Goal: Task Accomplishment & Management: Manage account settings

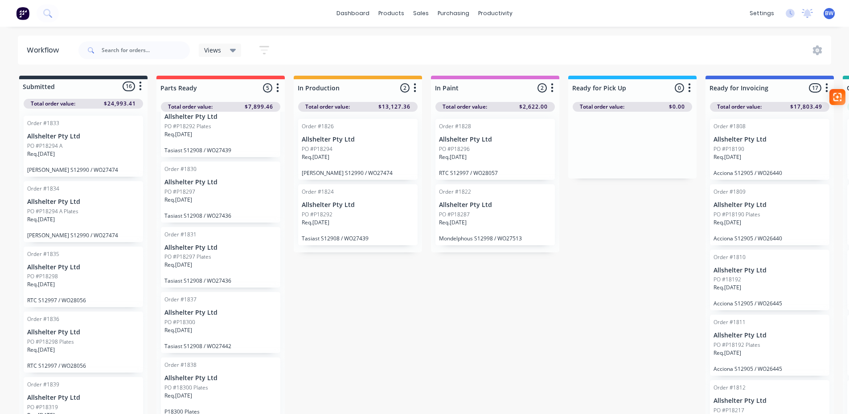
click at [761, 145] on div "PO #P18190" at bounding box center [770, 149] width 112 height 8
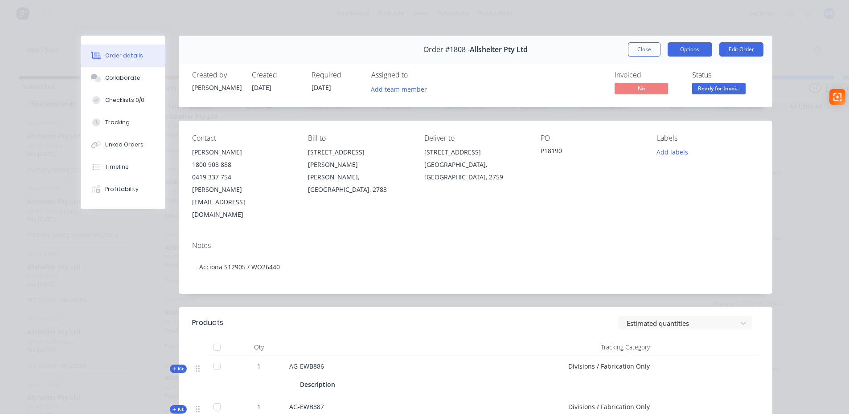
click at [680, 52] on button "Options" at bounding box center [690, 49] width 45 height 14
click at [549, 53] on div "Order #1808 - Allshelter Pty Ltd Close Options PRINT Work Order Delivery Docket…" at bounding box center [476, 50] width 594 height 28
click at [642, 55] on button "Close" at bounding box center [644, 49] width 33 height 14
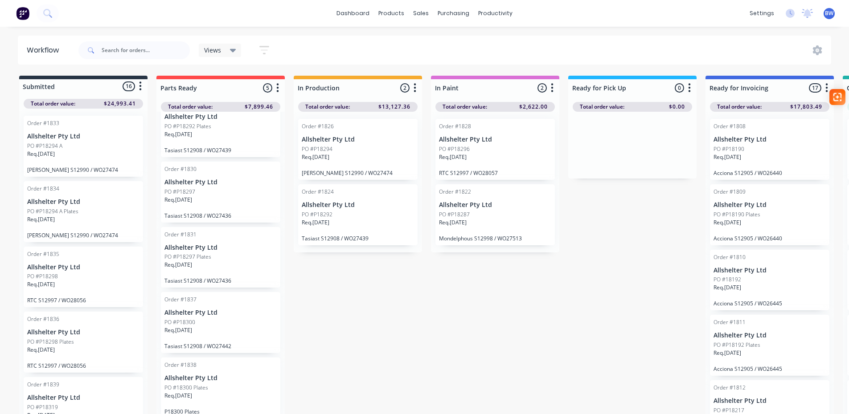
click at [752, 154] on div "Req. [DATE]" at bounding box center [770, 160] width 112 height 15
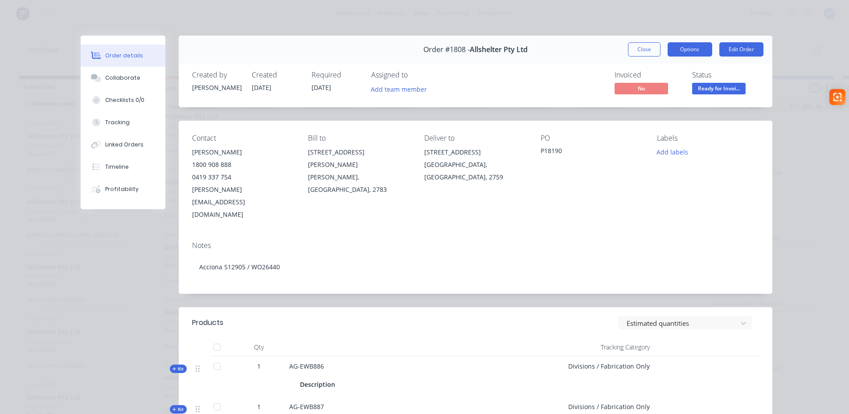
click at [687, 47] on button "Options" at bounding box center [690, 49] width 45 height 14
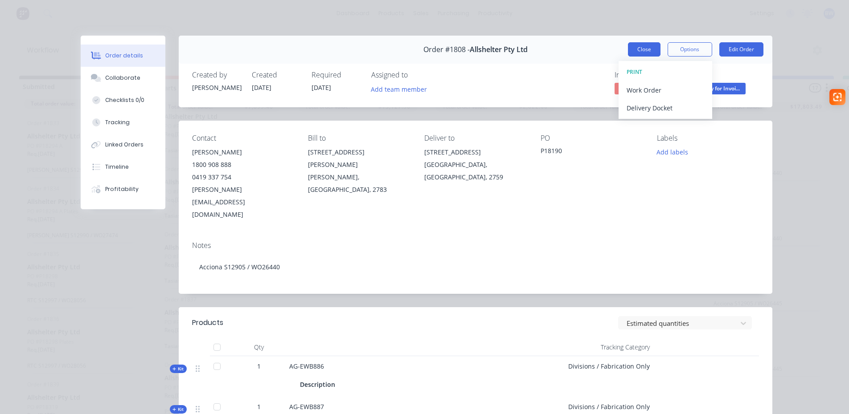
click at [639, 49] on button "Close" at bounding box center [644, 49] width 33 height 14
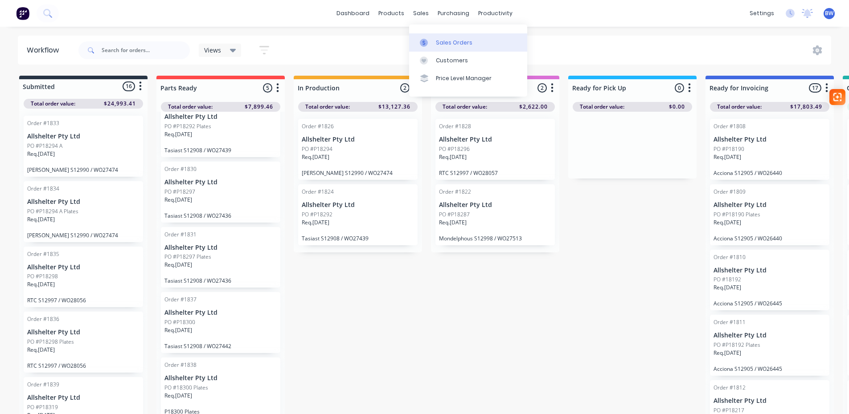
click at [447, 42] on div "Sales Orders" at bounding box center [454, 43] width 37 height 8
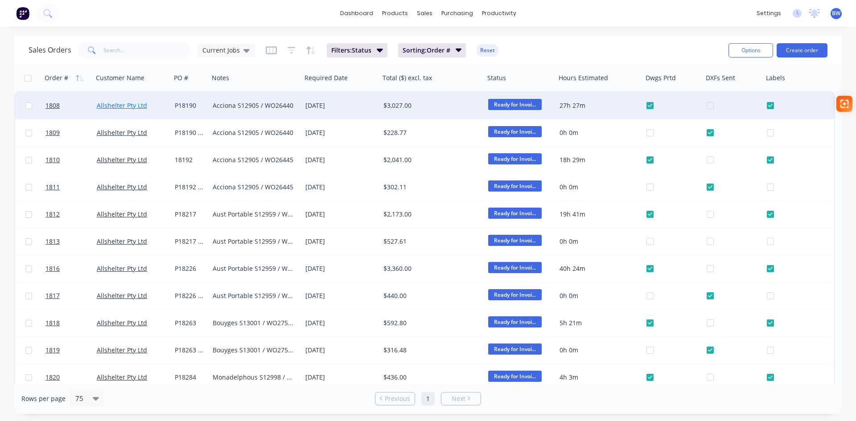
click at [120, 104] on link "Allshelter Pty Ltd" at bounding box center [122, 105] width 50 height 8
click at [49, 106] on span "1808" at bounding box center [52, 105] width 14 height 9
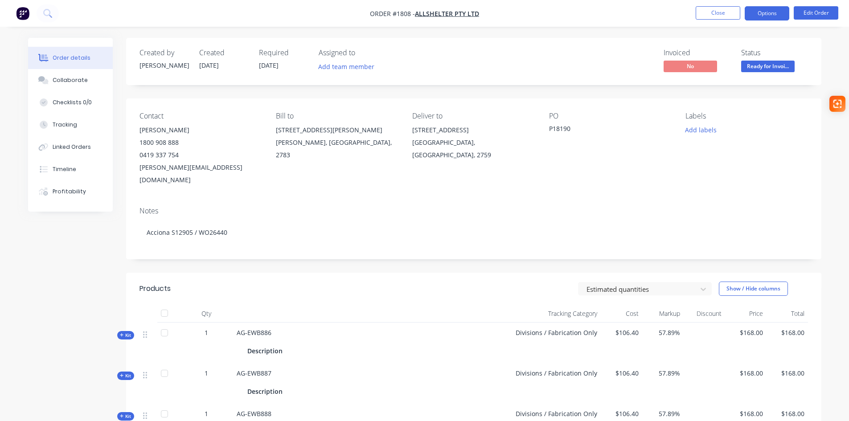
click at [779, 12] on button "Options" at bounding box center [767, 13] width 45 height 14
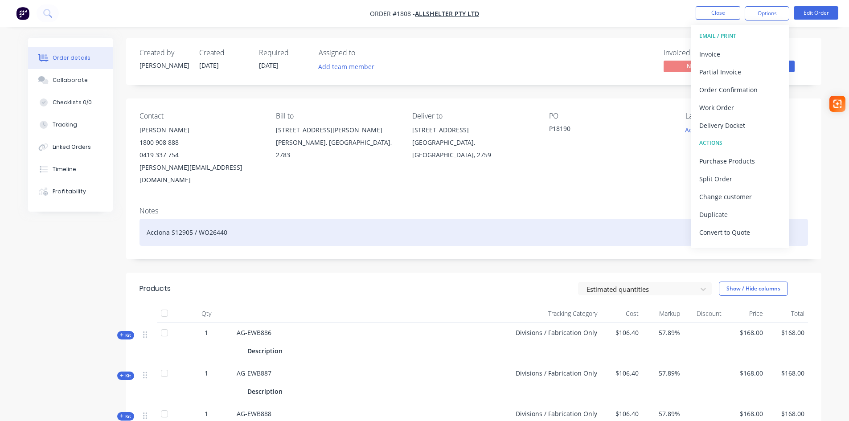
click at [495, 219] on div "Acciona S12905 / WO26440" at bounding box center [473, 232] width 669 height 27
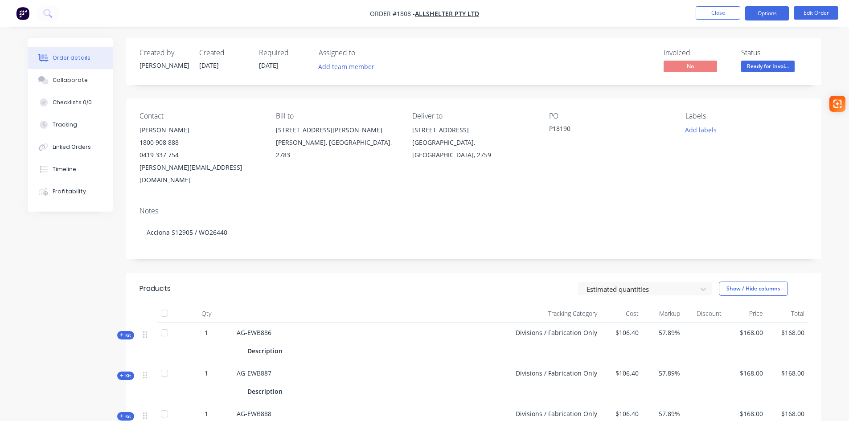
click at [755, 15] on button "Options" at bounding box center [767, 13] width 45 height 14
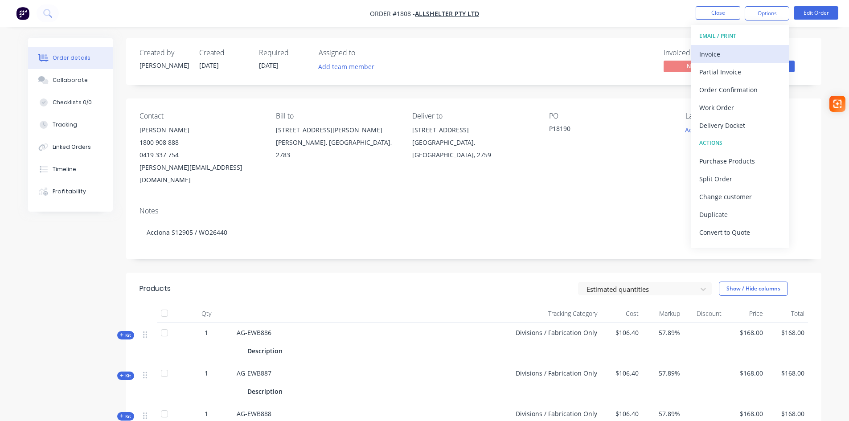
click at [729, 56] on div "Invoice" at bounding box center [740, 54] width 82 height 13
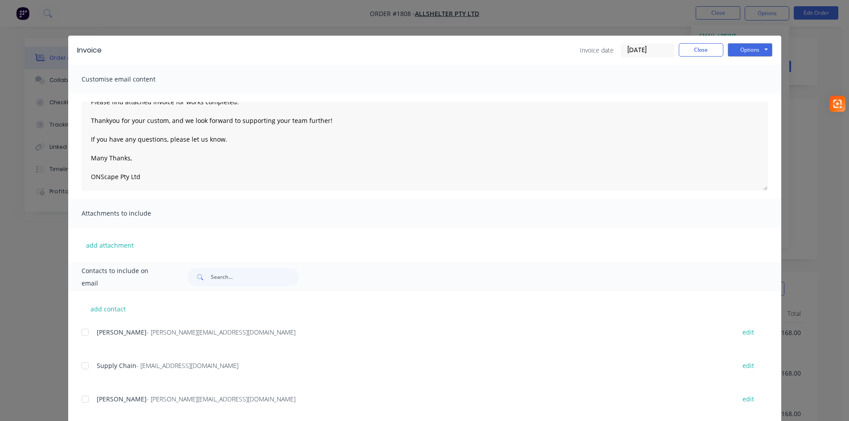
scroll to position [51, 0]
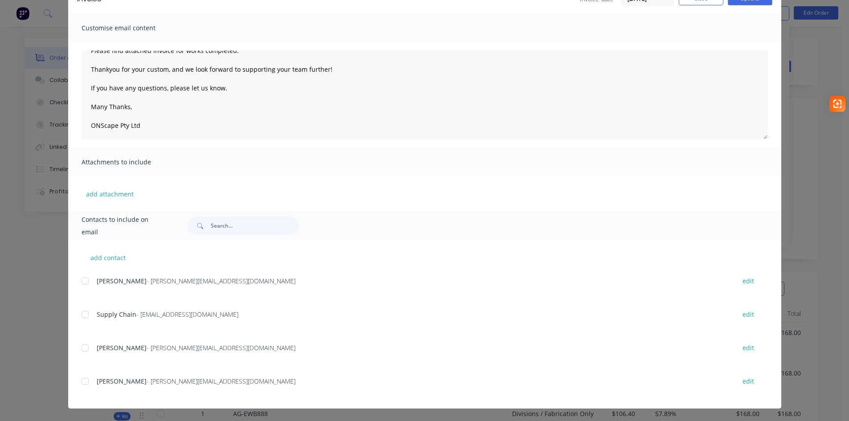
click at [84, 280] on div at bounding box center [85, 281] width 18 height 18
click at [81, 316] on div at bounding box center [85, 315] width 18 height 18
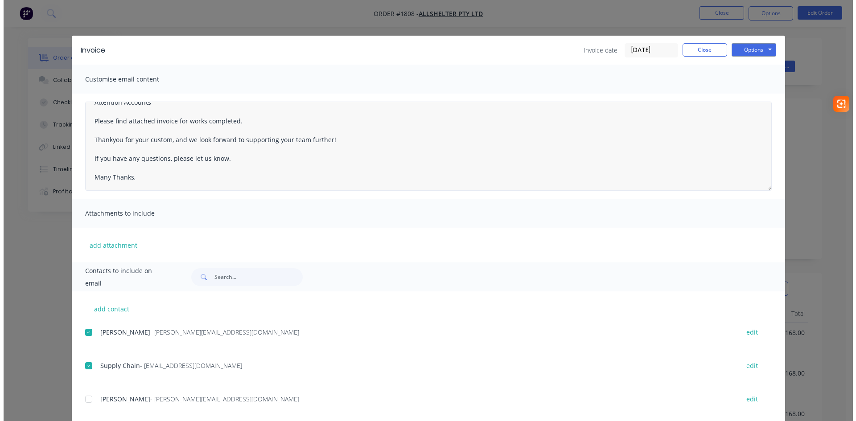
scroll to position [0, 0]
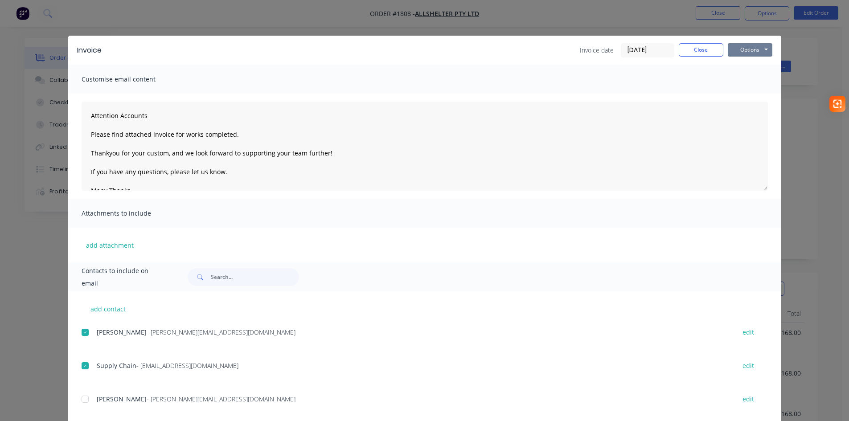
click at [747, 51] on button "Options" at bounding box center [750, 49] width 45 height 13
click at [749, 97] on button "Email" at bounding box center [756, 95] width 57 height 15
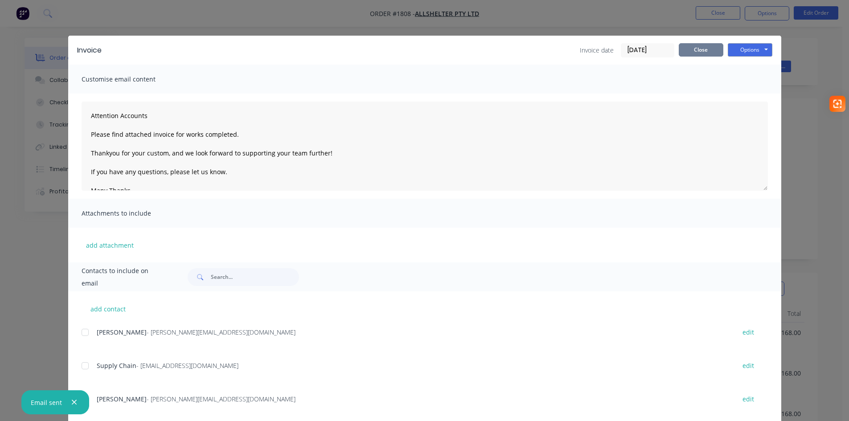
click at [687, 48] on button "Close" at bounding box center [701, 49] width 45 height 13
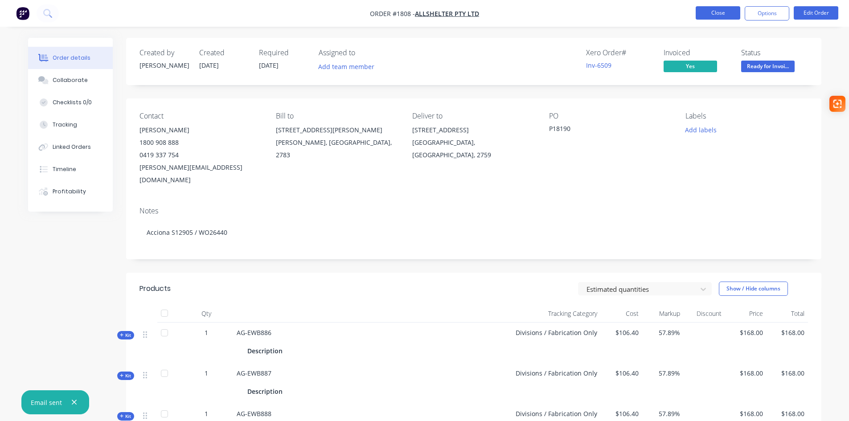
click at [710, 14] on button "Close" at bounding box center [718, 12] width 45 height 13
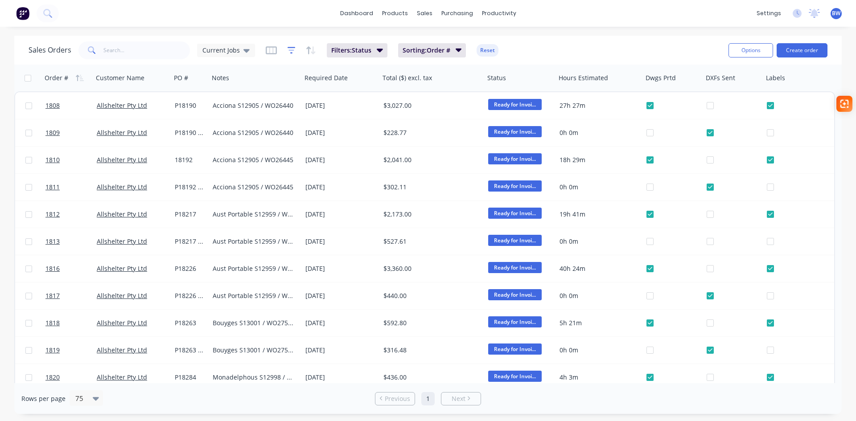
click at [288, 51] on icon "button" at bounding box center [291, 50] width 8 height 9
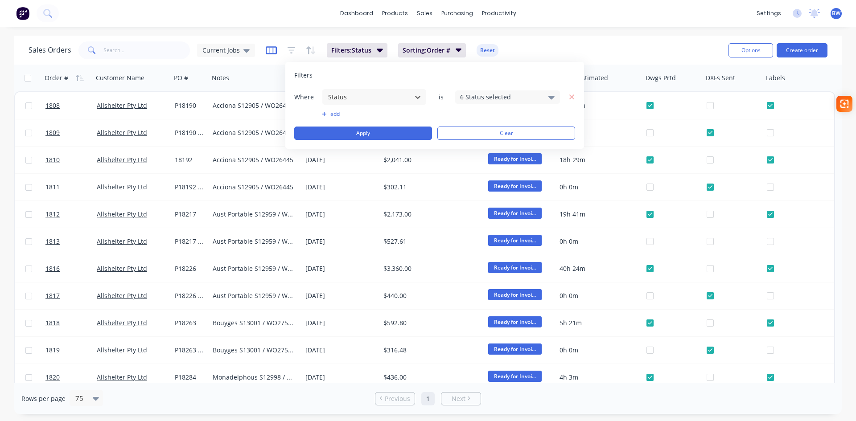
click at [270, 53] on icon "button" at bounding box center [271, 50] width 11 height 9
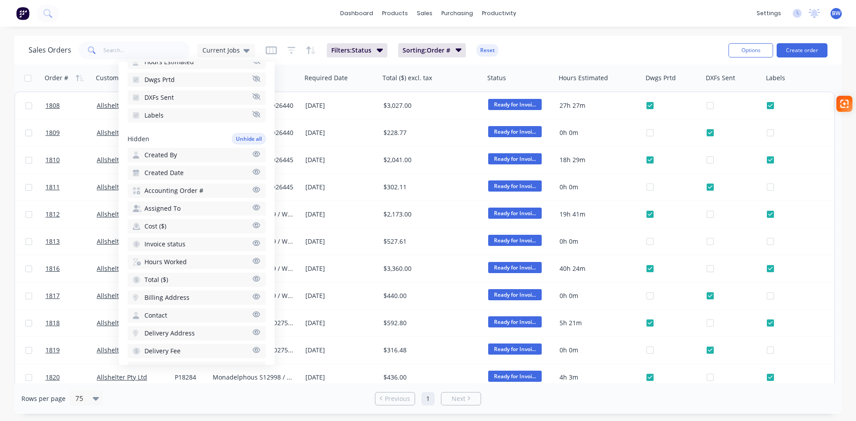
scroll to position [223, 0]
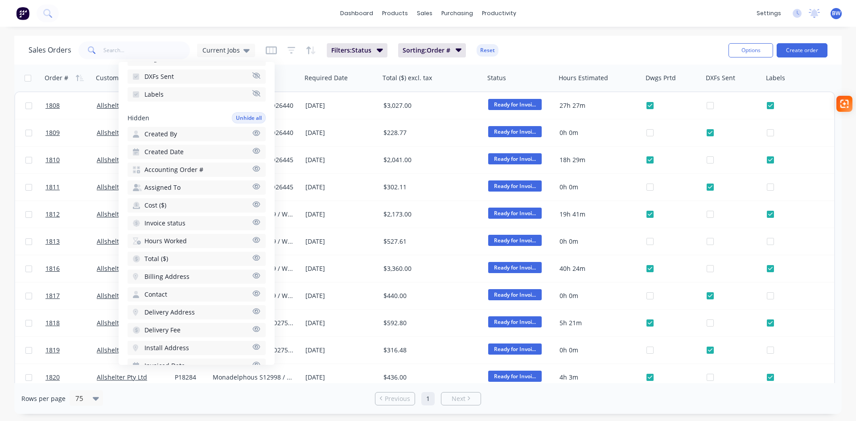
click at [252, 223] on icon "button" at bounding box center [256, 222] width 8 height 7
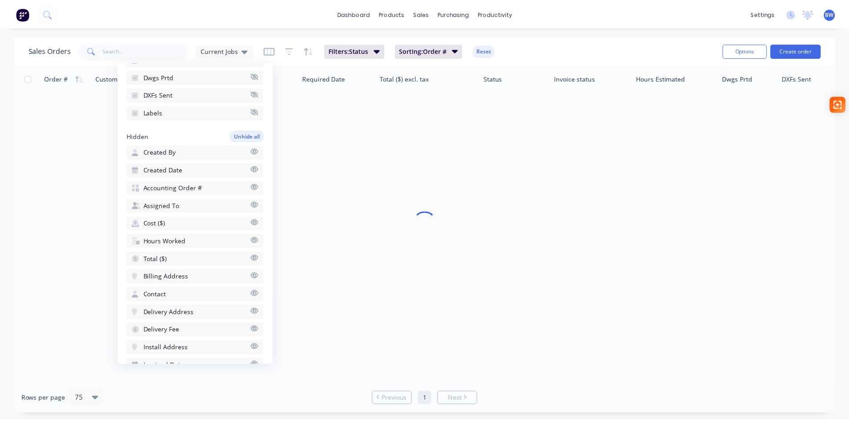
scroll to position [241, 0]
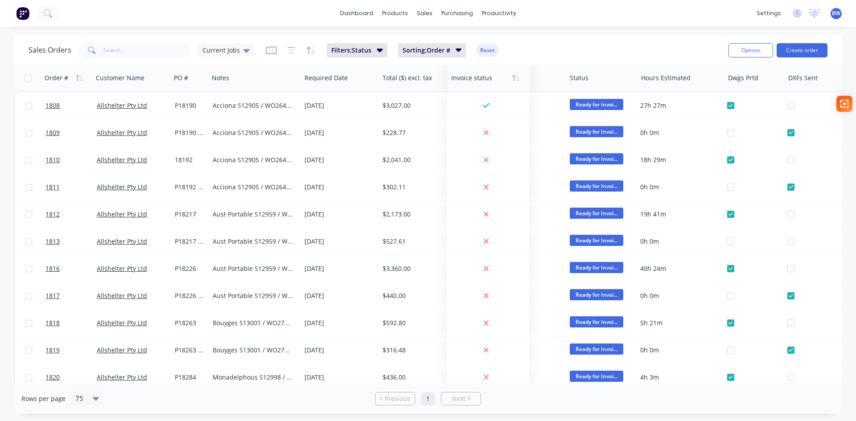
drag, startPoint x: 586, startPoint y: 78, endPoint x: 478, endPoint y: 77, distance: 107.4
click at [478, 77] on div at bounding box center [487, 78] width 72 height 18
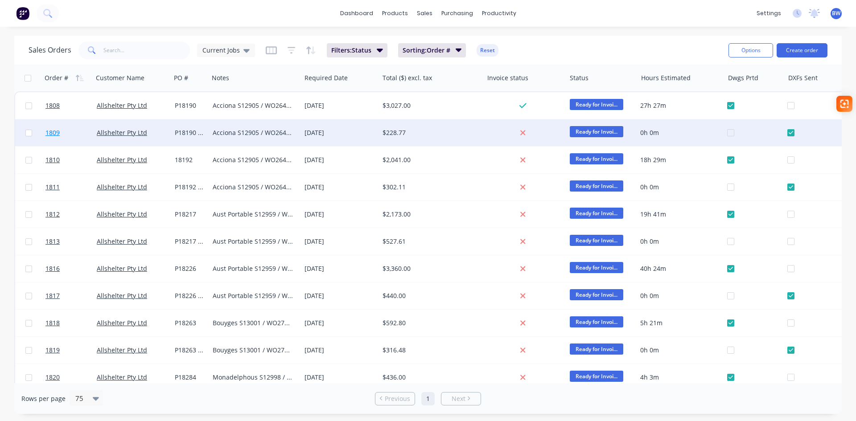
click at [56, 135] on span "1809" at bounding box center [52, 132] width 14 height 9
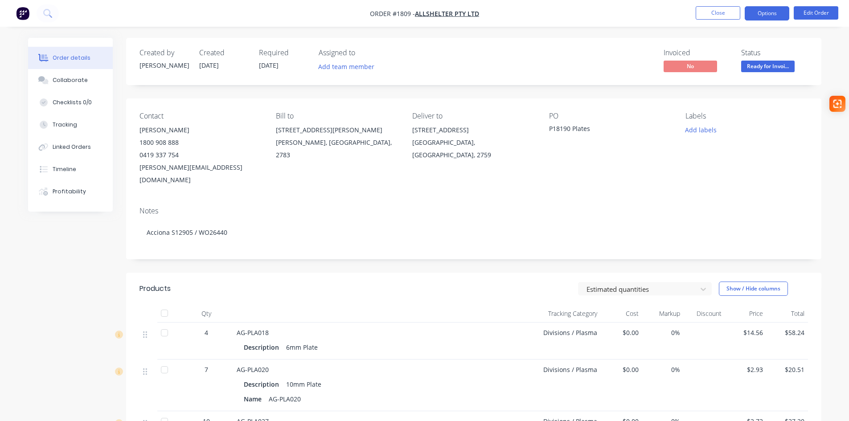
click at [770, 16] on button "Options" at bounding box center [767, 13] width 45 height 14
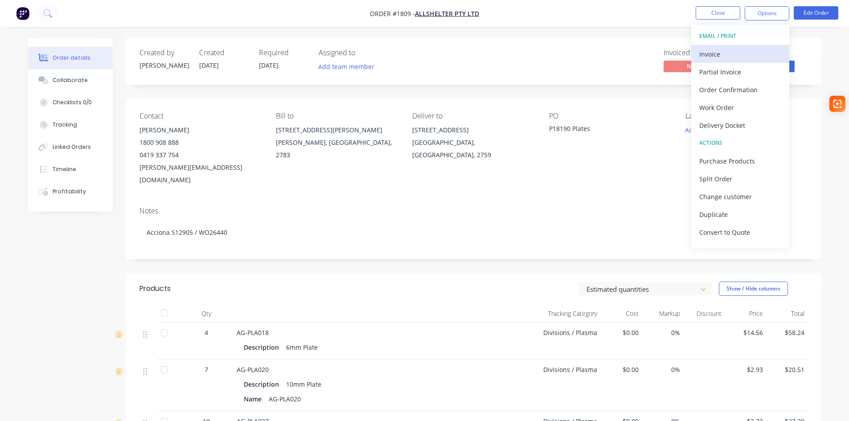
click at [735, 53] on div "Invoice" at bounding box center [740, 54] width 82 height 13
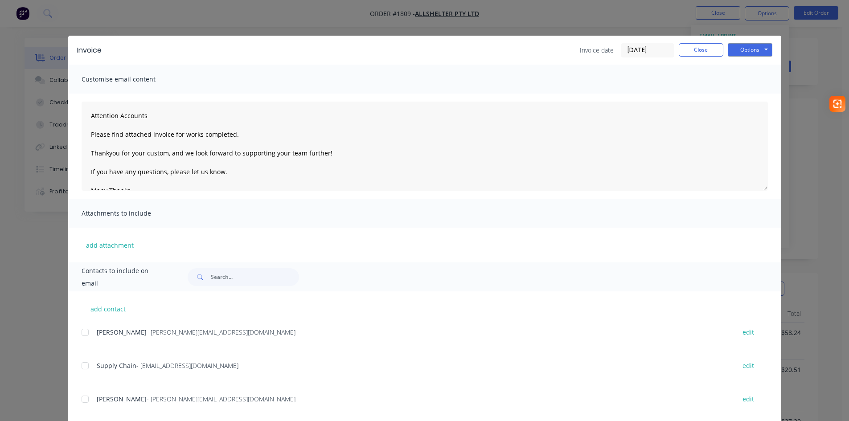
drag, startPoint x: 82, startPoint y: 329, endPoint x: 80, endPoint y: 336, distance: 7.3
click at [82, 330] on div at bounding box center [85, 333] width 18 height 18
click at [83, 367] on div at bounding box center [85, 366] width 18 height 18
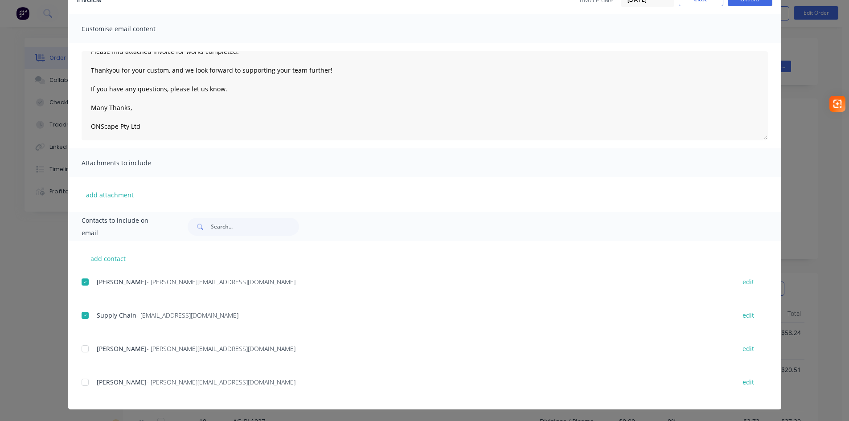
scroll to position [51, 0]
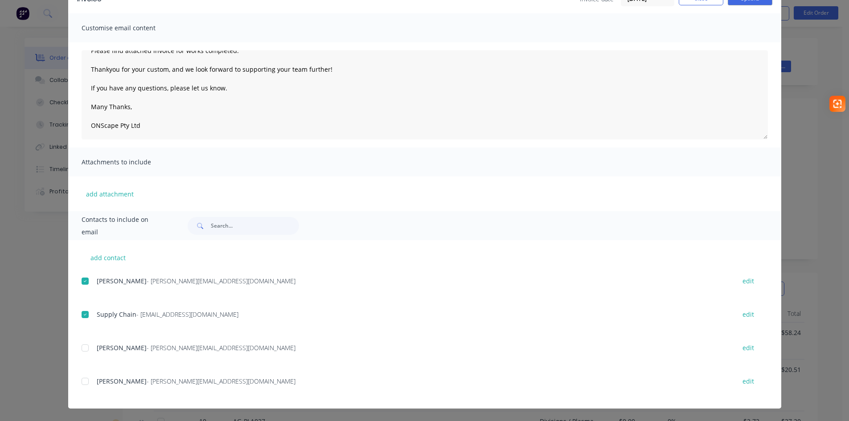
click at [82, 383] on div at bounding box center [85, 382] width 18 height 18
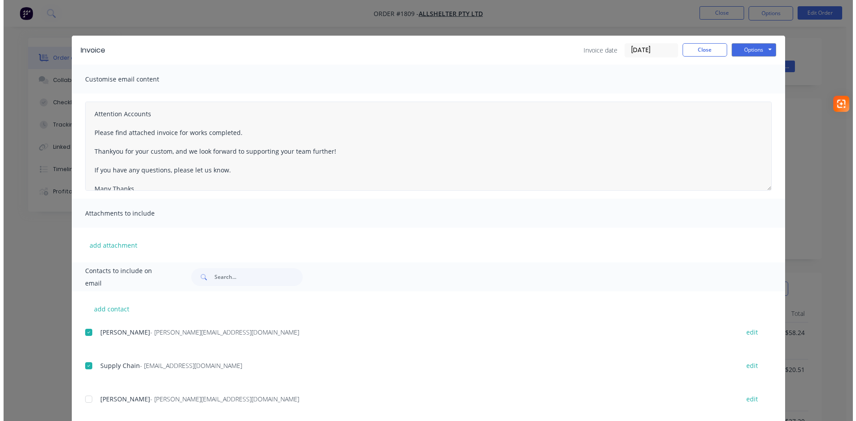
scroll to position [0, 0]
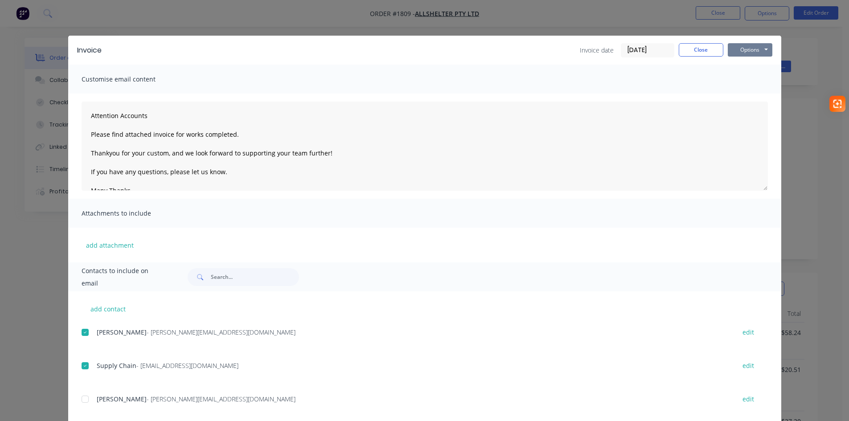
click at [747, 49] on button "Options" at bounding box center [750, 49] width 45 height 13
click at [756, 97] on button "Email" at bounding box center [756, 95] width 57 height 15
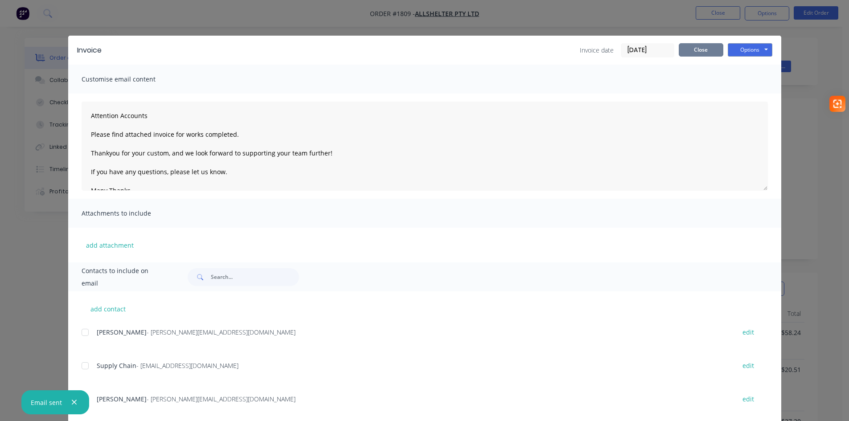
click at [694, 51] on button "Close" at bounding box center [701, 49] width 45 height 13
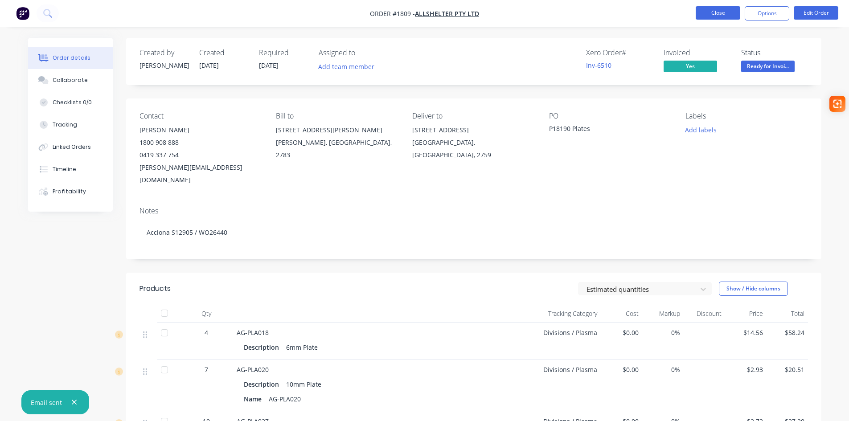
click at [711, 14] on button "Close" at bounding box center [718, 12] width 45 height 13
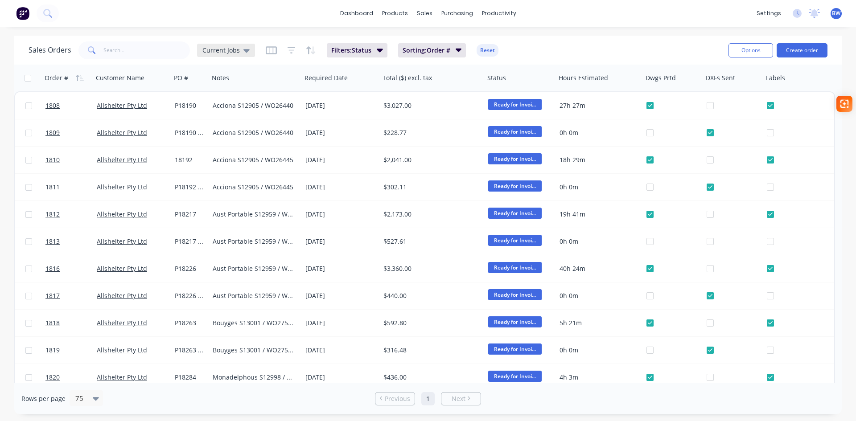
click at [244, 53] on icon at bounding box center [246, 50] width 6 height 10
click at [266, 51] on icon "button" at bounding box center [271, 50] width 11 height 8
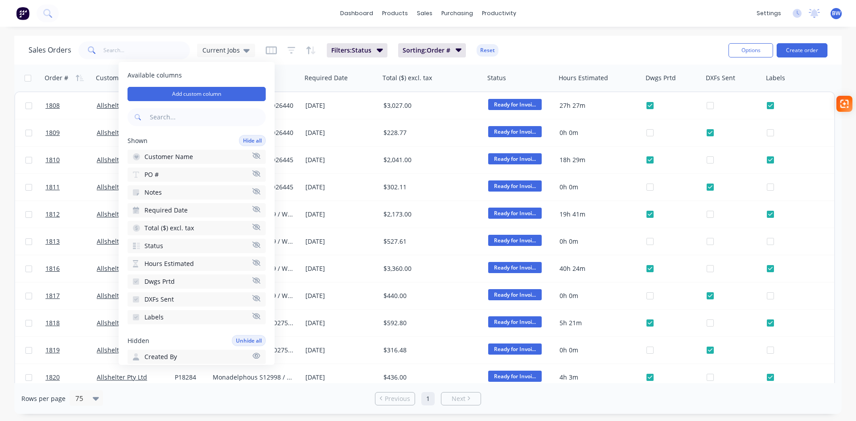
scroll to position [223, 0]
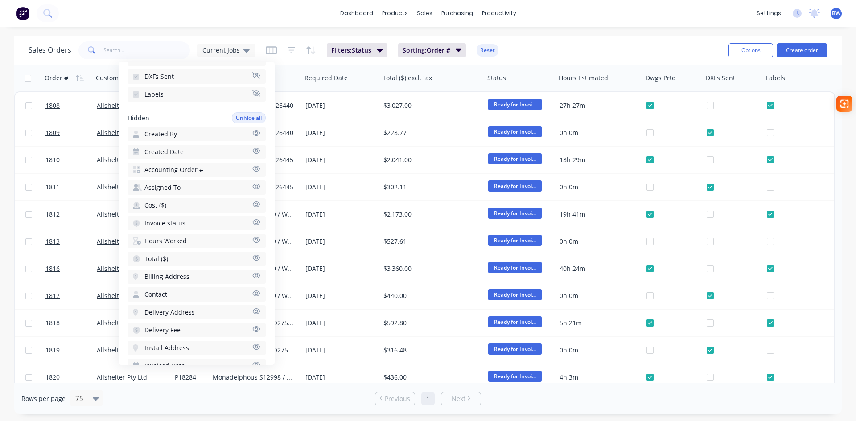
click at [252, 225] on icon "button" at bounding box center [256, 222] width 8 height 7
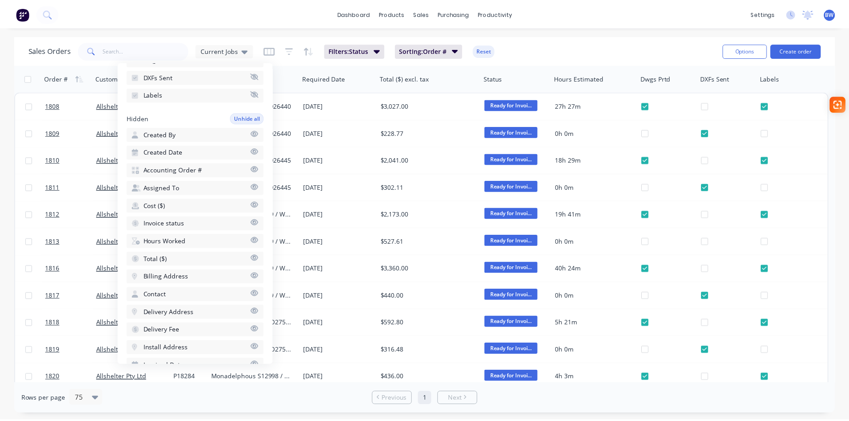
scroll to position [241, 0]
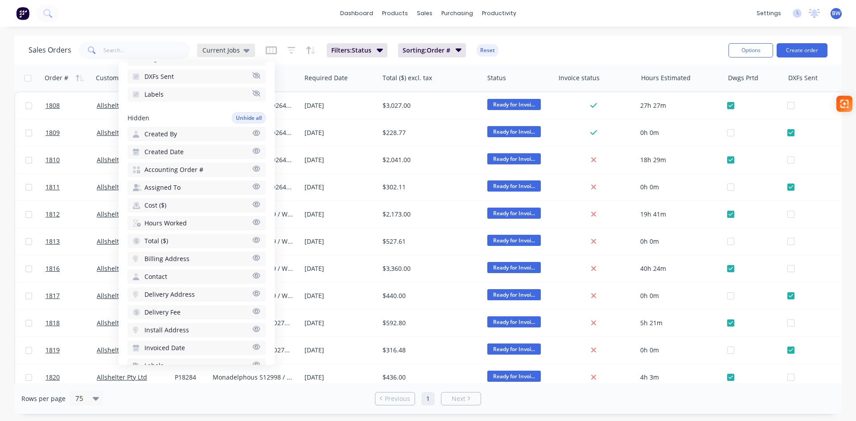
click at [241, 52] on div "Current Jobs" at bounding box center [225, 50] width 47 height 8
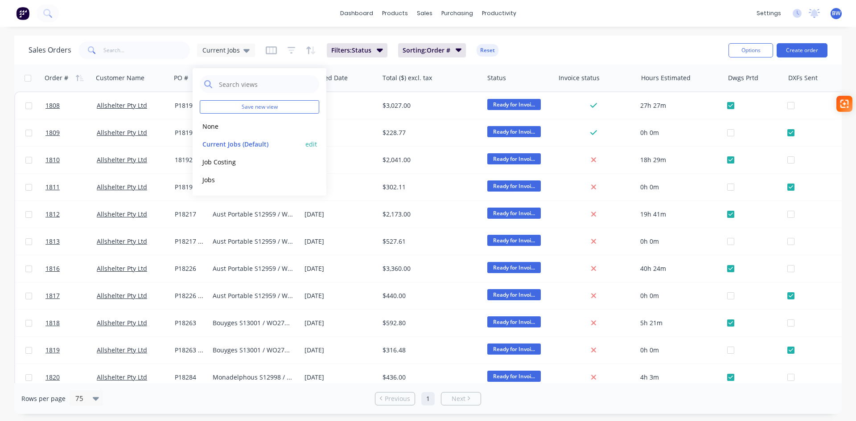
click at [309, 144] on button "edit" at bounding box center [311, 143] width 12 height 9
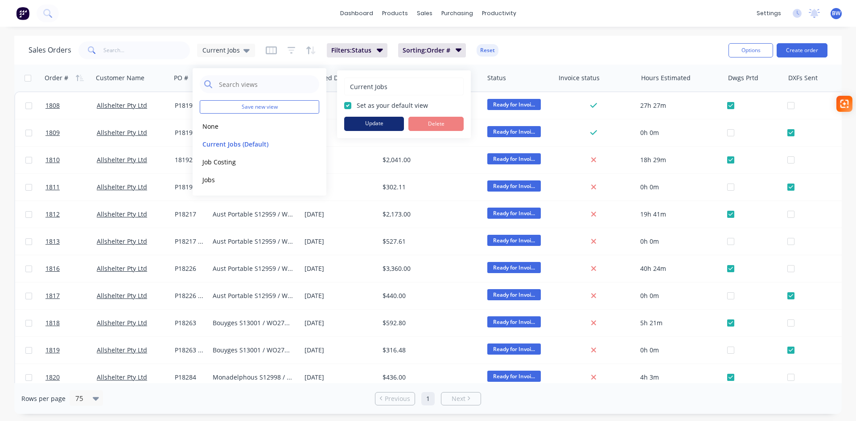
click at [375, 125] on button "Update" at bounding box center [374, 124] width 60 height 14
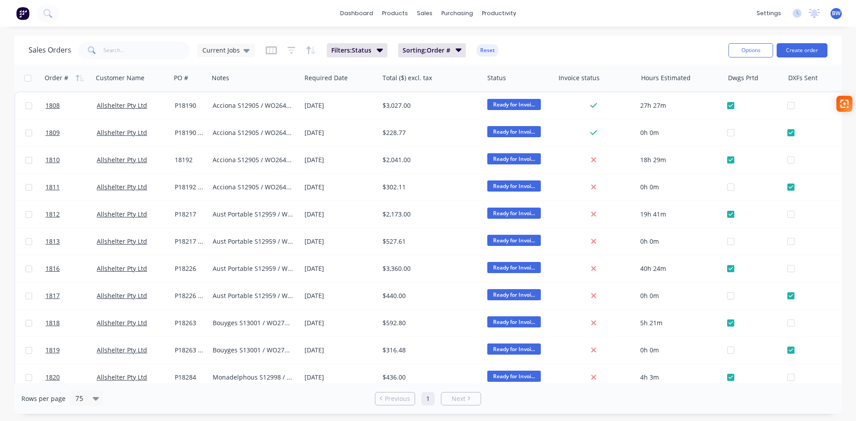
click at [530, 43] on div "Sales Orders Current Jobs Filters: Status Sorting: Order # Reset" at bounding box center [375, 50] width 693 height 22
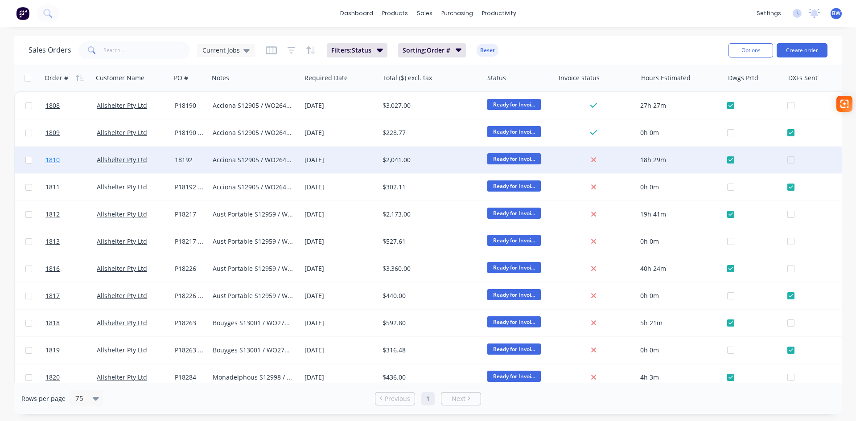
click at [52, 161] on span "1810" at bounding box center [52, 160] width 14 height 9
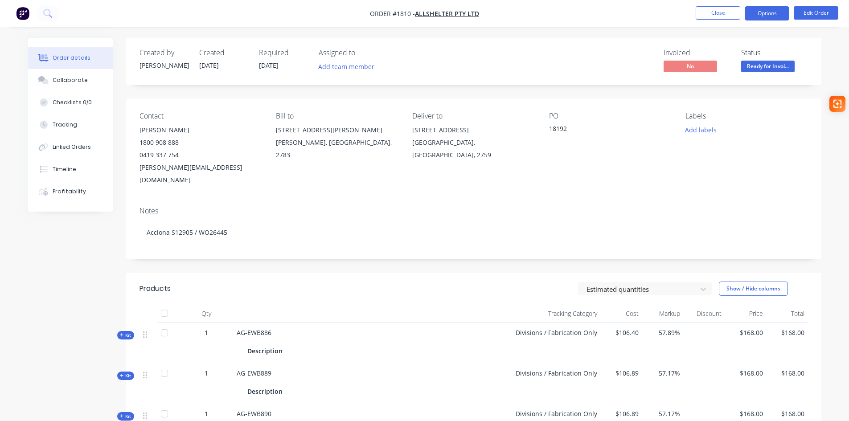
click at [767, 14] on button "Options" at bounding box center [767, 13] width 45 height 14
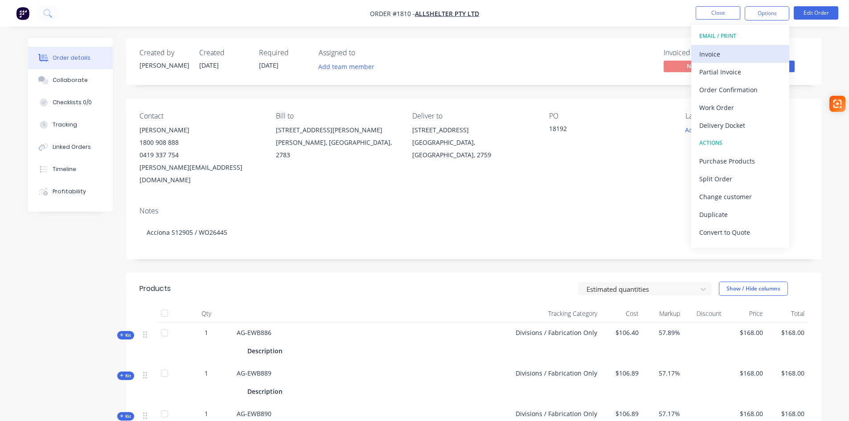
click at [712, 57] on div "Invoice" at bounding box center [740, 54] width 82 height 13
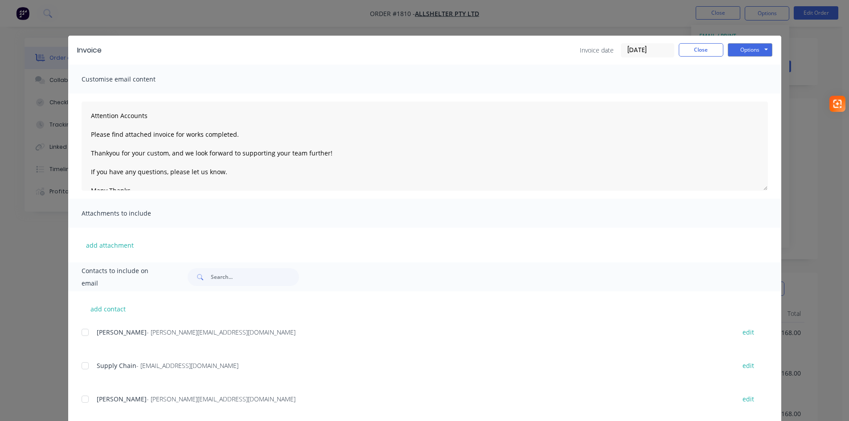
click at [80, 332] on div at bounding box center [85, 333] width 18 height 18
click at [83, 369] on div at bounding box center [85, 366] width 18 height 18
click at [742, 52] on button "Options" at bounding box center [750, 49] width 45 height 13
click at [742, 94] on button "Email" at bounding box center [756, 95] width 57 height 15
click at [72, 402] on icon "button" at bounding box center [74, 402] width 6 height 8
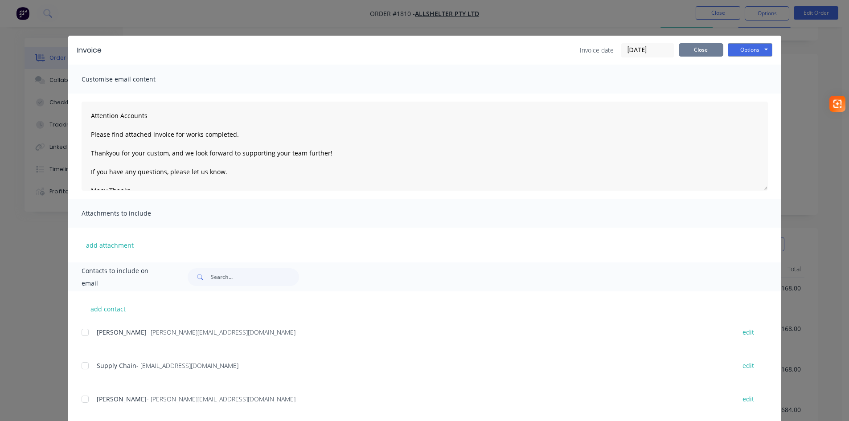
click at [705, 51] on button "Close" at bounding box center [701, 49] width 45 height 13
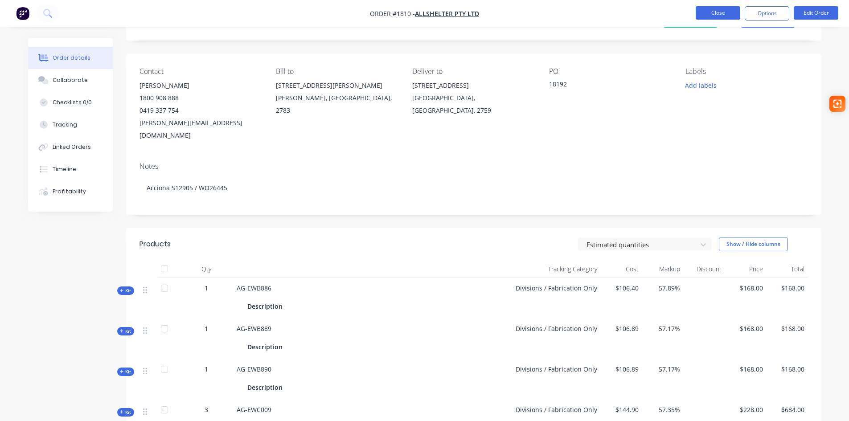
click at [719, 16] on button "Close" at bounding box center [718, 12] width 45 height 13
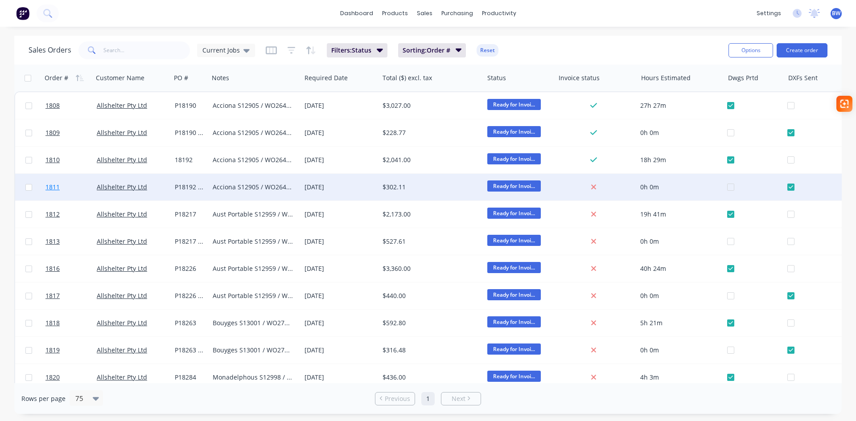
click at [53, 189] on span "1811" at bounding box center [52, 187] width 14 height 9
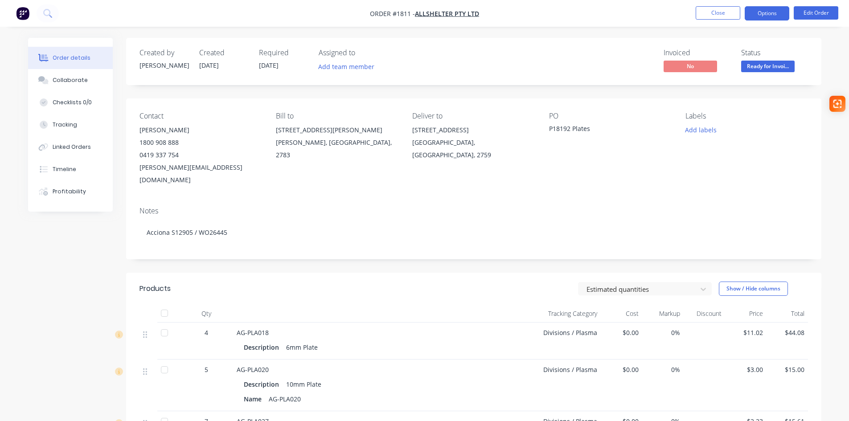
click at [774, 17] on button "Options" at bounding box center [767, 13] width 45 height 14
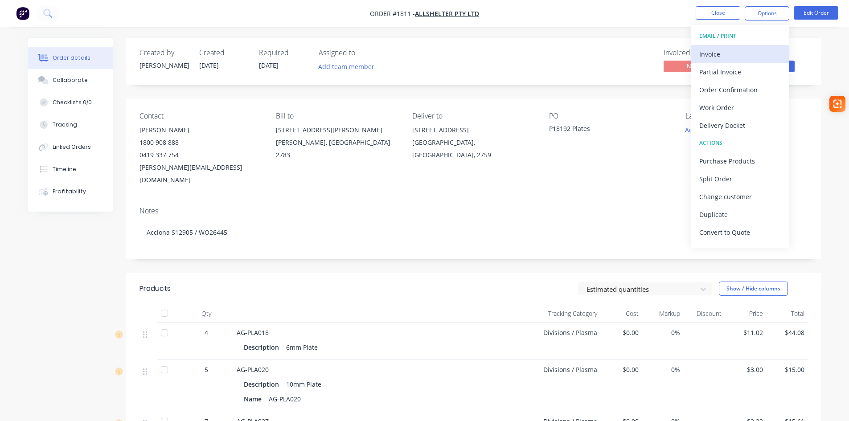
click at [739, 56] on div "Invoice" at bounding box center [740, 54] width 82 height 13
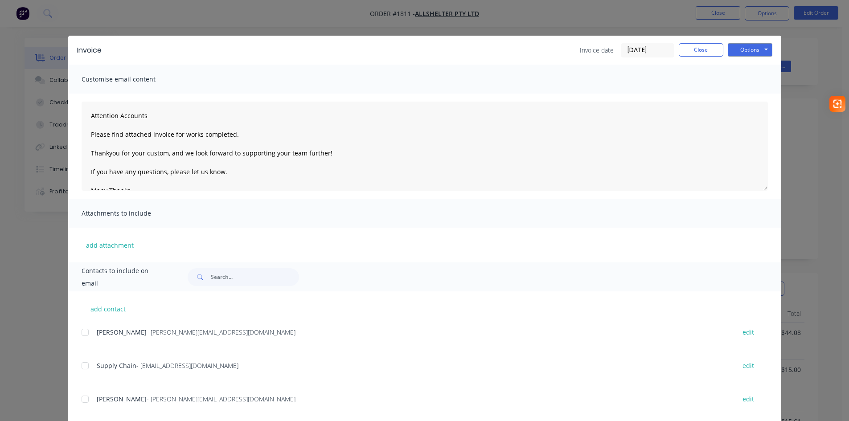
click at [83, 334] on div at bounding box center [85, 333] width 18 height 18
click at [80, 367] on div at bounding box center [85, 366] width 18 height 18
click at [743, 48] on button "Options" at bounding box center [750, 49] width 45 height 13
click at [738, 97] on button "Email" at bounding box center [756, 95] width 57 height 15
click at [702, 50] on button "Close" at bounding box center [701, 49] width 45 height 13
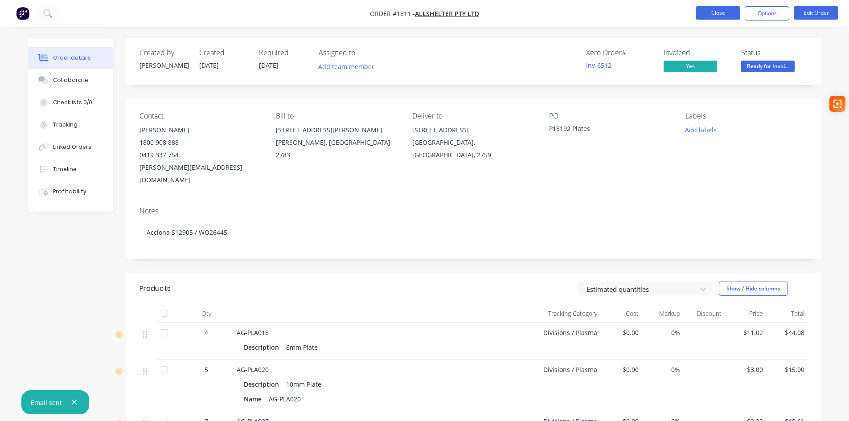
click at [715, 15] on button "Close" at bounding box center [718, 12] width 45 height 13
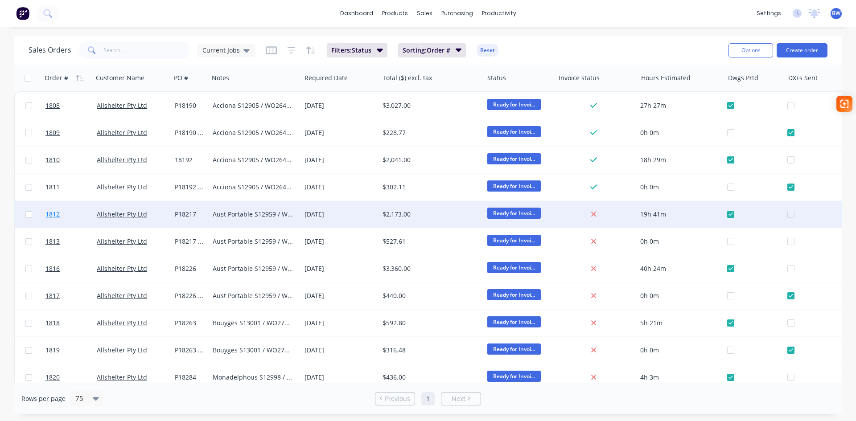
click at [54, 216] on span "1812" at bounding box center [52, 214] width 14 height 9
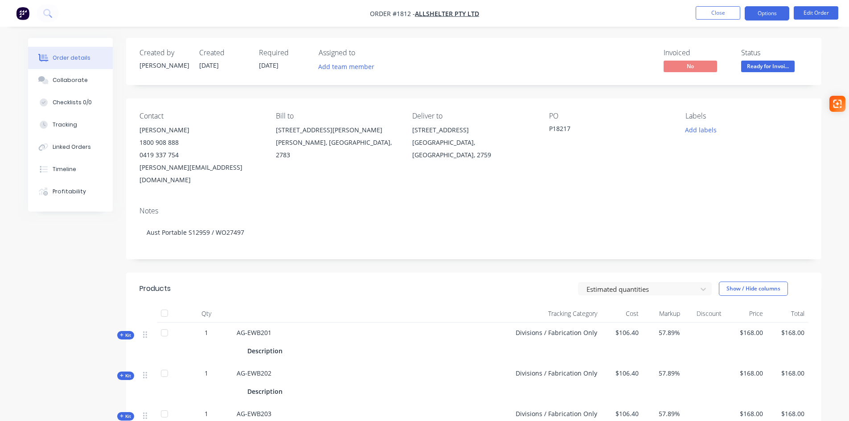
click at [767, 17] on button "Options" at bounding box center [767, 13] width 45 height 14
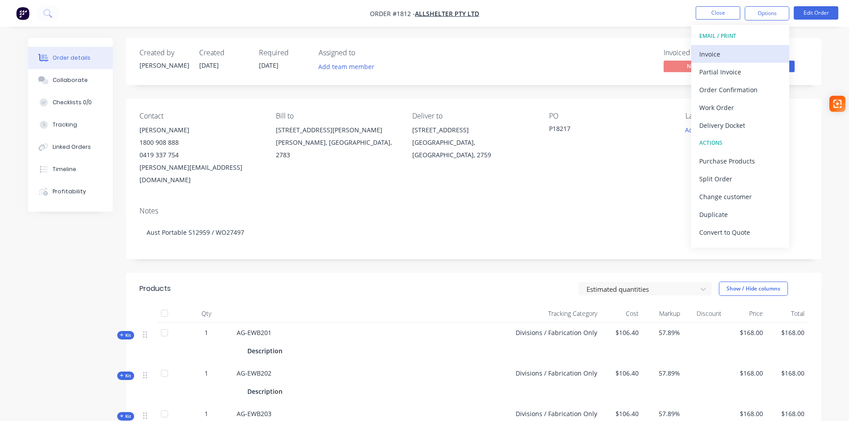
click at [715, 57] on div "Invoice" at bounding box center [740, 54] width 82 height 13
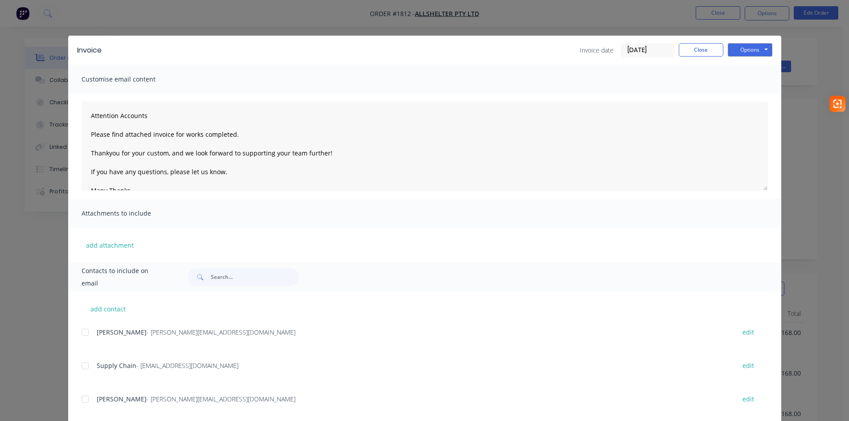
click at [79, 334] on div at bounding box center [85, 333] width 18 height 18
click at [82, 366] on div at bounding box center [85, 366] width 18 height 18
click at [753, 52] on button "Options" at bounding box center [750, 49] width 45 height 13
click at [744, 94] on button "Email" at bounding box center [756, 95] width 57 height 15
click at [694, 49] on button "Close" at bounding box center [701, 49] width 45 height 13
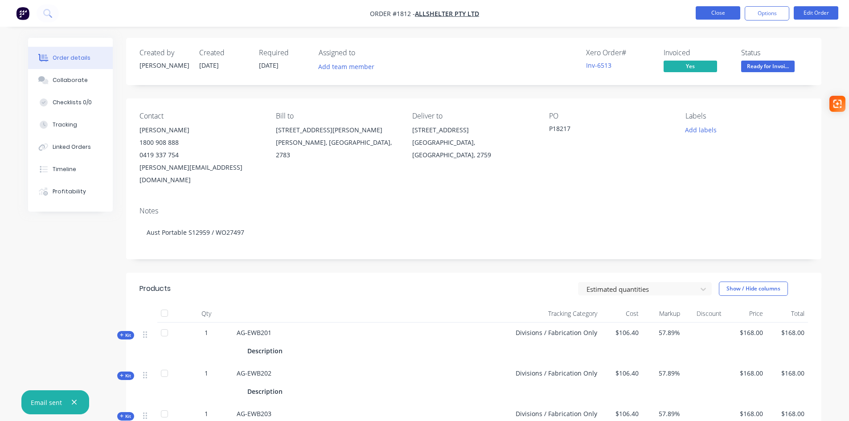
click at [725, 14] on button "Close" at bounding box center [718, 12] width 45 height 13
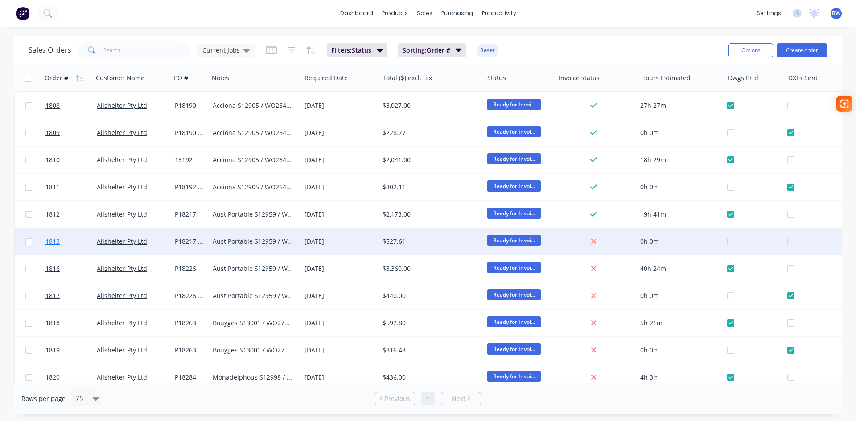
click at [51, 242] on span "1813" at bounding box center [52, 241] width 14 height 9
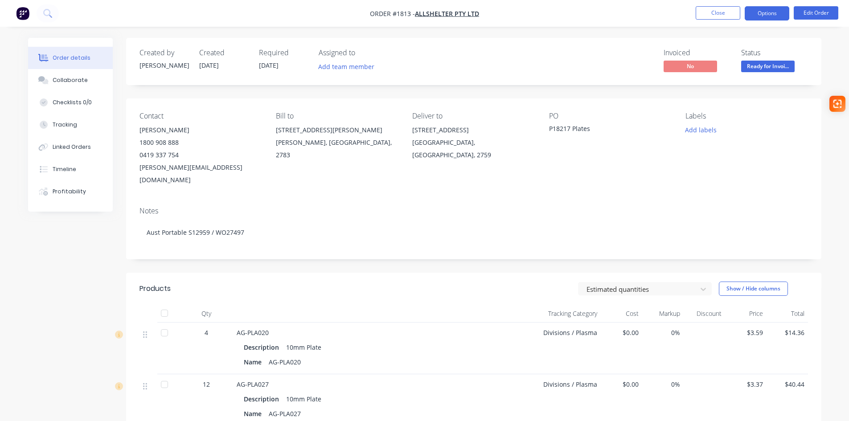
click at [760, 12] on button "Options" at bounding box center [767, 13] width 45 height 14
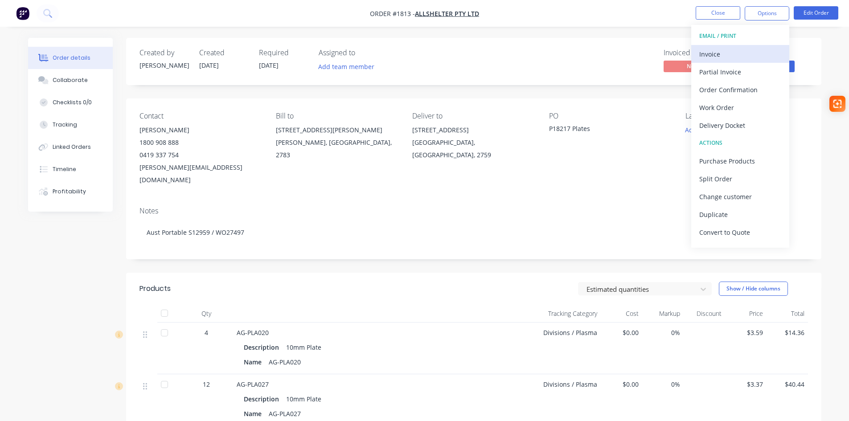
click at [726, 51] on div "Invoice" at bounding box center [740, 54] width 82 height 13
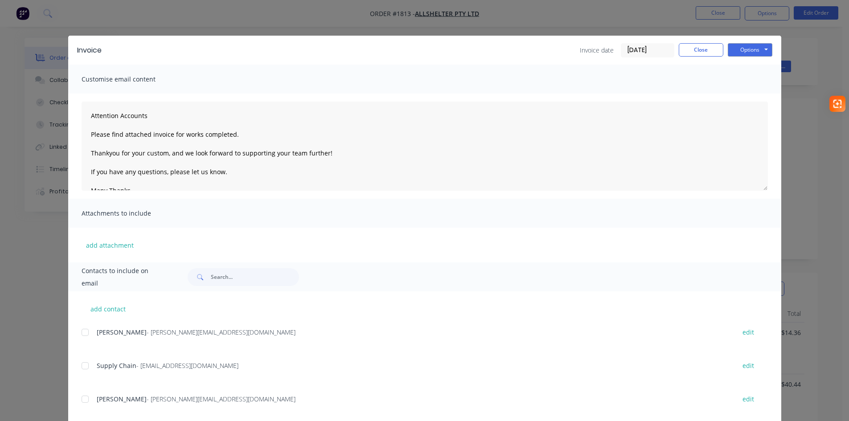
click at [81, 332] on div at bounding box center [85, 333] width 18 height 18
click at [81, 366] on div at bounding box center [85, 366] width 18 height 18
drag, startPoint x: 747, startPoint y: 45, endPoint x: 744, endPoint y: 53, distance: 7.9
click at [747, 45] on button "Options" at bounding box center [750, 49] width 45 height 13
click at [744, 96] on button "Email" at bounding box center [756, 95] width 57 height 15
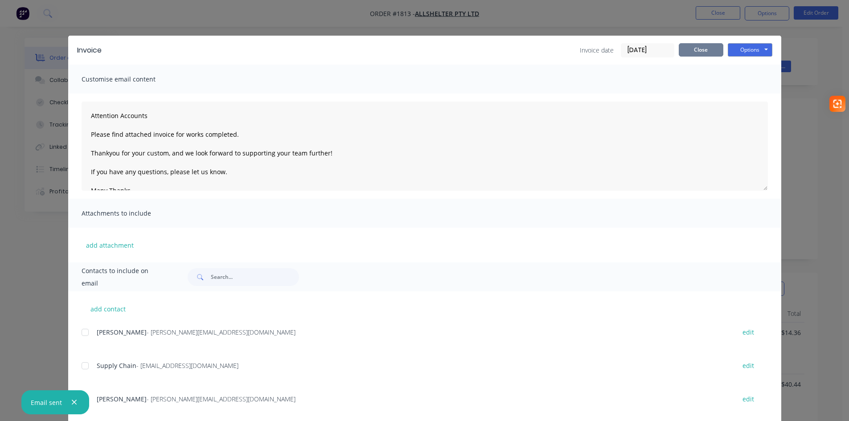
click at [701, 50] on button "Close" at bounding box center [701, 49] width 45 height 13
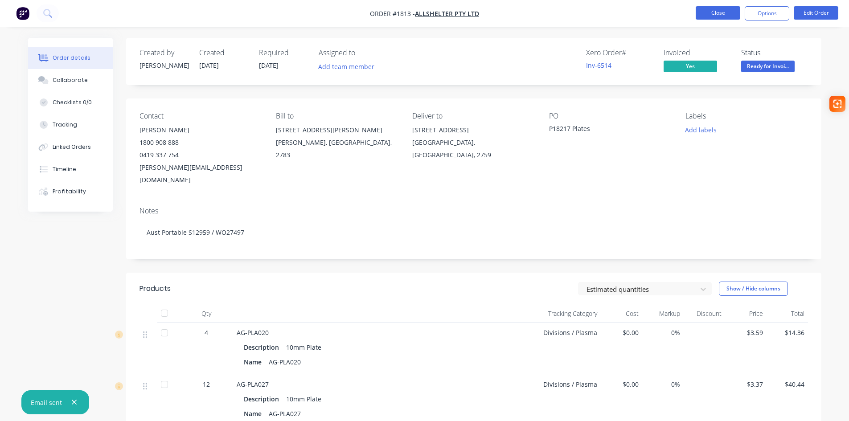
click at [708, 14] on button "Close" at bounding box center [718, 12] width 45 height 13
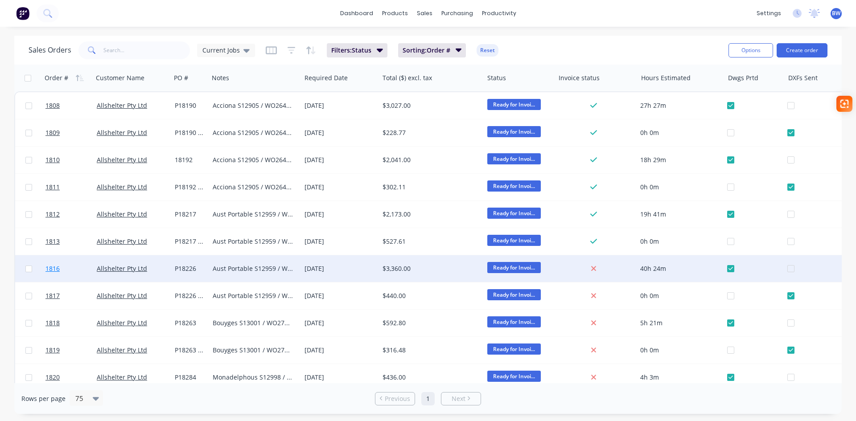
click at [53, 269] on span "1816" at bounding box center [52, 268] width 14 height 9
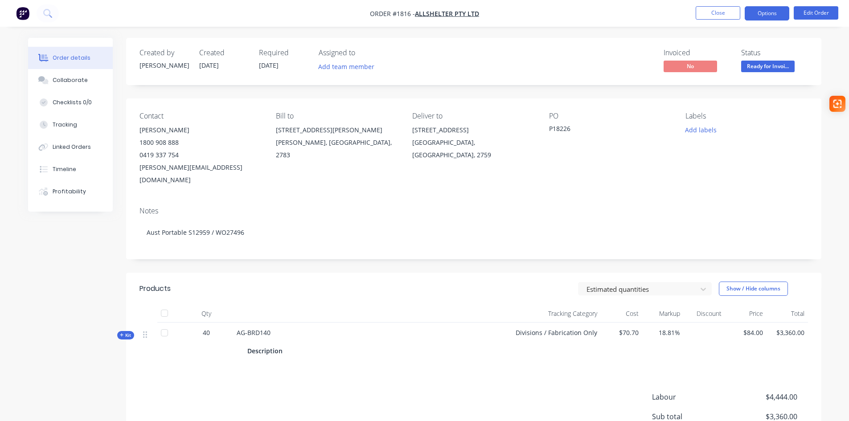
click at [772, 14] on button "Options" at bounding box center [767, 13] width 45 height 14
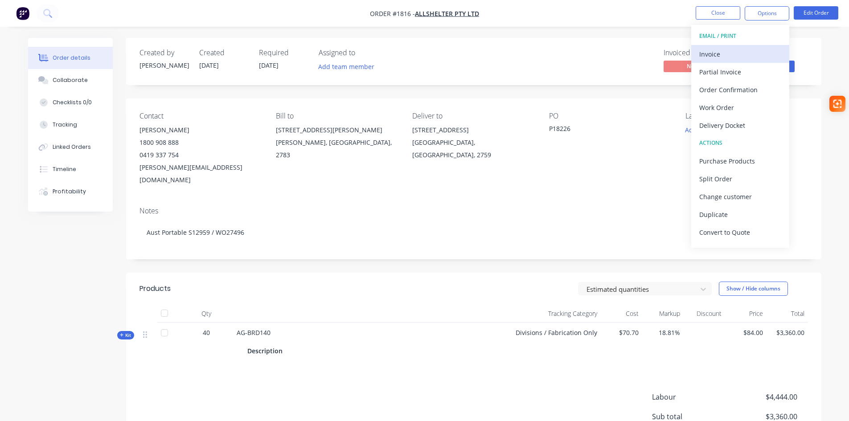
click at [735, 53] on div "Invoice" at bounding box center [740, 54] width 82 height 13
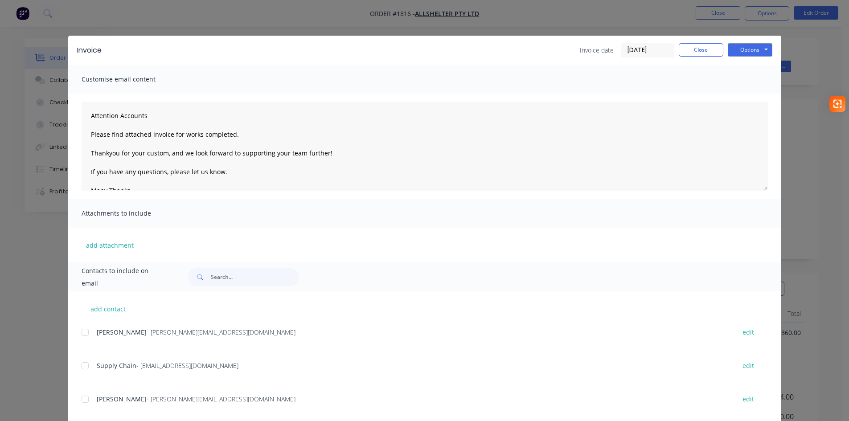
click at [78, 335] on div at bounding box center [85, 333] width 18 height 18
click at [82, 365] on div at bounding box center [85, 366] width 18 height 18
click at [748, 49] on button "Options" at bounding box center [750, 49] width 45 height 13
click at [748, 98] on button "Email" at bounding box center [756, 95] width 57 height 15
click at [697, 50] on button "Close" at bounding box center [701, 49] width 45 height 13
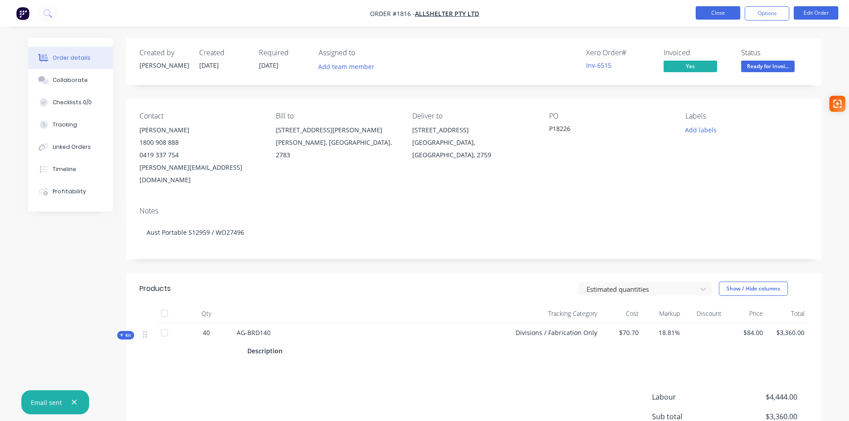
click at [724, 11] on button "Close" at bounding box center [718, 12] width 45 height 13
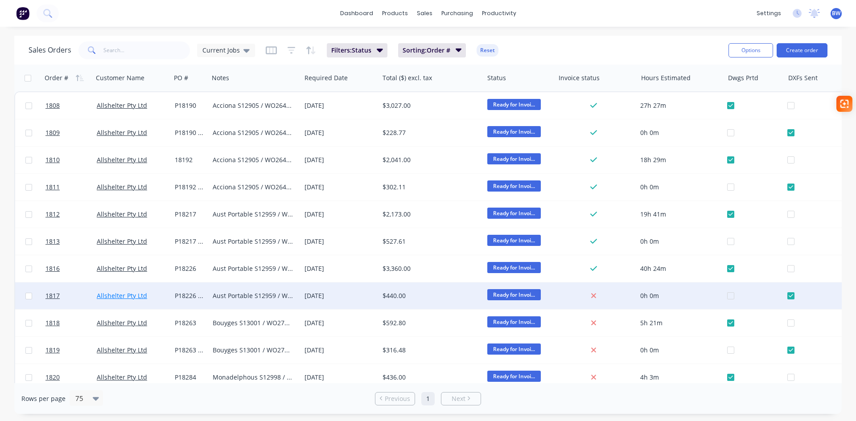
click at [112, 298] on link "Allshelter Pty Ltd" at bounding box center [122, 295] width 50 height 8
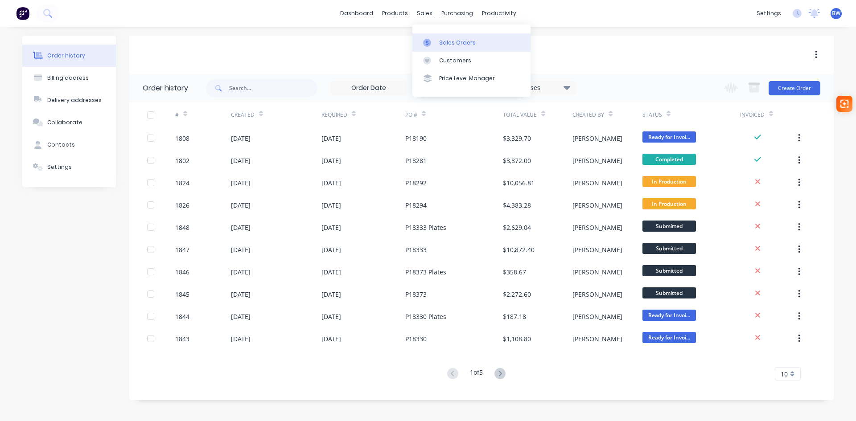
click at [442, 48] on link "Sales Orders" at bounding box center [471, 42] width 118 height 18
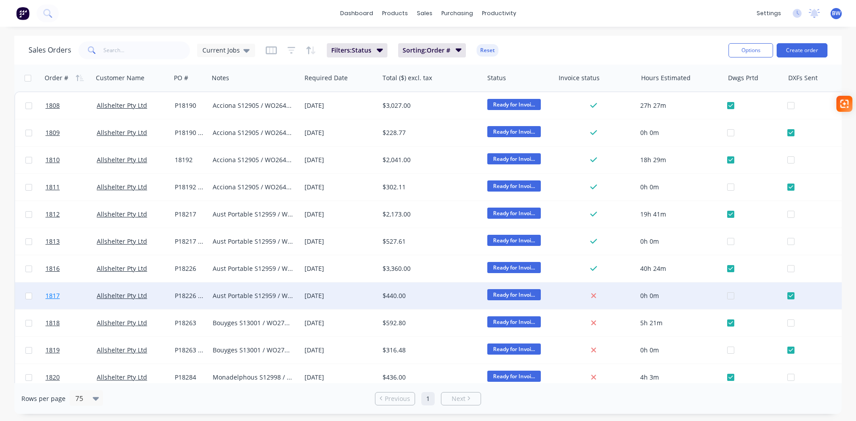
click at [52, 295] on span "1817" at bounding box center [52, 295] width 14 height 9
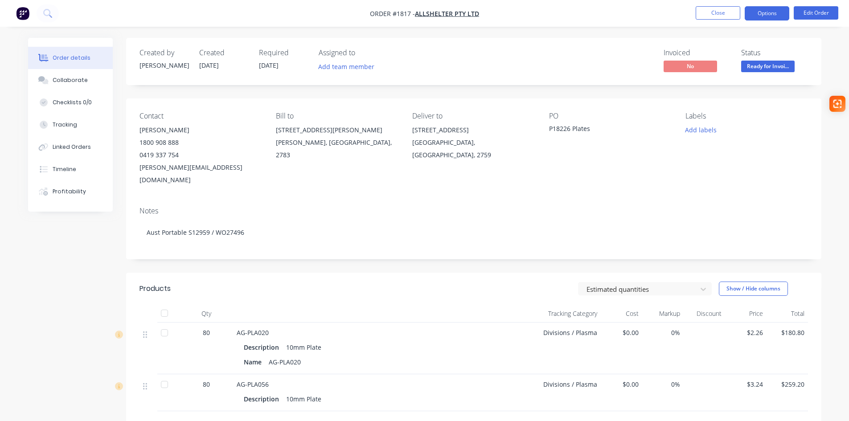
click at [771, 17] on button "Options" at bounding box center [767, 13] width 45 height 14
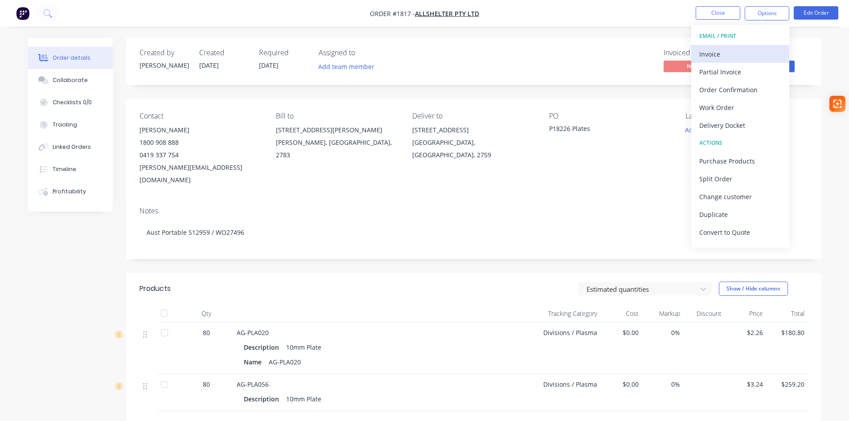
click at [747, 50] on div "Invoice" at bounding box center [740, 54] width 82 height 13
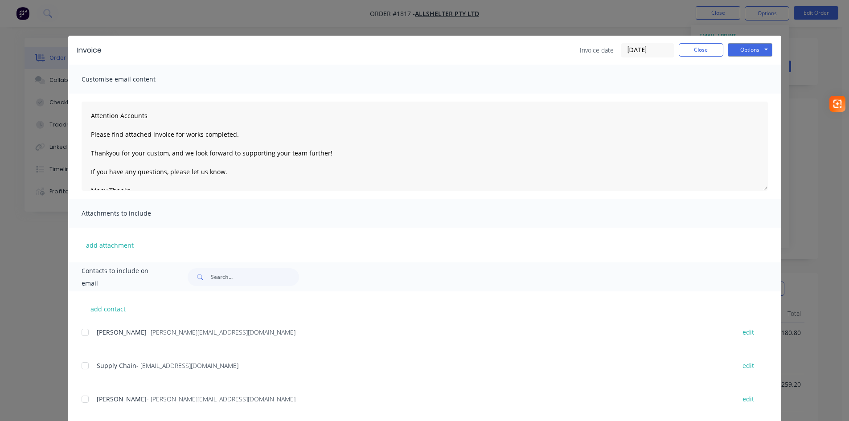
click at [81, 333] on div at bounding box center [85, 333] width 18 height 18
click at [81, 367] on div at bounding box center [85, 366] width 18 height 18
click at [749, 51] on button "Options" at bounding box center [750, 49] width 45 height 13
click at [748, 91] on button "Email" at bounding box center [756, 95] width 57 height 15
click at [688, 47] on button "Close" at bounding box center [701, 49] width 45 height 13
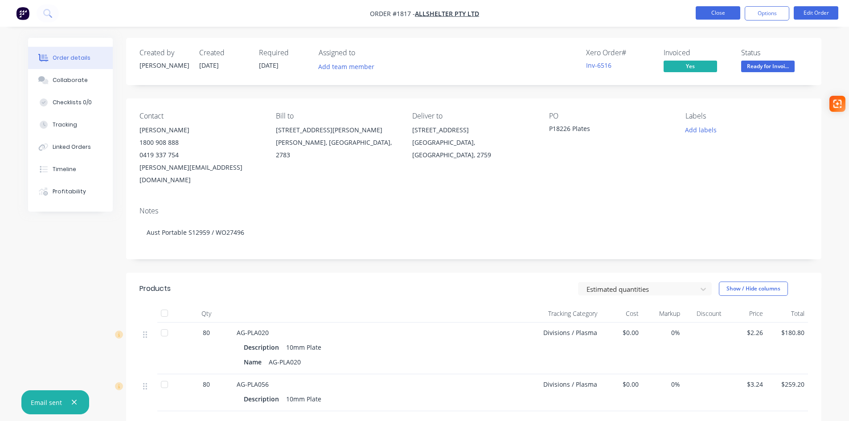
click at [718, 13] on button "Close" at bounding box center [718, 12] width 45 height 13
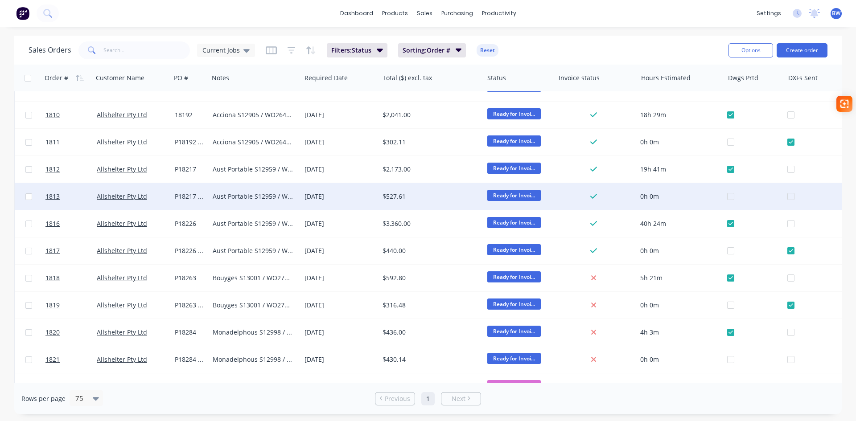
scroll to position [45, 0]
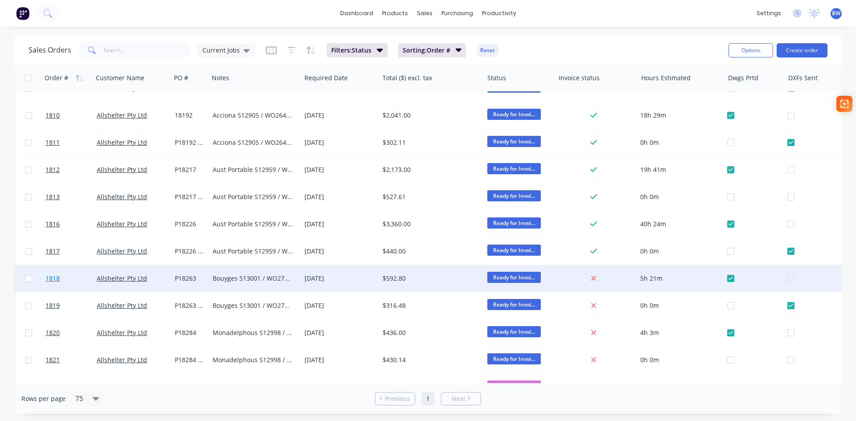
click at [46, 279] on span "1818" at bounding box center [52, 278] width 14 height 9
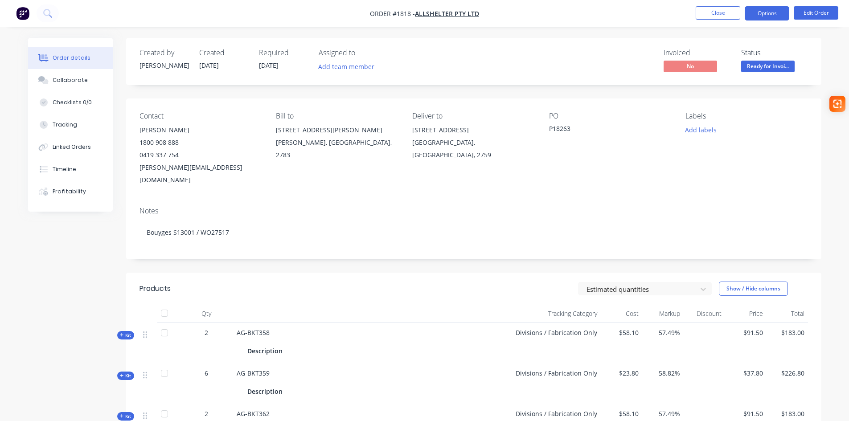
click at [771, 17] on button "Options" at bounding box center [767, 13] width 45 height 14
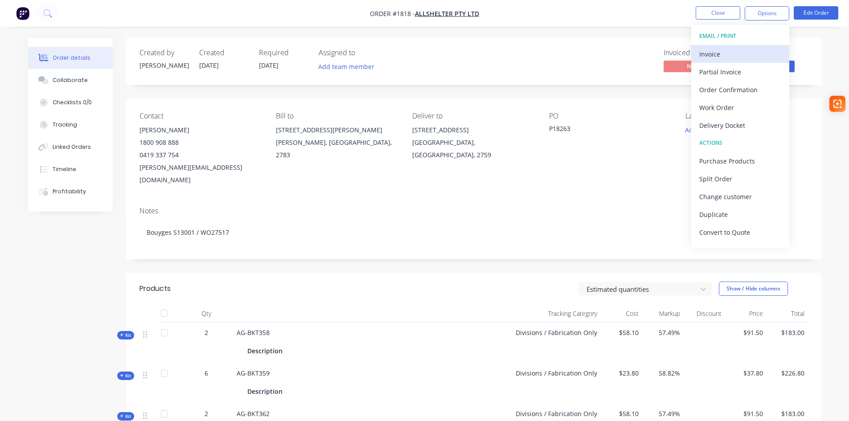
click at [750, 54] on div "Invoice" at bounding box center [740, 54] width 82 height 13
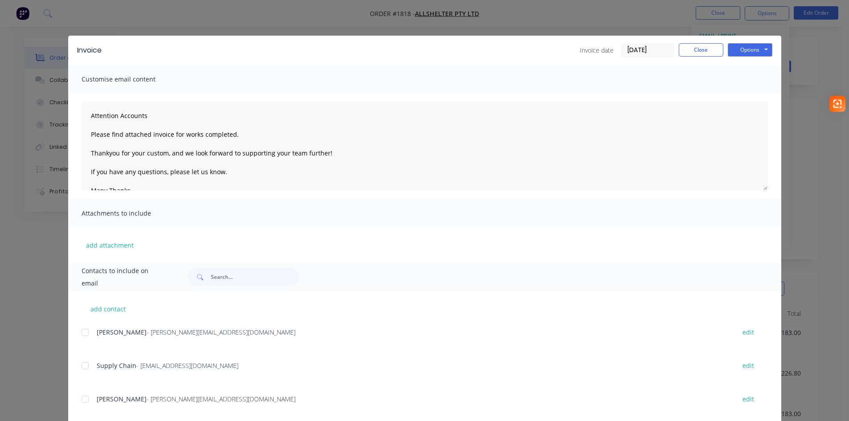
drag, startPoint x: 78, startPoint y: 333, endPoint x: 81, endPoint y: 348, distance: 15.0
click at [78, 333] on div "add contact [PERSON_NAME] - [PERSON_NAME][EMAIL_ADDRESS][DOMAIN_NAME] edit Supp…" at bounding box center [424, 375] width 713 height 168
click at [83, 326] on div at bounding box center [85, 333] width 18 height 18
click at [80, 369] on div at bounding box center [85, 366] width 18 height 18
click at [744, 51] on button "Options" at bounding box center [750, 49] width 45 height 13
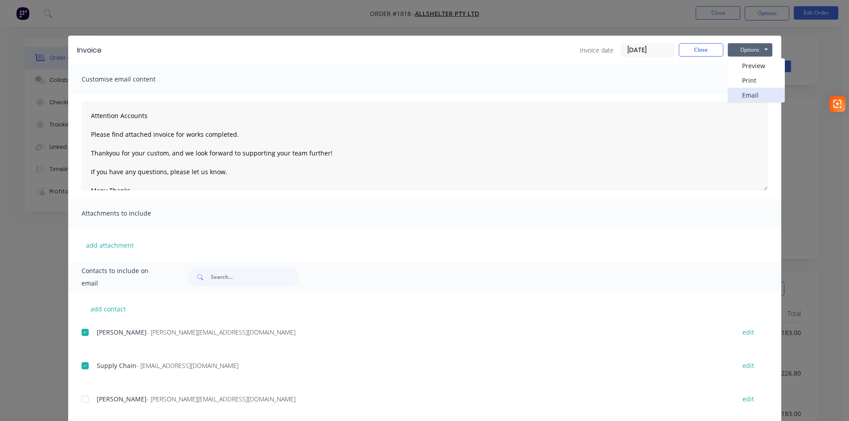
click at [739, 98] on button "Email" at bounding box center [756, 95] width 57 height 15
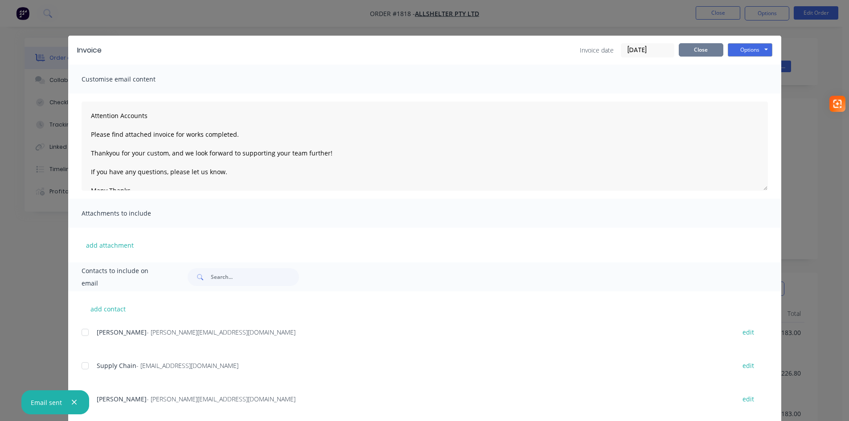
click at [701, 50] on button "Close" at bounding box center [701, 49] width 45 height 13
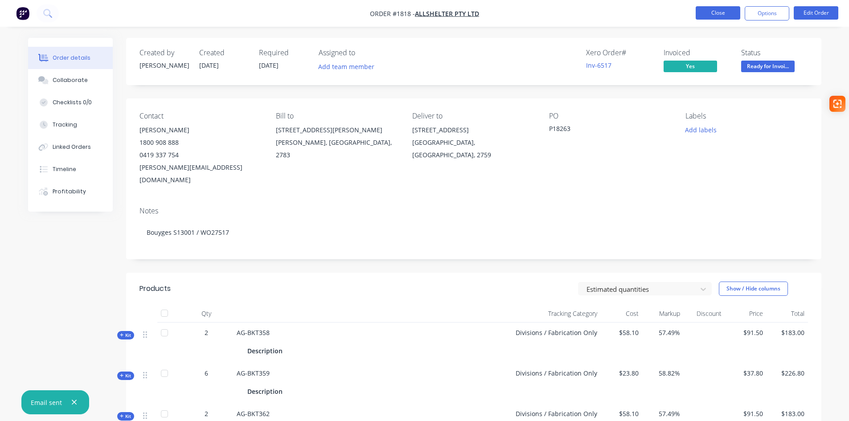
click at [708, 14] on button "Close" at bounding box center [718, 12] width 45 height 13
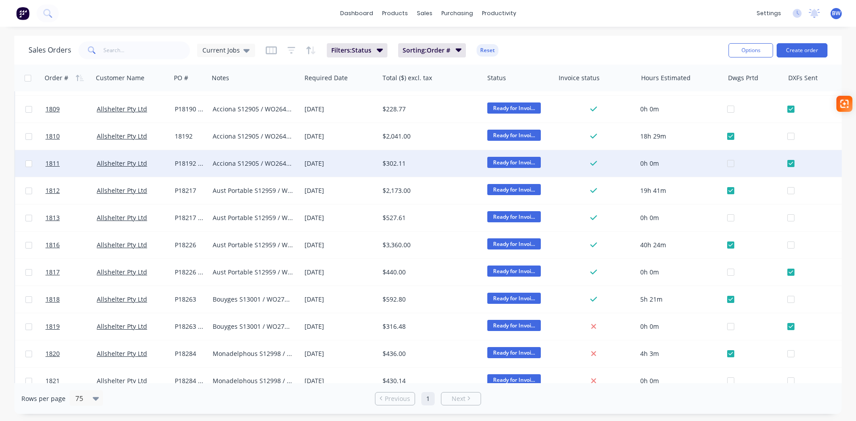
scroll to position [45, 0]
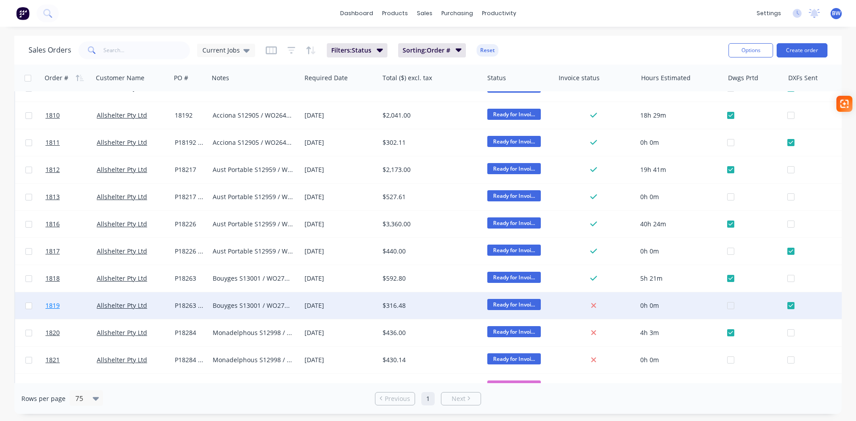
click at [48, 305] on span "1819" at bounding box center [52, 305] width 14 height 9
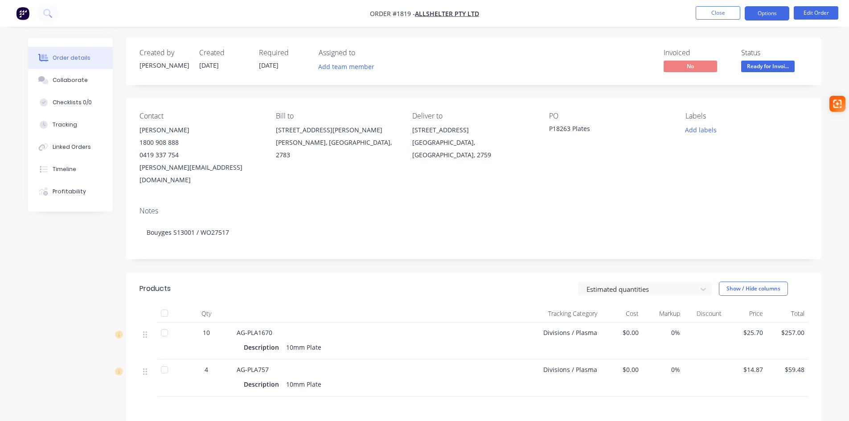
click at [781, 15] on button "Options" at bounding box center [767, 13] width 45 height 14
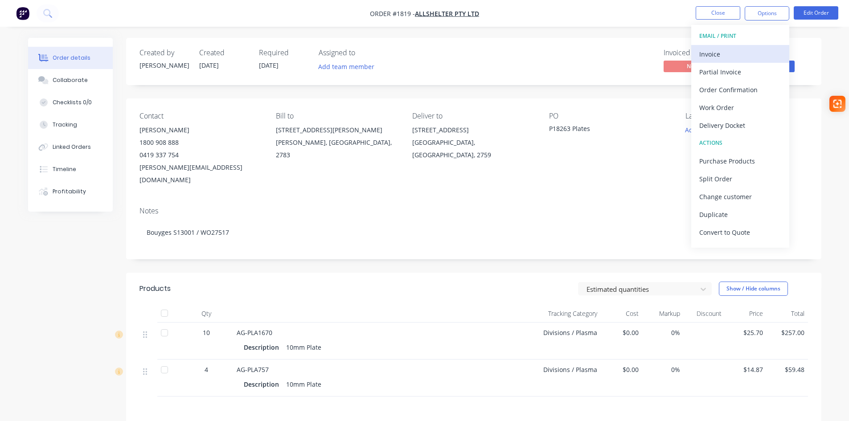
click at [738, 51] on div "Invoice" at bounding box center [740, 54] width 82 height 13
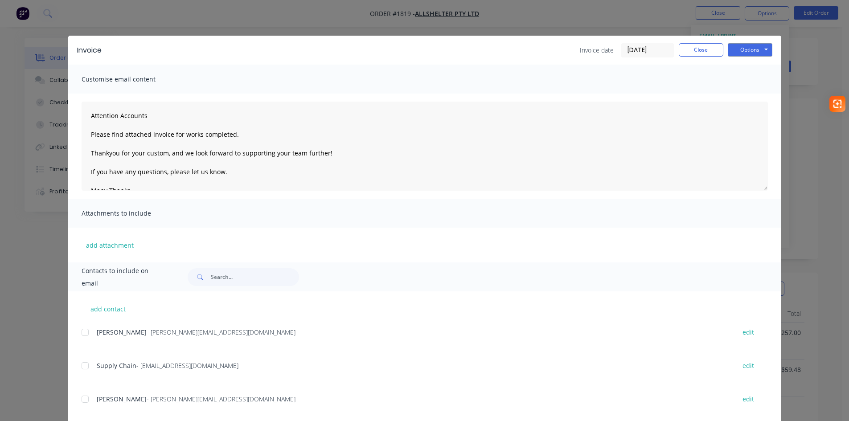
click at [80, 330] on div at bounding box center [85, 333] width 18 height 18
click at [81, 366] on div at bounding box center [85, 366] width 18 height 18
click at [743, 53] on button "Options" at bounding box center [750, 49] width 45 height 13
click at [743, 95] on button "Email" at bounding box center [756, 95] width 57 height 15
click at [694, 53] on button "Close" at bounding box center [701, 49] width 45 height 13
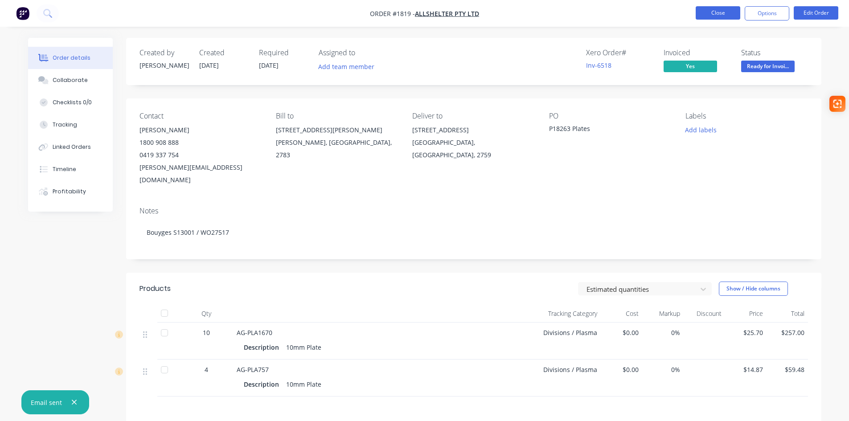
click at [715, 15] on button "Close" at bounding box center [718, 12] width 45 height 13
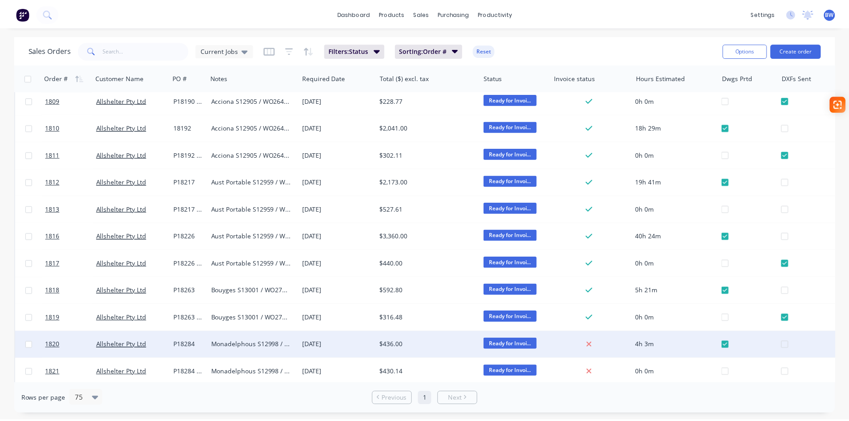
scroll to position [89, 0]
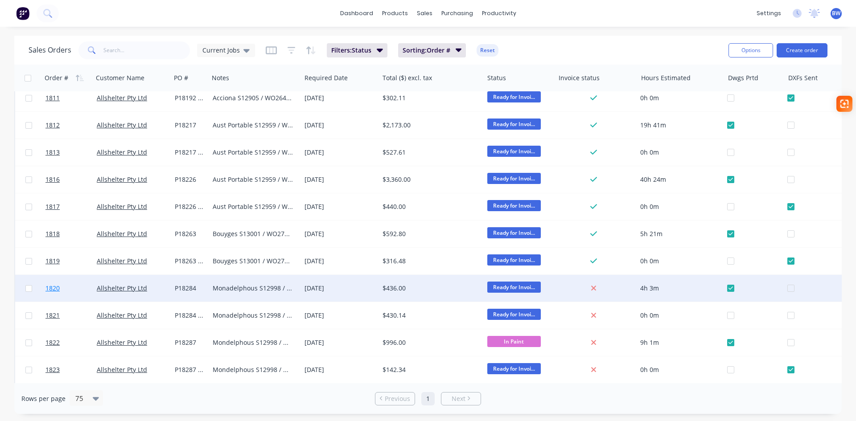
click at [53, 288] on span "1820" at bounding box center [52, 288] width 14 height 9
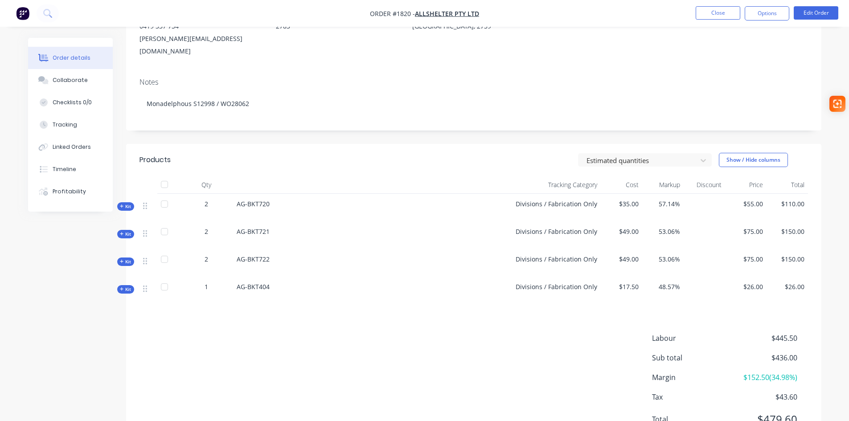
scroll to position [134, 0]
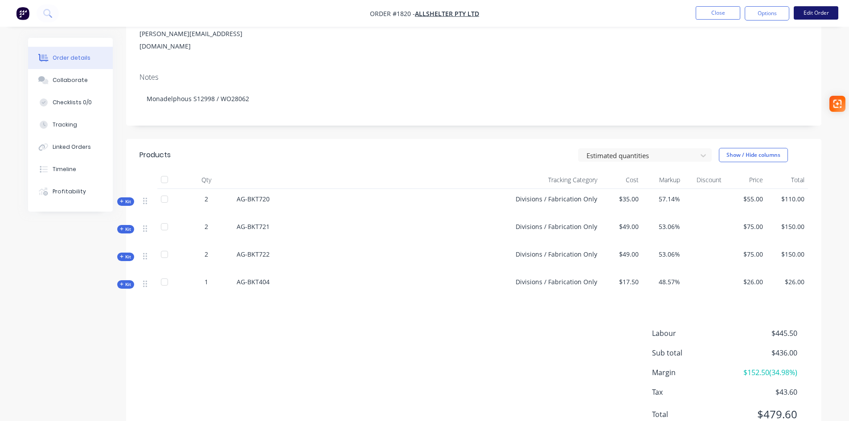
click at [817, 12] on button "Edit Order" at bounding box center [816, 12] width 45 height 13
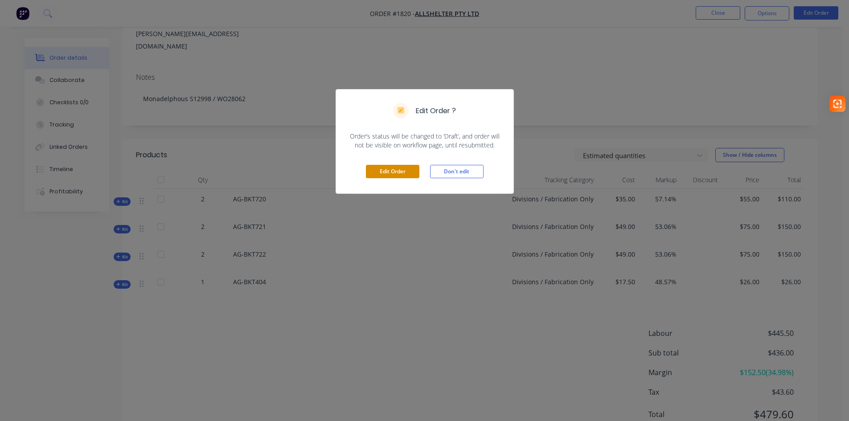
click at [394, 167] on button "Edit Order" at bounding box center [392, 171] width 53 height 13
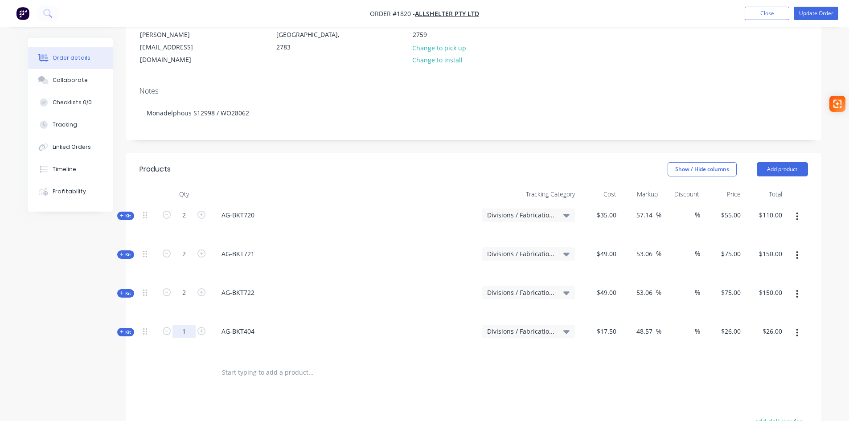
click at [183, 325] on input "1" at bounding box center [183, 331] width 23 height 13
type input "4"
type input "$104.00"
click at [818, 17] on button "Update Order" at bounding box center [816, 13] width 45 height 13
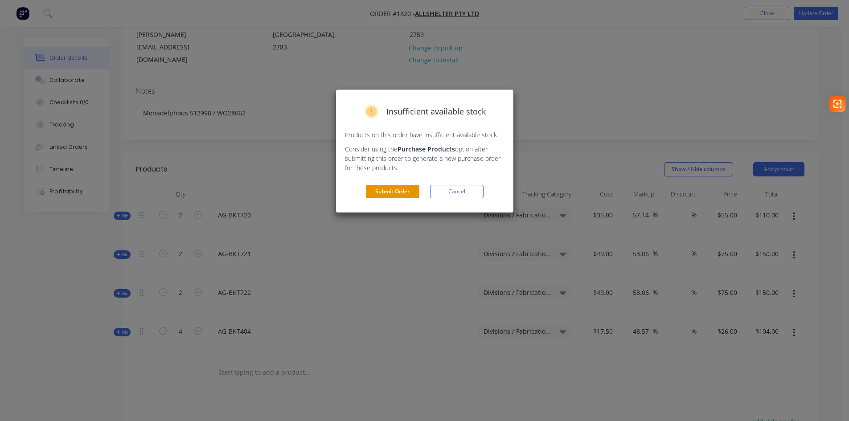
click at [400, 192] on button "Submit Order" at bounding box center [392, 191] width 53 height 13
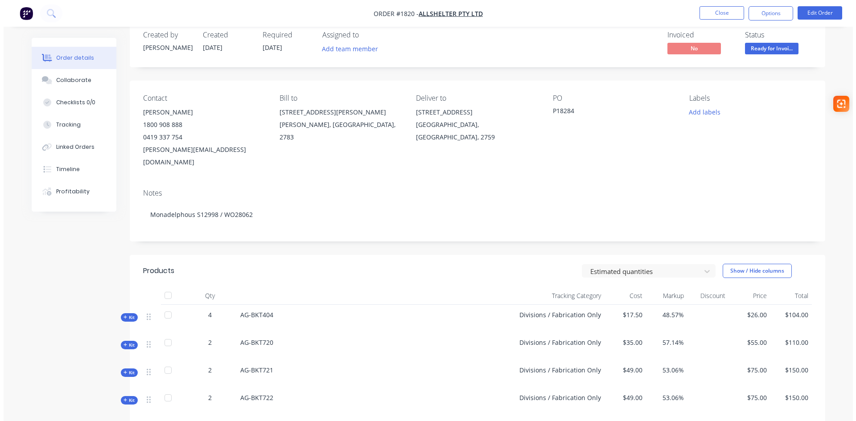
scroll to position [0, 0]
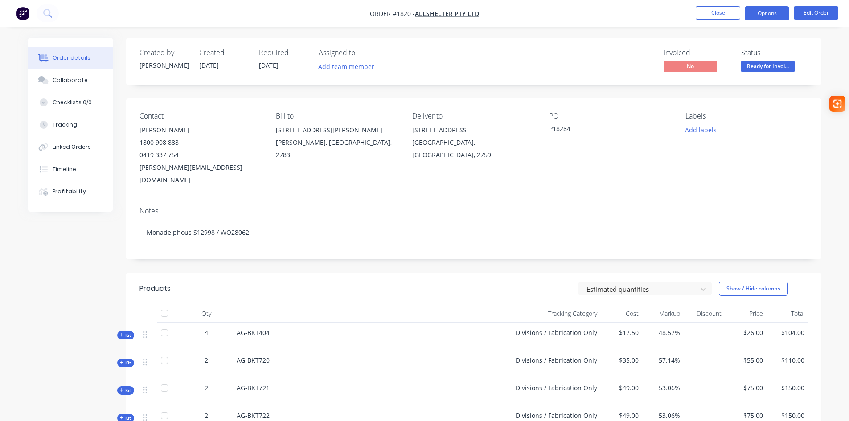
click at [778, 15] on button "Options" at bounding box center [767, 13] width 45 height 14
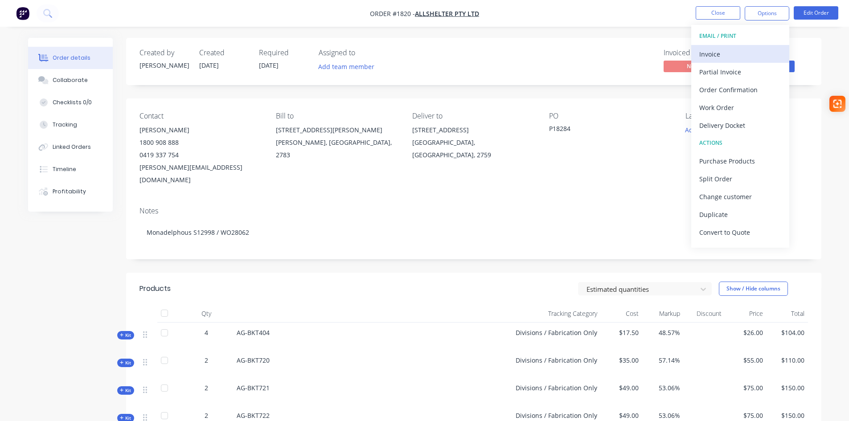
click at [741, 53] on div "Invoice" at bounding box center [740, 54] width 82 height 13
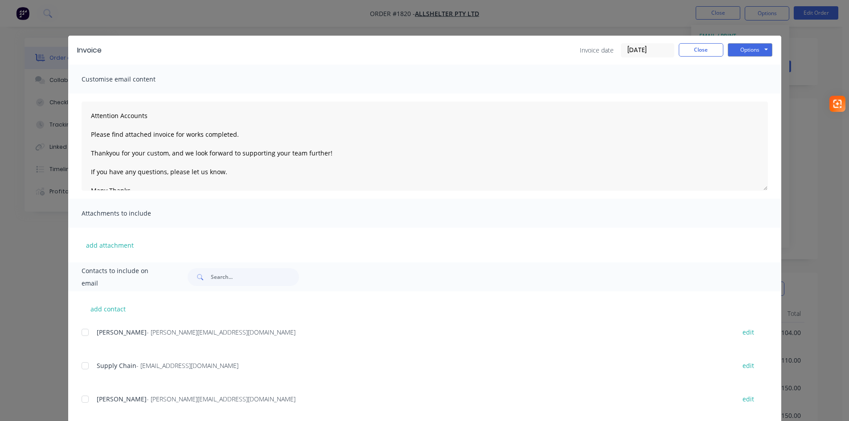
click at [81, 334] on div at bounding box center [85, 333] width 18 height 18
click at [78, 366] on div at bounding box center [85, 366] width 18 height 18
click at [747, 49] on button "Options" at bounding box center [750, 49] width 45 height 13
click at [760, 92] on button "Email" at bounding box center [756, 95] width 57 height 15
click at [693, 49] on button "Close" at bounding box center [701, 49] width 45 height 13
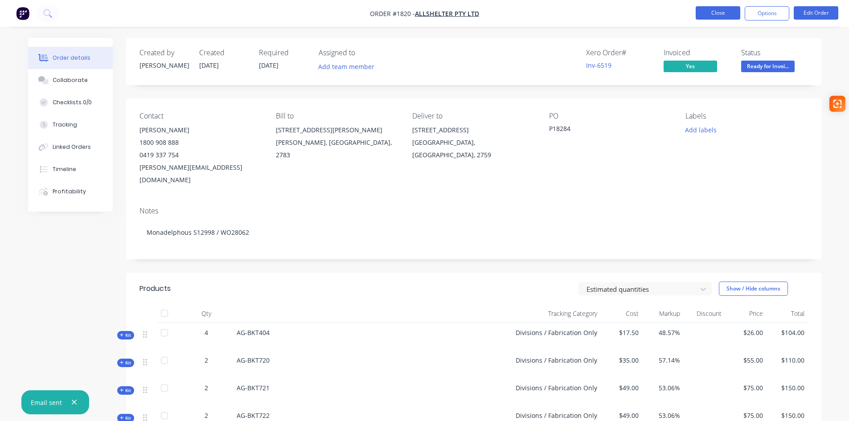
click at [712, 12] on button "Close" at bounding box center [718, 12] width 45 height 13
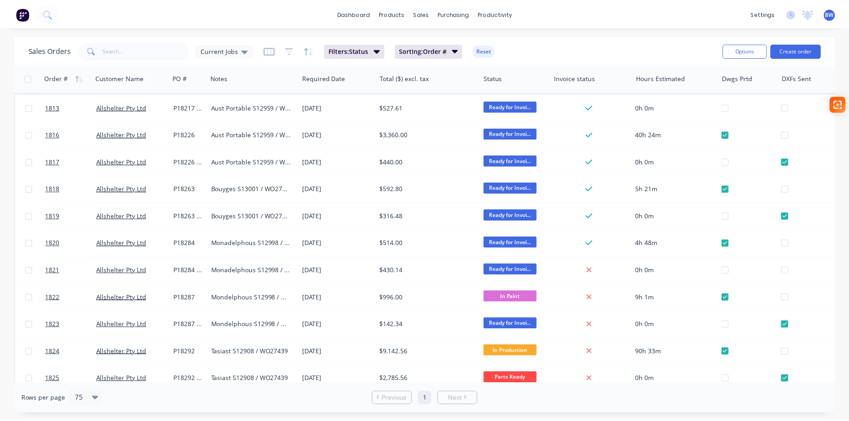
scroll to position [178, 0]
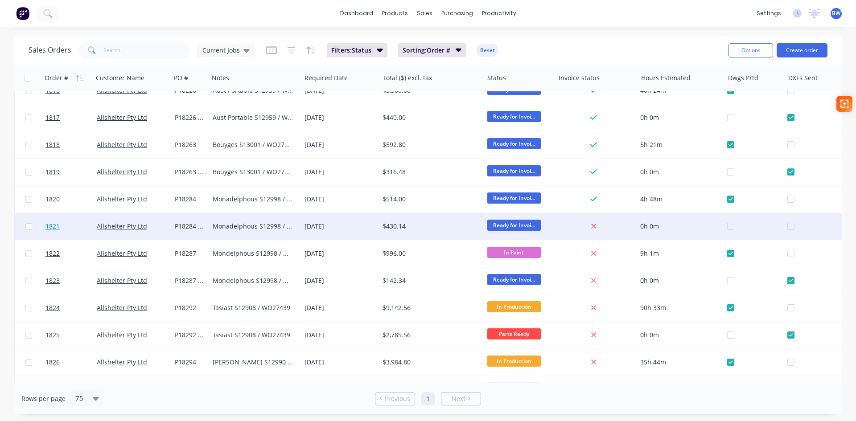
click at [51, 228] on span "1821" at bounding box center [52, 226] width 14 height 9
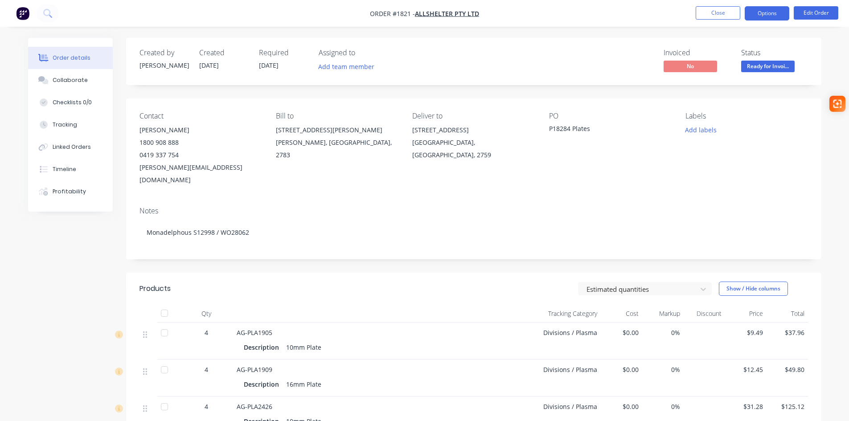
click at [763, 10] on button "Options" at bounding box center [767, 13] width 45 height 14
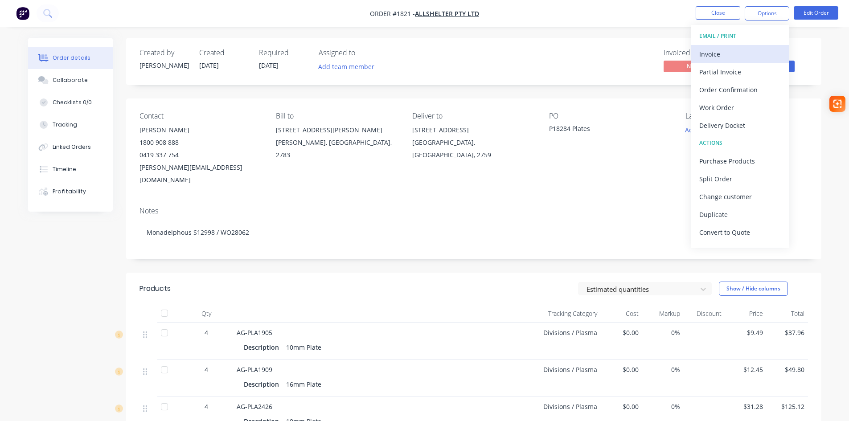
click at [718, 54] on div "Invoice" at bounding box center [740, 54] width 82 height 13
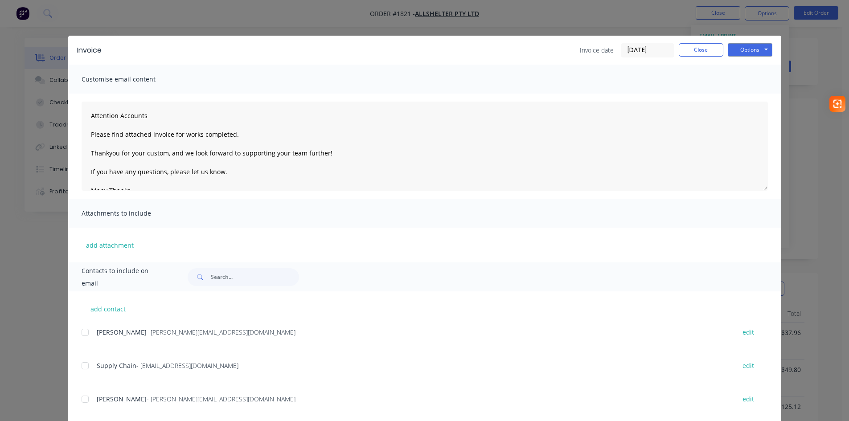
click at [79, 333] on div at bounding box center [85, 333] width 18 height 18
click at [81, 367] on div at bounding box center [85, 366] width 18 height 18
click at [750, 52] on button "Options" at bounding box center [750, 49] width 45 height 13
click at [744, 98] on button "Email" at bounding box center [756, 95] width 57 height 15
click at [706, 52] on button "Close" at bounding box center [701, 49] width 45 height 13
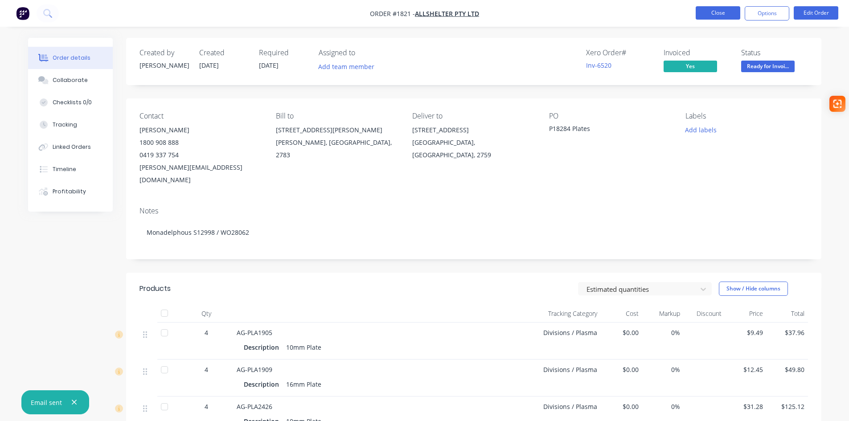
click at [709, 12] on button "Close" at bounding box center [718, 12] width 45 height 13
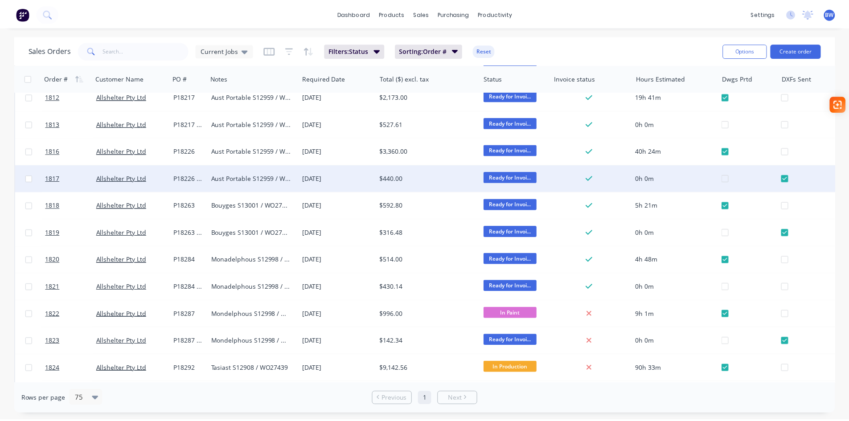
scroll to position [134, 0]
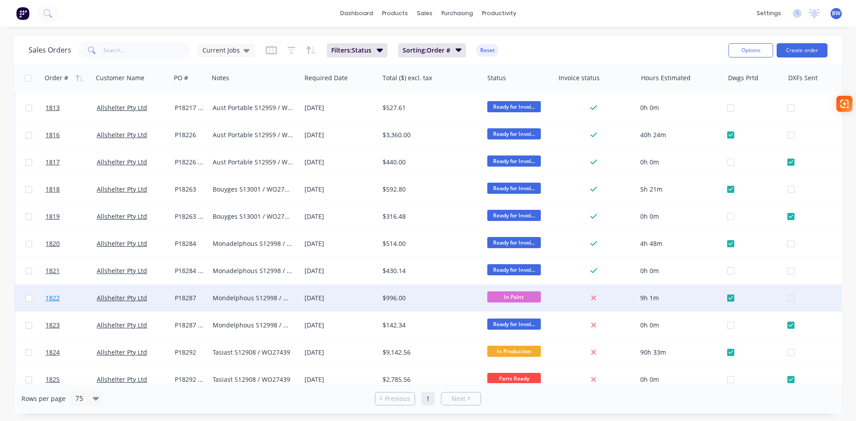
click at [50, 299] on span "1822" at bounding box center [52, 298] width 14 height 9
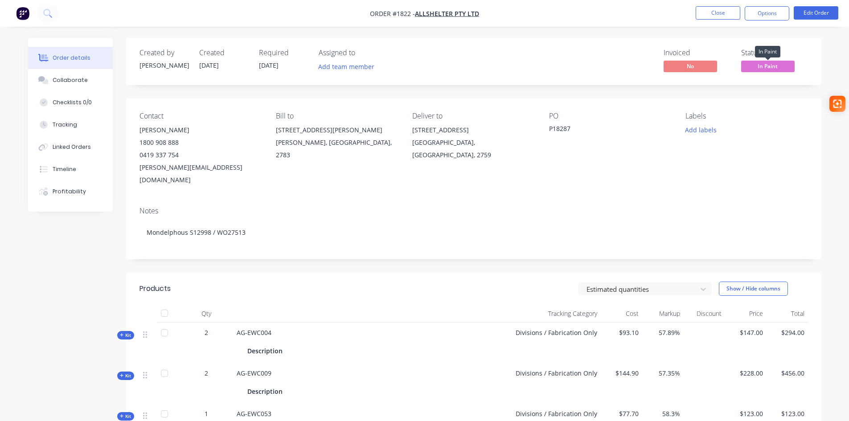
click at [771, 66] on span "In Paint" at bounding box center [767, 66] width 53 height 11
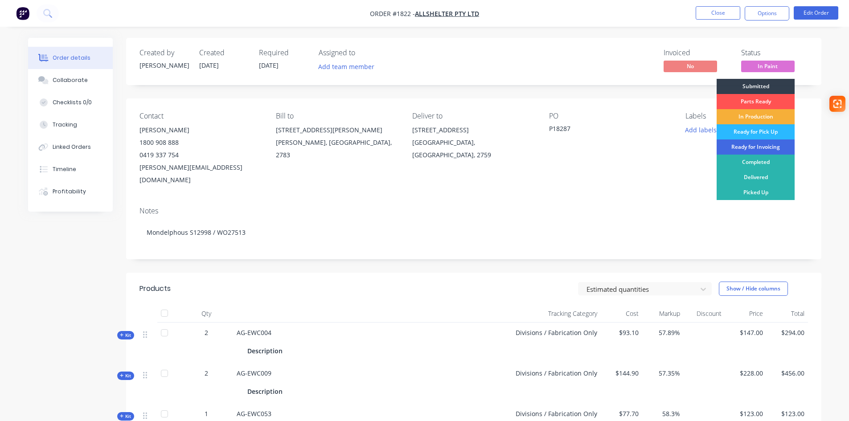
click at [766, 146] on div "Ready for Invoicing" at bounding box center [756, 146] width 78 height 15
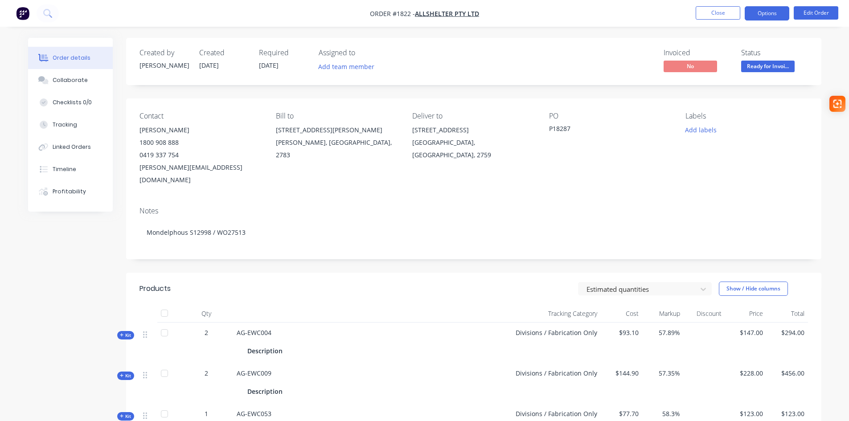
click at [761, 12] on button "Options" at bounding box center [767, 13] width 45 height 14
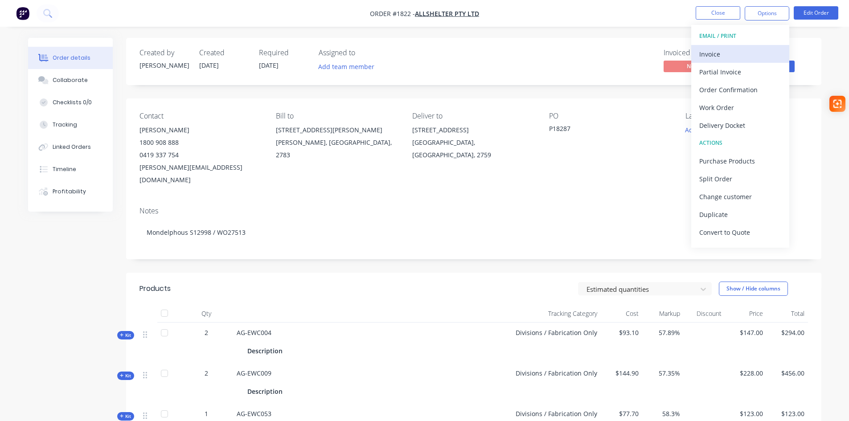
click at [725, 54] on div "Invoice" at bounding box center [740, 54] width 82 height 13
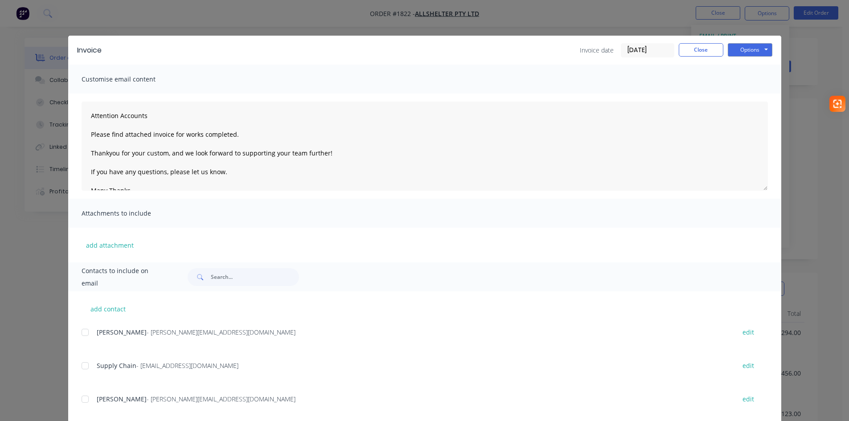
click at [80, 332] on div at bounding box center [85, 333] width 18 height 18
click at [79, 365] on div at bounding box center [85, 366] width 18 height 18
click at [751, 48] on button "Options" at bounding box center [750, 49] width 45 height 13
click at [749, 93] on button "Email" at bounding box center [756, 95] width 57 height 15
click at [701, 47] on button "Close" at bounding box center [701, 49] width 45 height 13
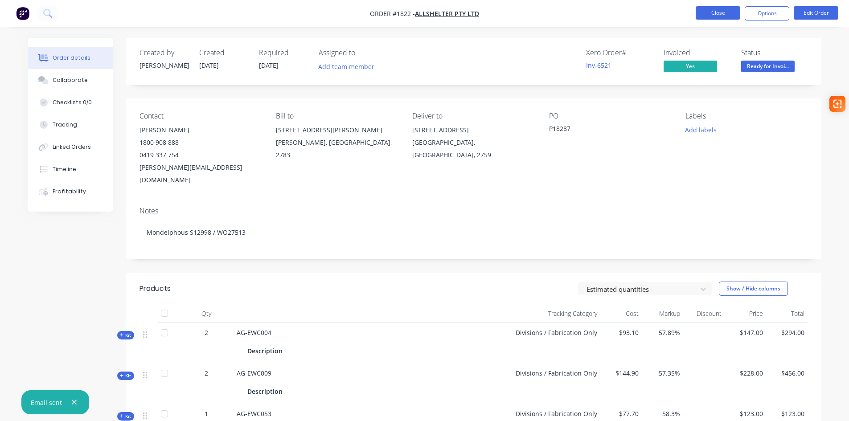
click at [718, 17] on button "Close" at bounding box center [718, 12] width 45 height 13
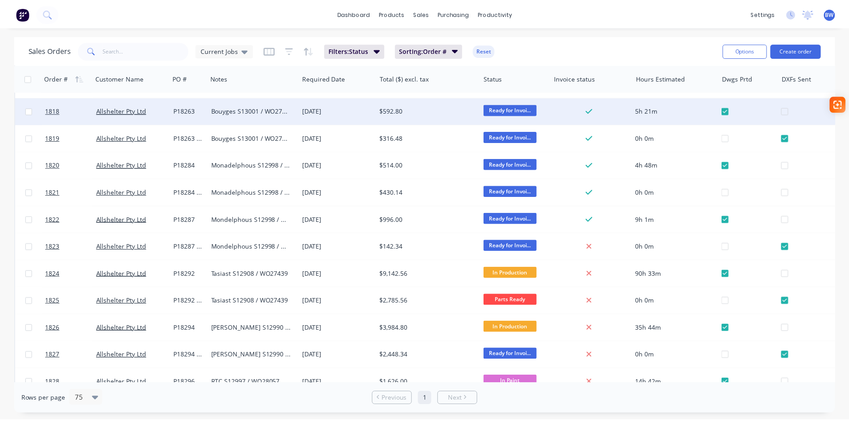
scroll to position [223, 0]
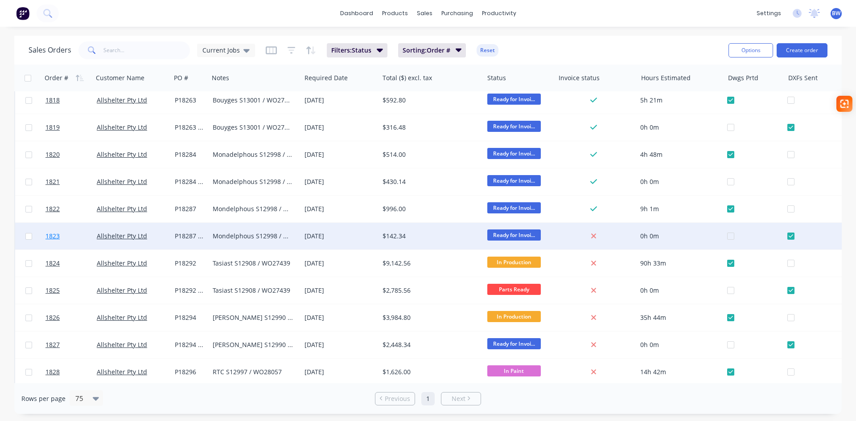
click at [52, 234] on span "1823" at bounding box center [52, 236] width 14 height 9
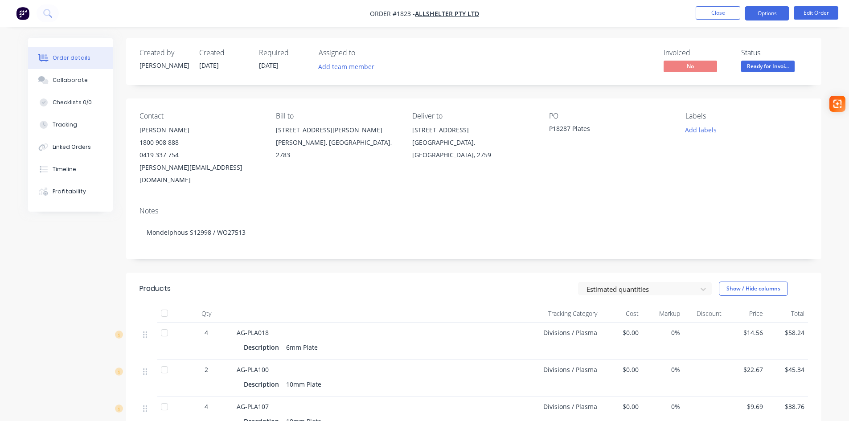
click at [777, 13] on button "Options" at bounding box center [767, 13] width 45 height 14
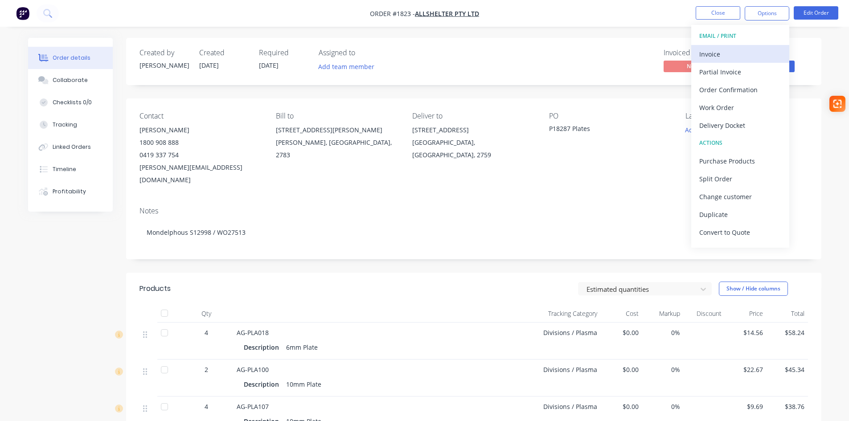
click at [739, 57] on div "Invoice" at bounding box center [740, 54] width 82 height 13
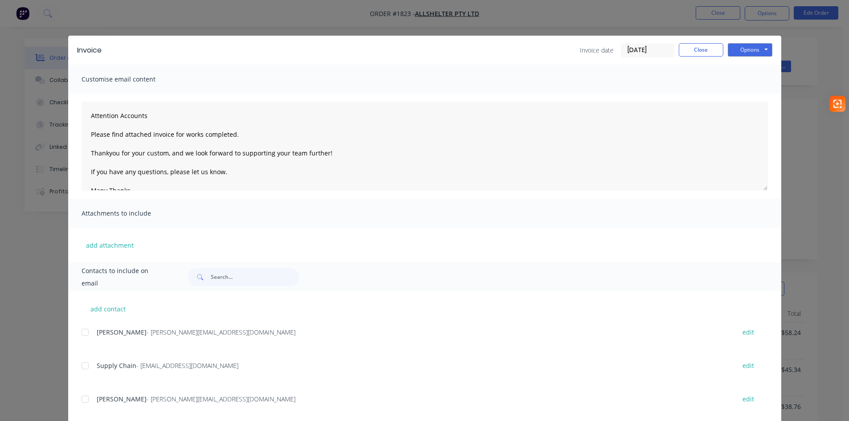
click at [79, 332] on div at bounding box center [85, 333] width 18 height 18
click at [80, 365] on div at bounding box center [85, 366] width 18 height 18
click at [750, 53] on button "Options" at bounding box center [750, 49] width 45 height 13
click at [749, 98] on button "Email" at bounding box center [756, 95] width 57 height 15
click at [82, 330] on div at bounding box center [85, 333] width 18 height 18
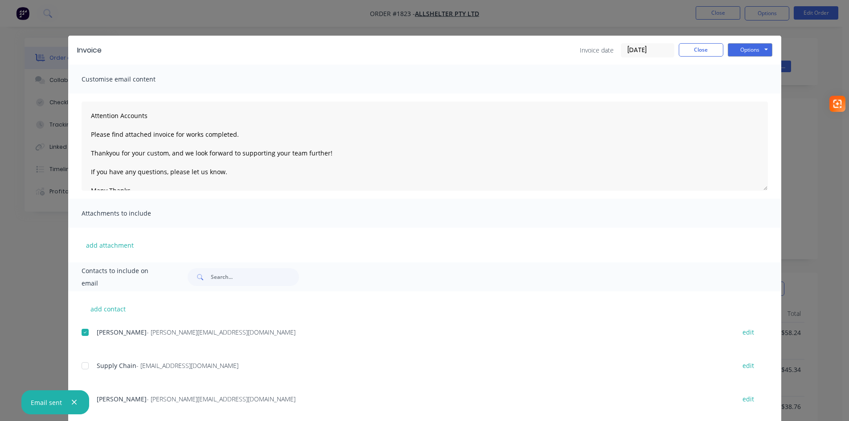
click at [81, 367] on div at bounding box center [85, 366] width 18 height 18
click at [743, 50] on button "Options" at bounding box center [750, 49] width 45 height 13
click at [742, 97] on button "Email" at bounding box center [756, 95] width 57 height 15
click at [698, 53] on button "Close" at bounding box center [701, 49] width 45 height 13
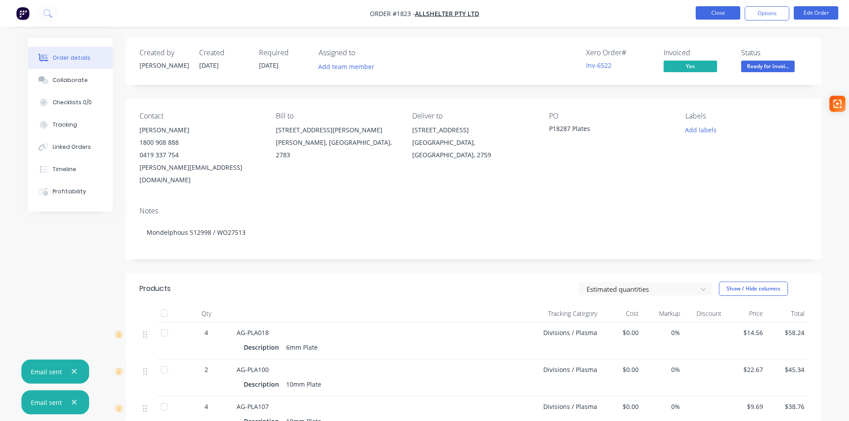
click at [708, 8] on button "Close" at bounding box center [718, 12] width 45 height 13
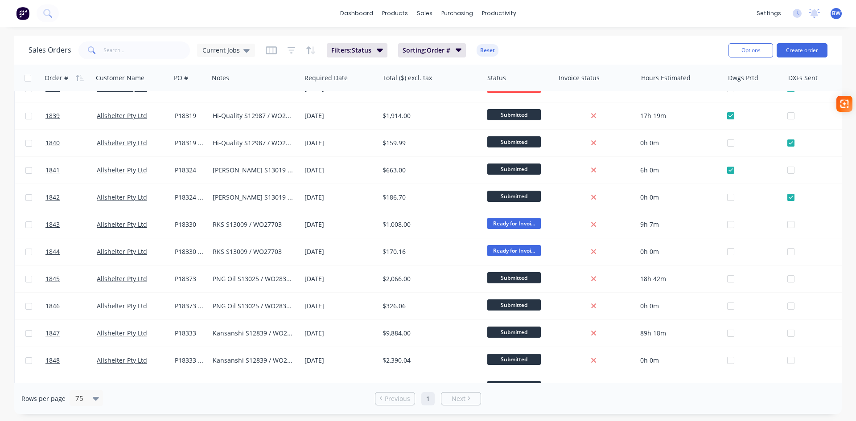
scroll to position [758, 0]
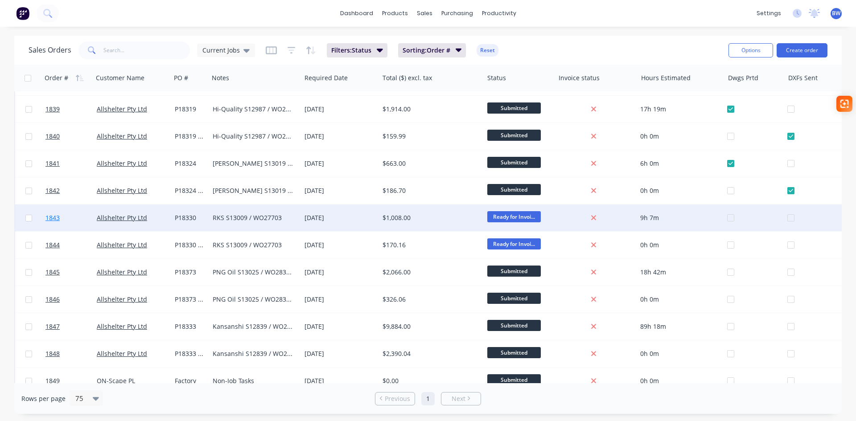
click at [52, 220] on span "1843" at bounding box center [52, 217] width 14 height 9
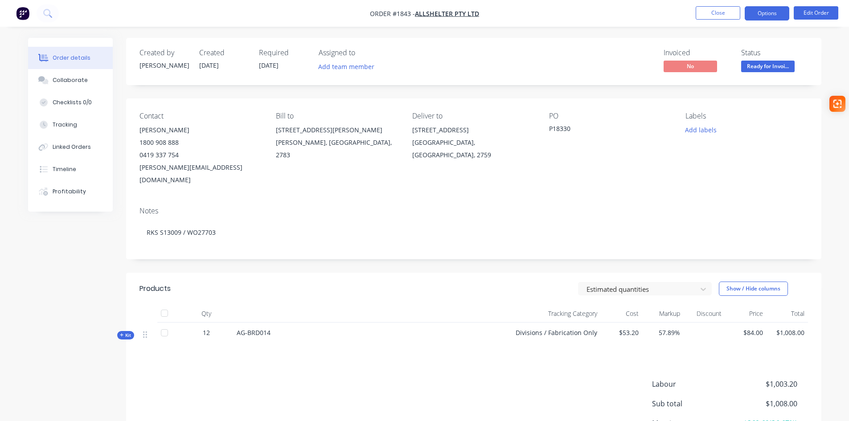
click at [772, 8] on button "Options" at bounding box center [767, 13] width 45 height 14
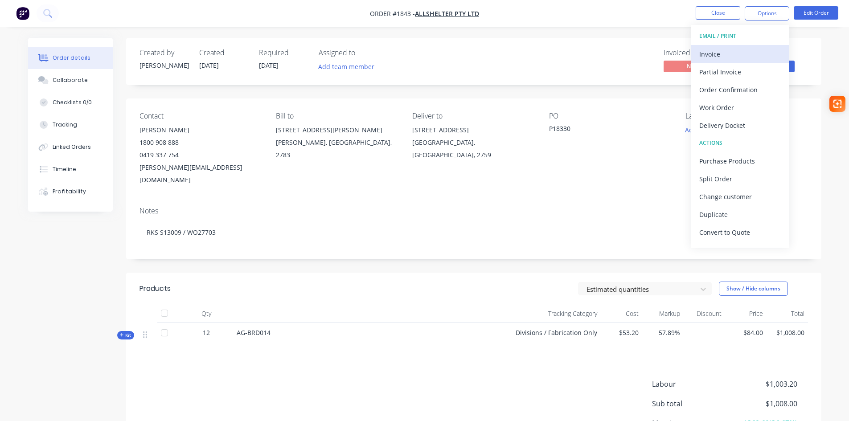
click at [730, 53] on div "Invoice" at bounding box center [740, 54] width 82 height 13
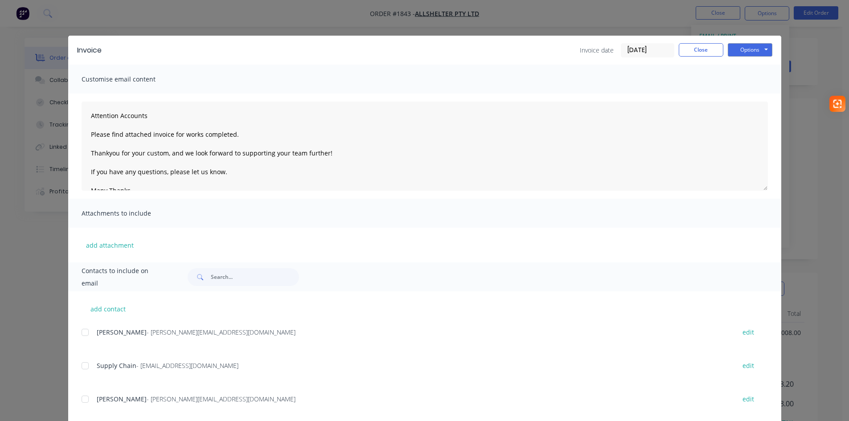
click at [81, 335] on div at bounding box center [85, 333] width 18 height 18
click at [82, 368] on div at bounding box center [85, 366] width 18 height 18
click at [750, 53] on button "Options" at bounding box center [750, 49] width 45 height 13
click at [749, 93] on button "Email" at bounding box center [756, 95] width 57 height 15
click at [699, 46] on button "Close" at bounding box center [701, 49] width 45 height 13
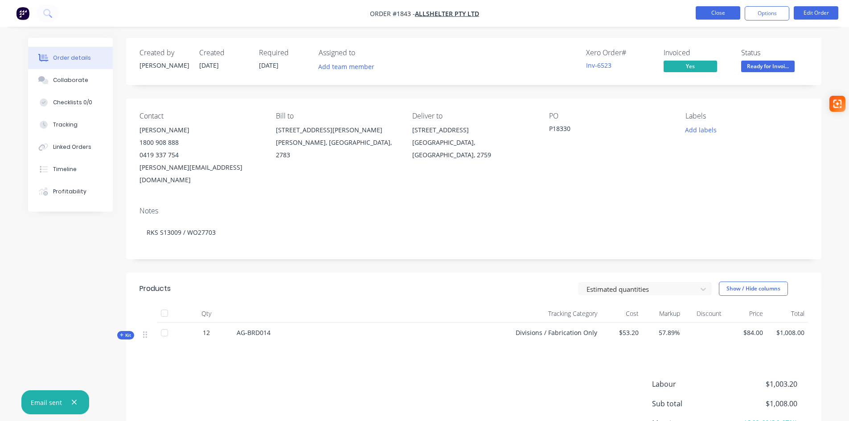
click at [720, 8] on button "Close" at bounding box center [718, 12] width 45 height 13
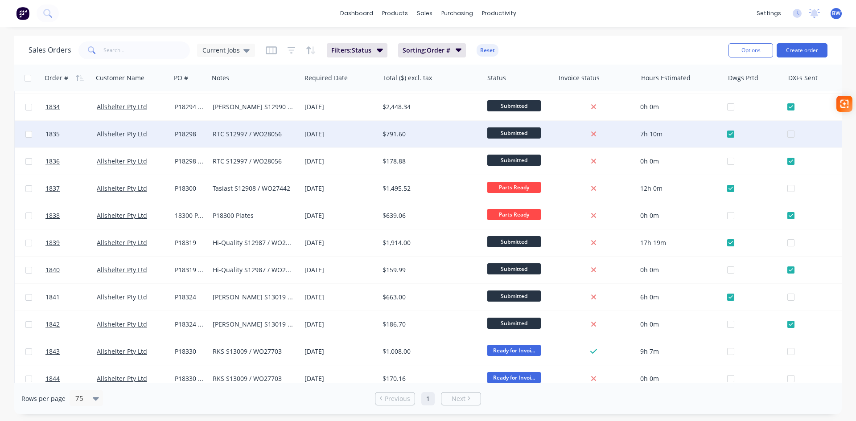
scroll to position [713, 0]
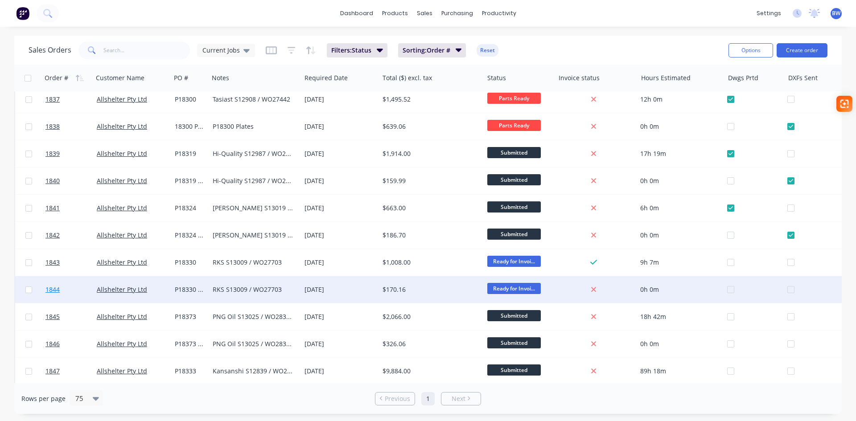
click at [53, 289] on span "1844" at bounding box center [52, 289] width 14 height 9
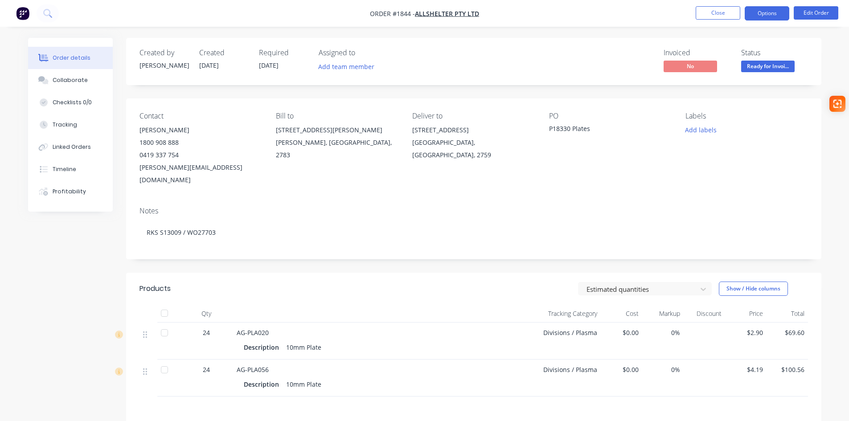
click at [760, 11] on button "Options" at bounding box center [767, 13] width 45 height 14
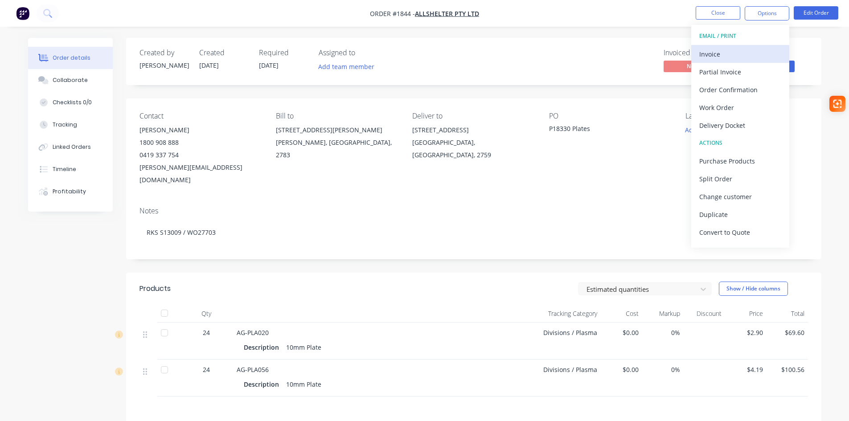
click at [719, 53] on div "Invoice" at bounding box center [740, 54] width 82 height 13
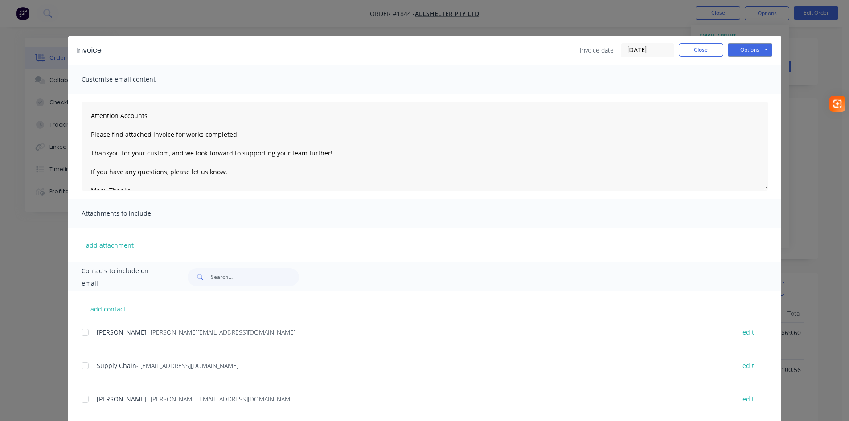
click at [80, 332] on div at bounding box center [85, 333] width 18 height 18
drag, startPoint x: 82, startPoint y: 365, endPoint x: 94, endPoint y: 362, distance: 12.4
click at [82, 365] on div at bounding box center [85, 366] width 18 height 18
click at [737, 47] on button "Options" at bounding box center [750, 49] width 45 height 13
click at [743, 94] on button "Email" at bounding box center [756, 95] width 57 height 15
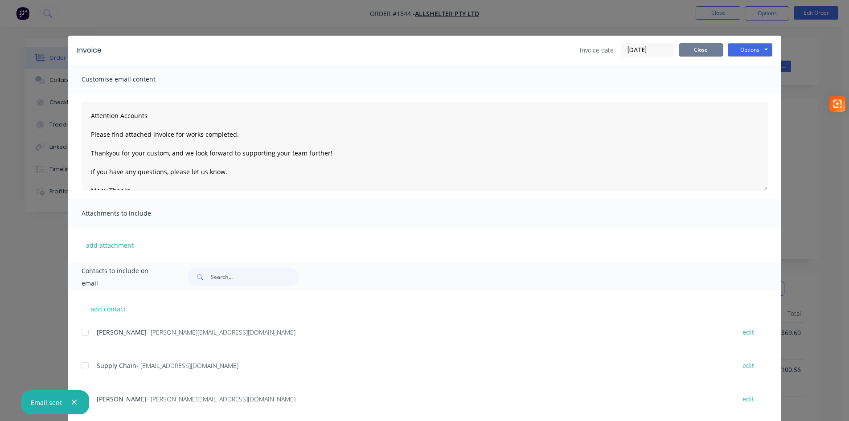
click at [695, 48] on button "Close" at bounding box center [701, 49] width 45 height 13
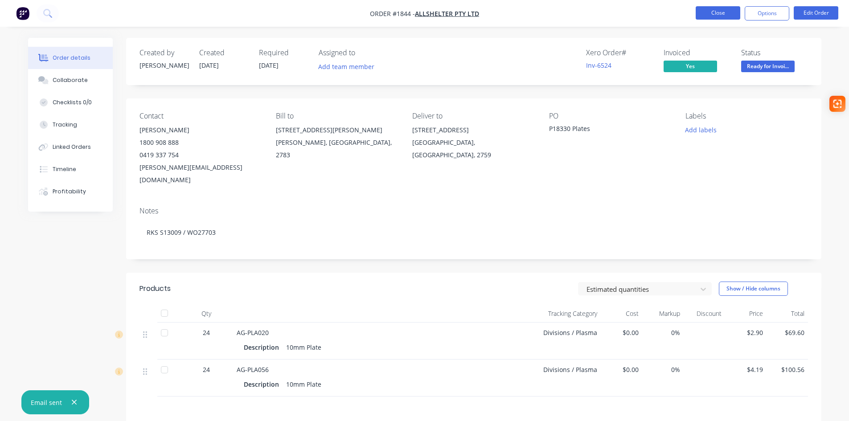
click at [714, 10] on button "Close" at bounding box center [718, 12] width 45 height 13
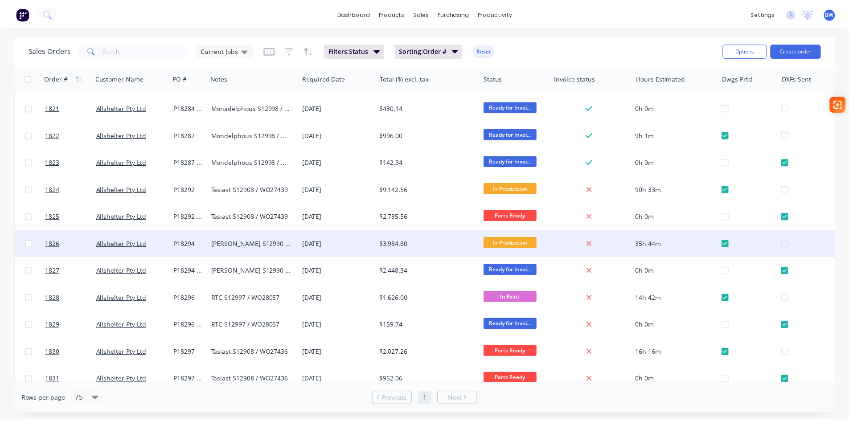
scroll to position [357, 0]
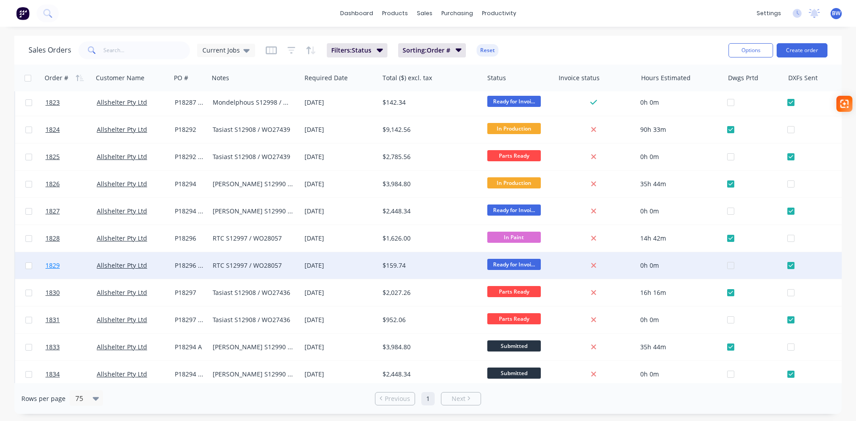
click at [51, 264] on span "1829" at bounding box center [52, 265] width 14 height 9
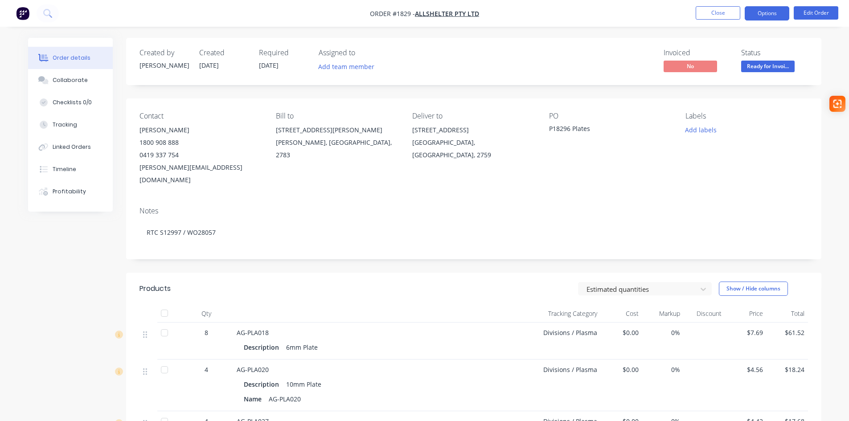
click at [781, 13] on button "Options" at bounding box center [767, 13] width 45 height 14
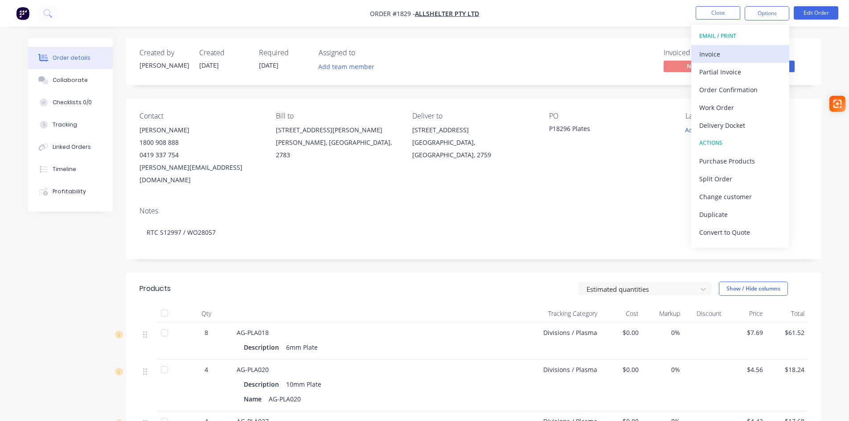
click at [706, 53] on div "Invoice" at bounding box center [740, 54] width 82 height 13
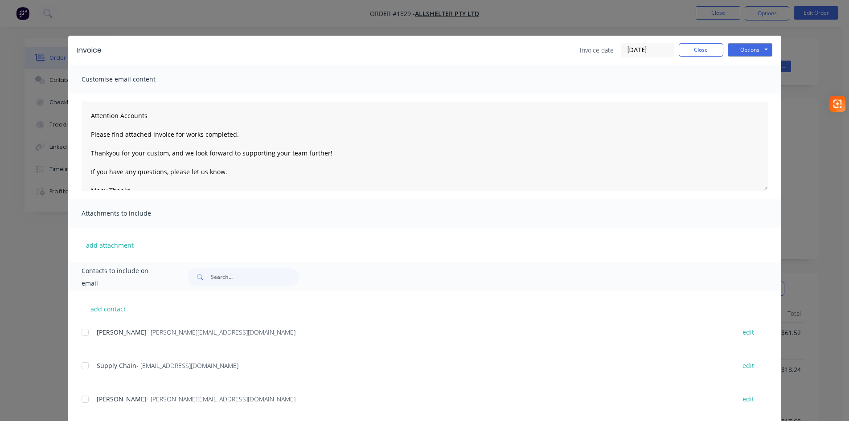
click at [83, 329] on div at bounding box center [85, 333] width 18 height 18
click at [82, 369] on div at bounding box center [85, 366] width 18 height 18
click at [742, 51] on button "Options" at bounding box center [750, 49] width 45 height 13
click at [740, 94] on button "Email" at bounding box center [756, 95] width 57 height 15
click at [699, 51] on button "Close" at bounding box center [701, 49] width 45 height 13
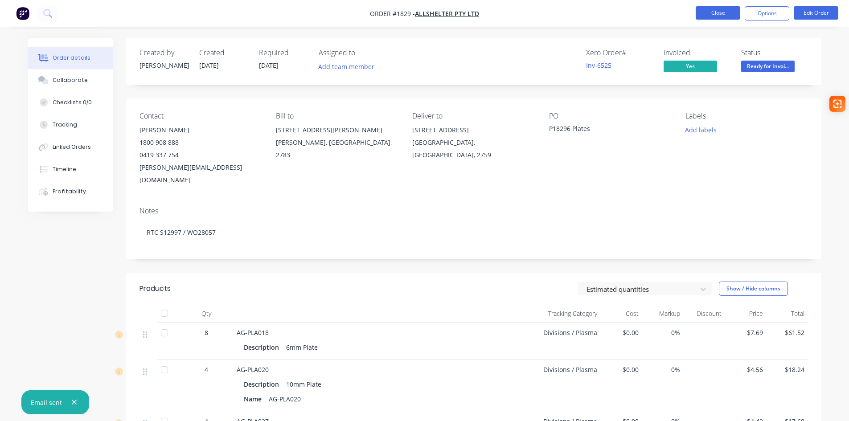
click at [726, 14] on button "Close" at bounding box center [718, 12] width 45 height 13
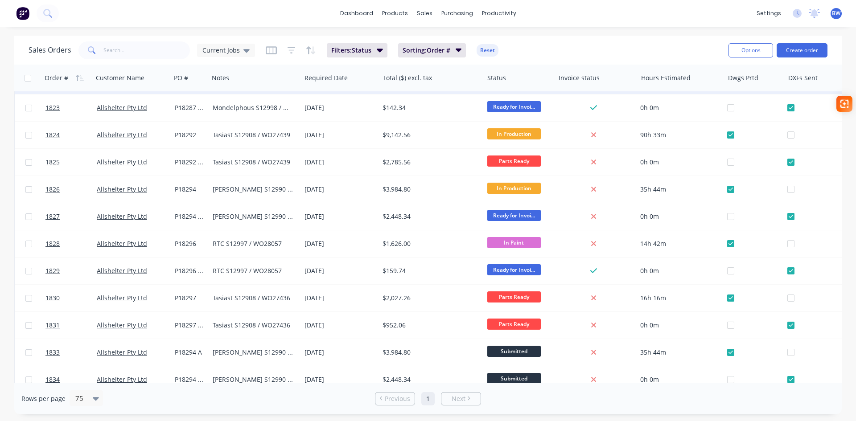
scroll to position [357, 0]
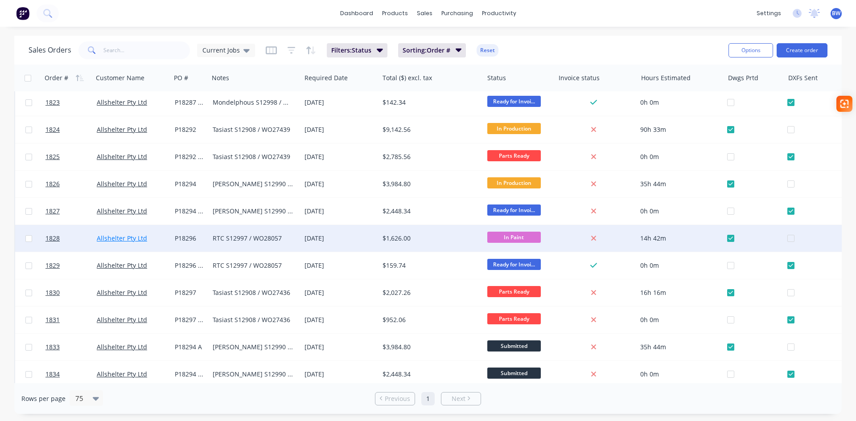
click at [111, 238] on link "Allshelter Pty Ltd" at bounding box center [122, 238] width 50 height 8
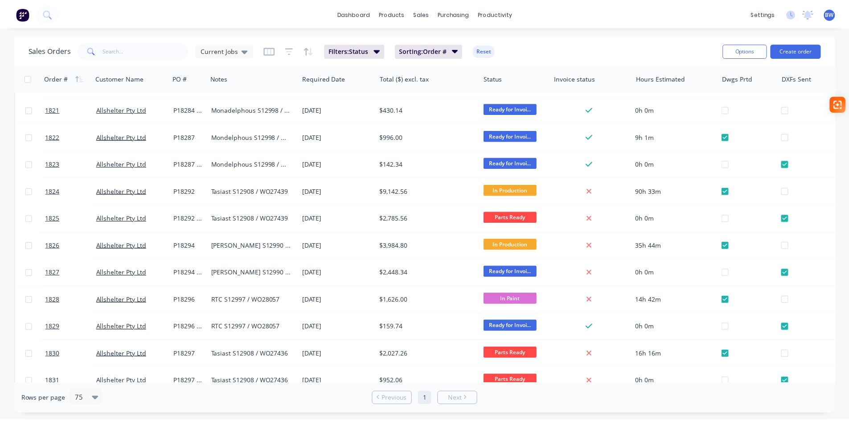
scroll to position [312, 0]
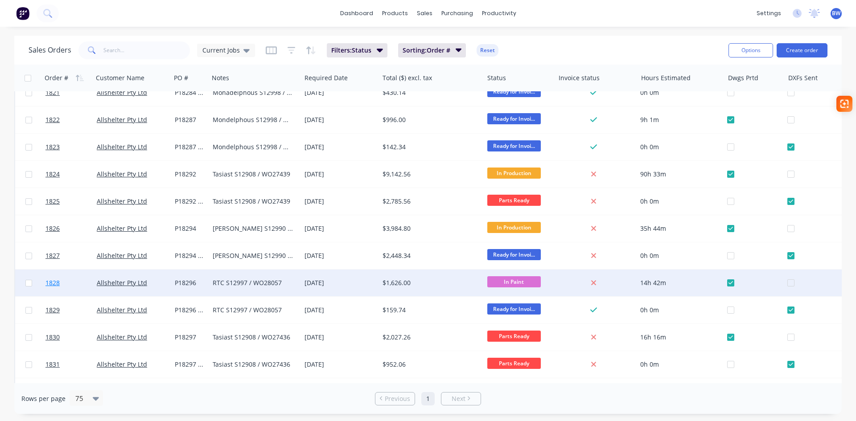
click at [49, 283] on span "1828" at bounding box center [52, 283] width 14 height 9
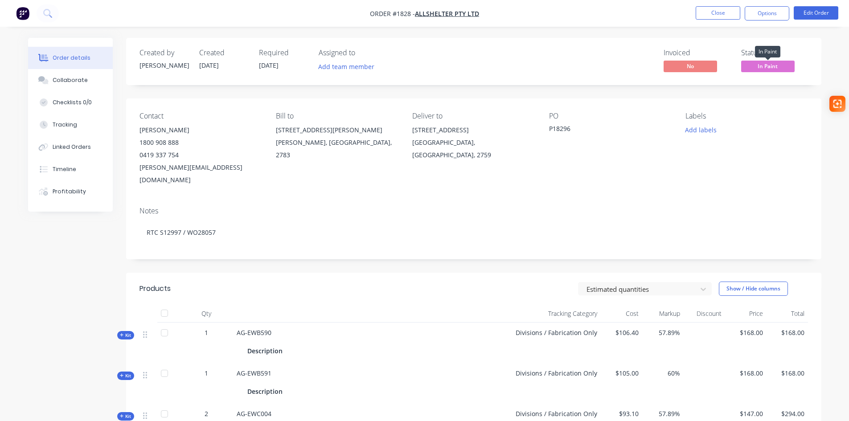
click at [768, 65] on span "In Paint" at bounding box center [767, 66] width 53 height 11
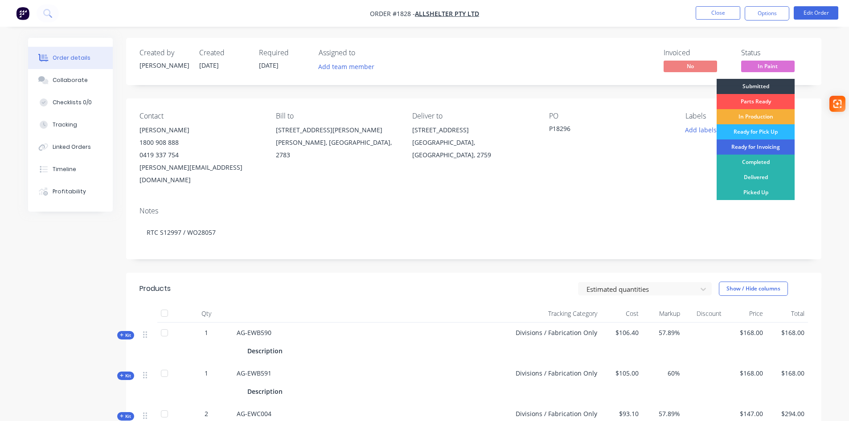
click at [761, 144] on div "Ready for Invoicing" at bounding box center [756, 146] width 78 height 15
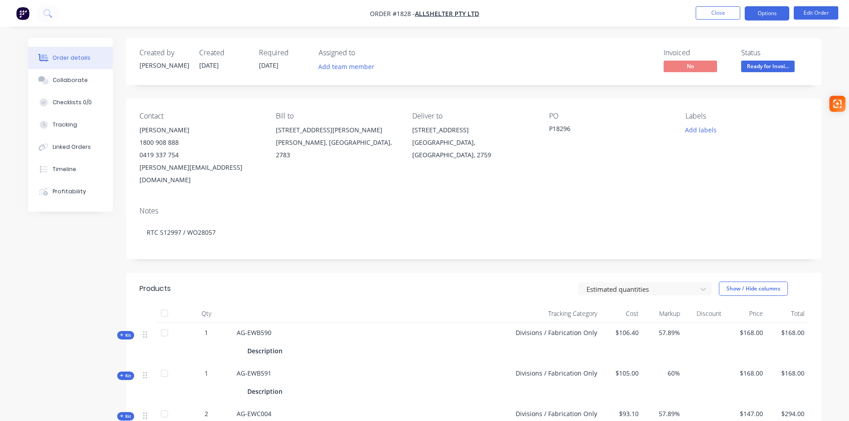
click at [763, 11] on button "Options" at bounding box center [767, 13] width 45 height 14
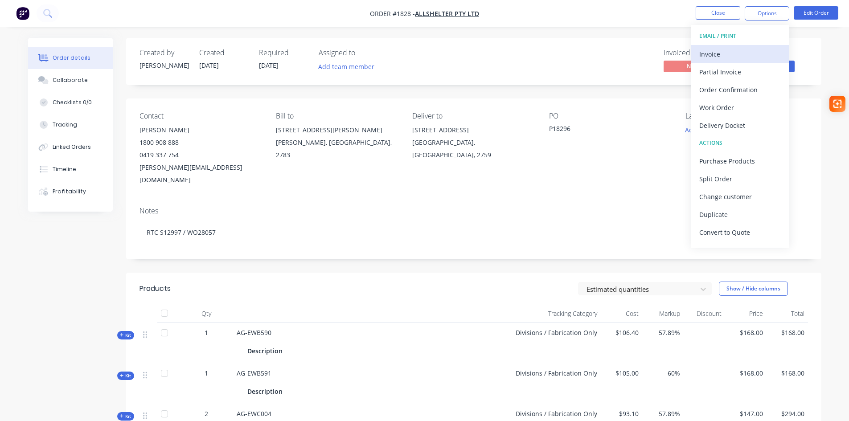
click at [714, 52] on div "Invoice" at bounding box center [740, 54] width 82 height 13
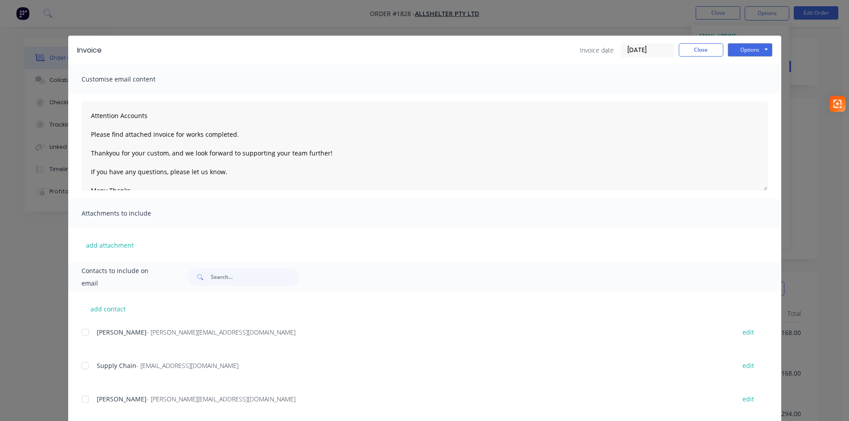
click at [80, 334] on div at bounding box center [85, 333] width 18 height 18
click at [79, 366] on div at bounding box center [85, 366] width 18 height 18
click at [745, 49] on button "Options" at bounding box center [750, 49] width 45 height 13
click at [743, 92] on button "Email" at bounding box center [756, 95] width 57 height 15
click at [702, 54] on button "Close" at bounding box center [701, 49] width 45 height 13
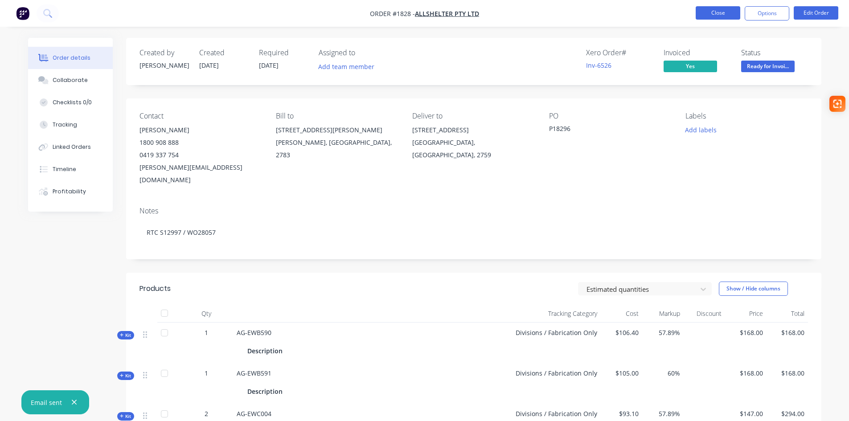
click at [724, 14] on button "Close" at bounding box center [718, 12] width 45 height 13
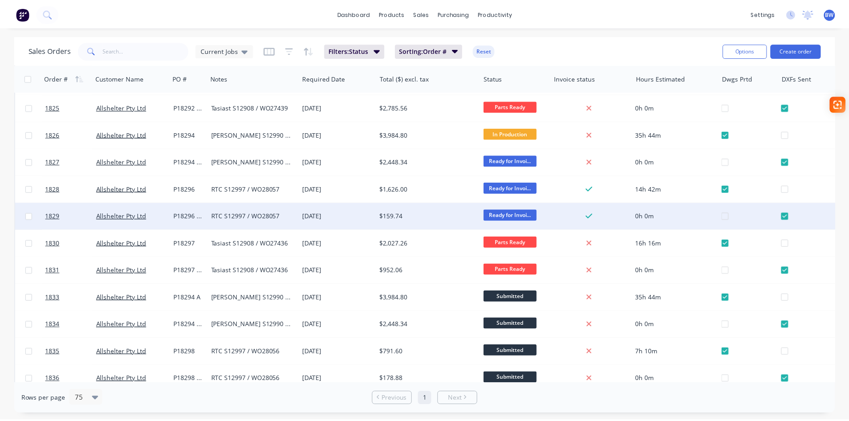
scroll to position [446, 0]
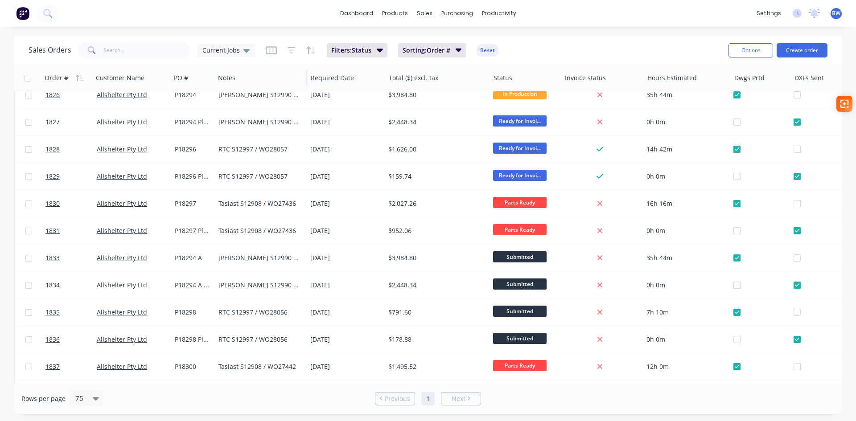
drag, startPoint x: 207, startPoint y: 78, endPoint x: 213, endPoint y: 78, distance: 6.2
click at [213, 78] on div at bounding box center [213, 78] width 1 height 16
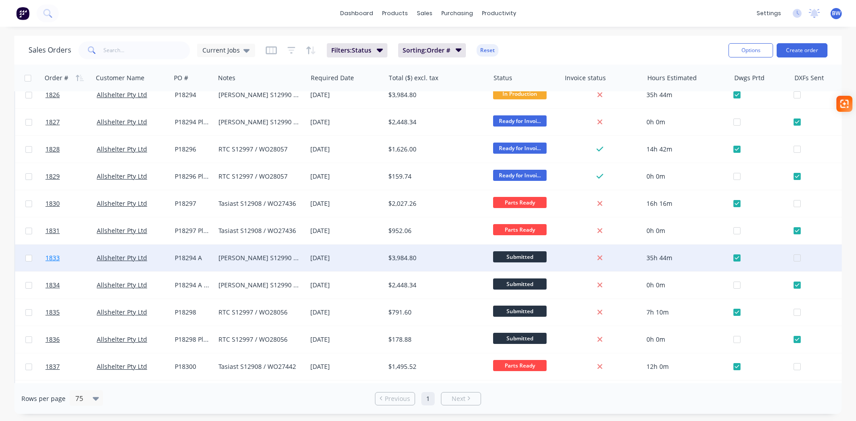
click at [49, 257] on span "1833" at bounding box center [52, 258] width 14 height 9
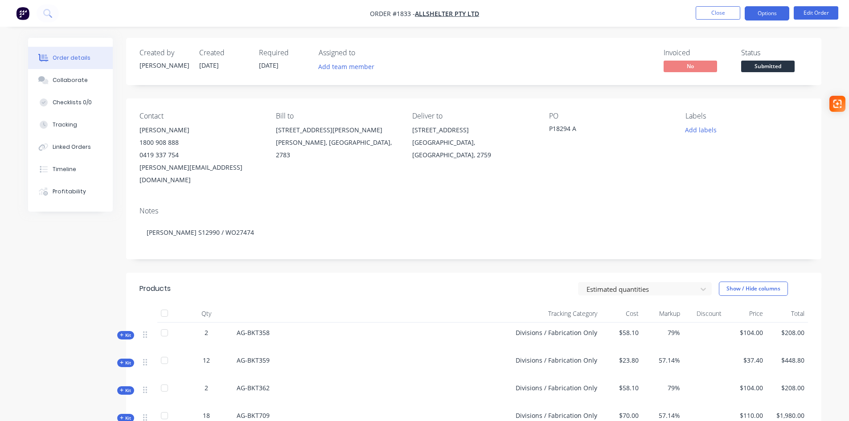
click at [770, 17] on button "Options" at bounding box center [767, 13] width 45 height 14
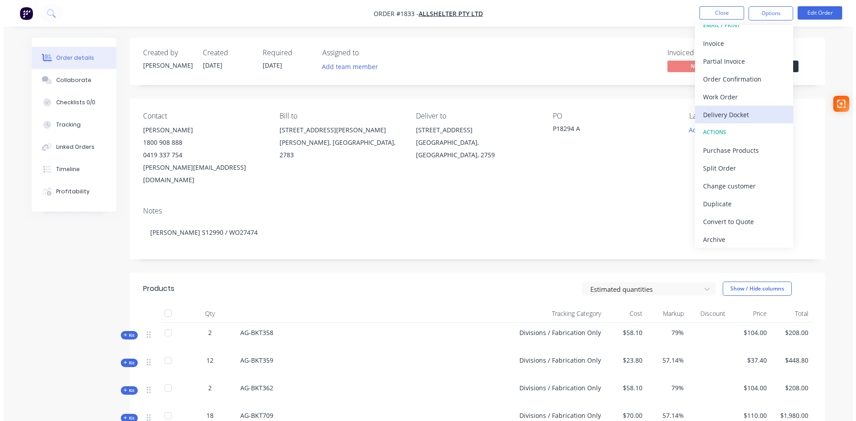
scroll to position [13, 0]
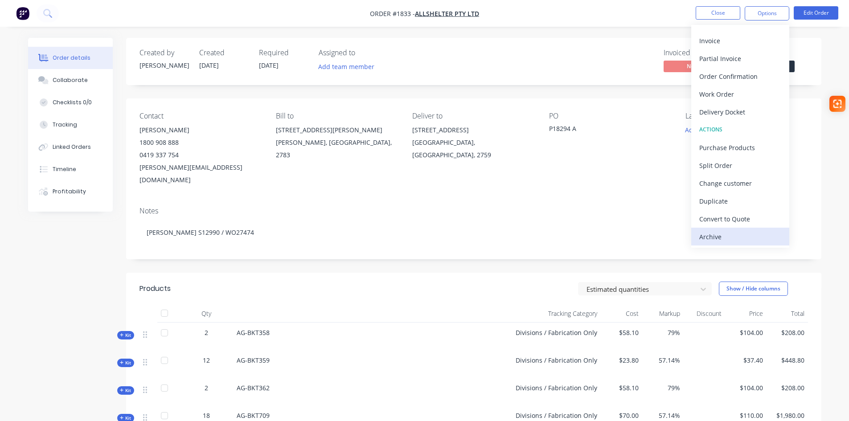
click at [714, 242] on div "Archive" at bounding box center [740, 236] width 82 height 13
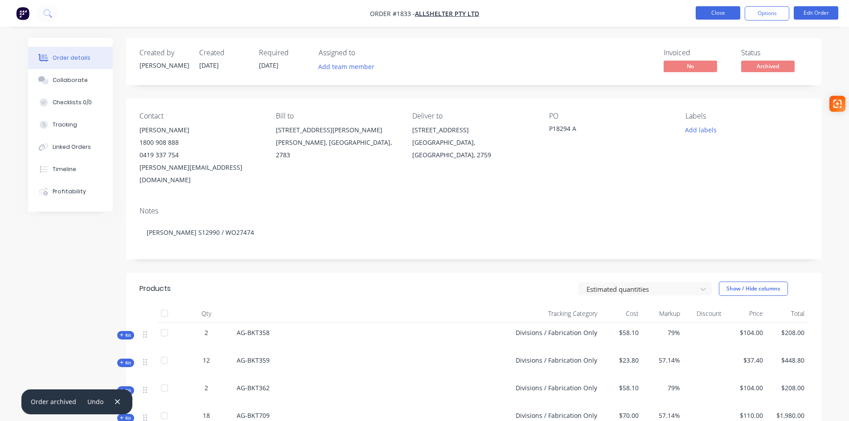
click at [711, 16] on button "Close" at bounding box center [718, 12] width 45 height 13
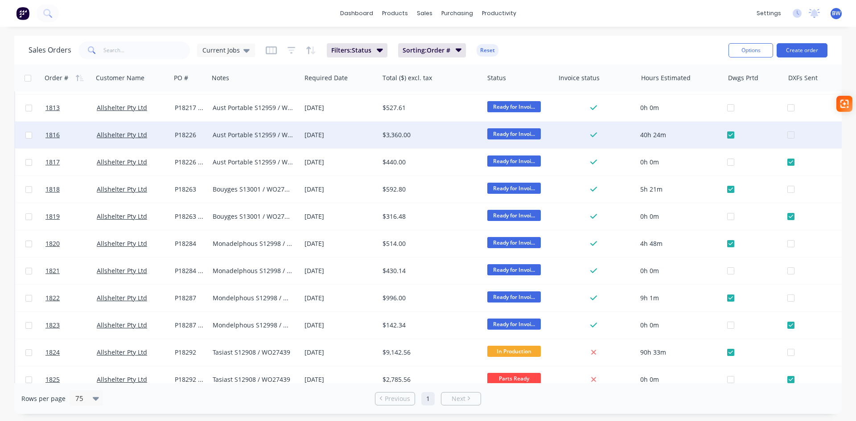
scroll to position [267, 0]
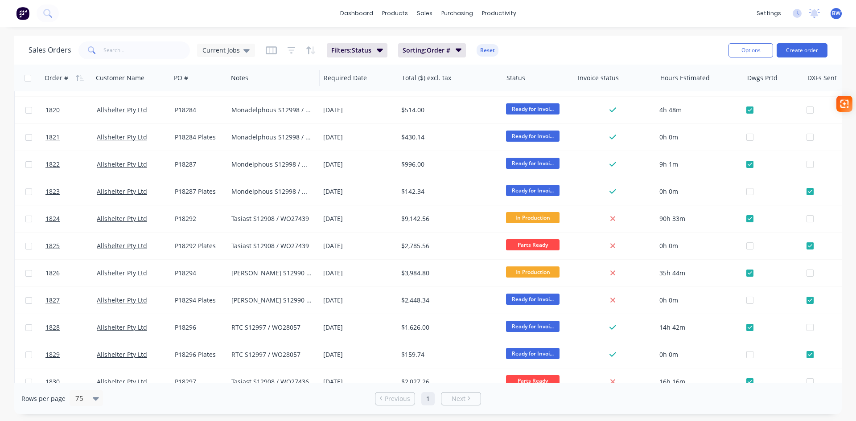
drag, startPoint x: 208, startPoint y: 80, endPoint x: 227, endPoint y: 82, distance: 19.2
click at [227, 82] on div at bounding box center [226, 78] width 1 height 16
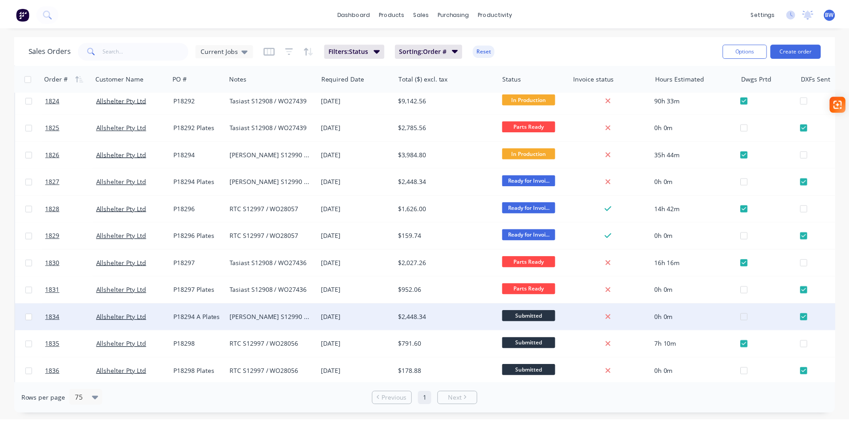
scroll to position [401, 0]
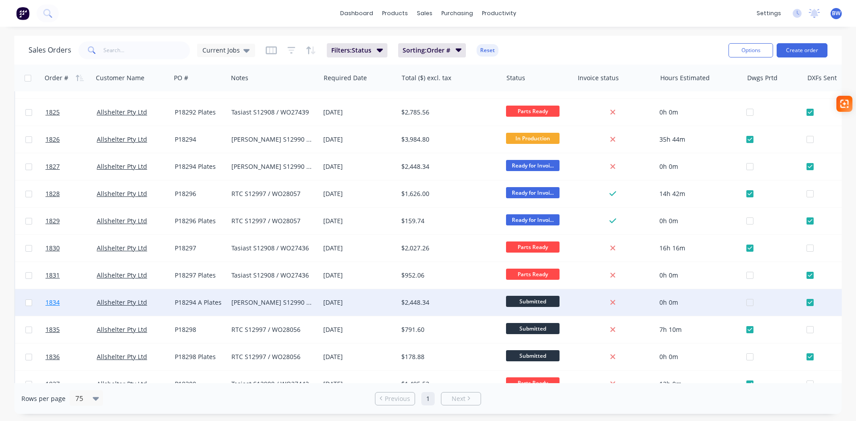
click at [51, 303] on span "1834" at bounding box center [52, 302] width 14 height 9
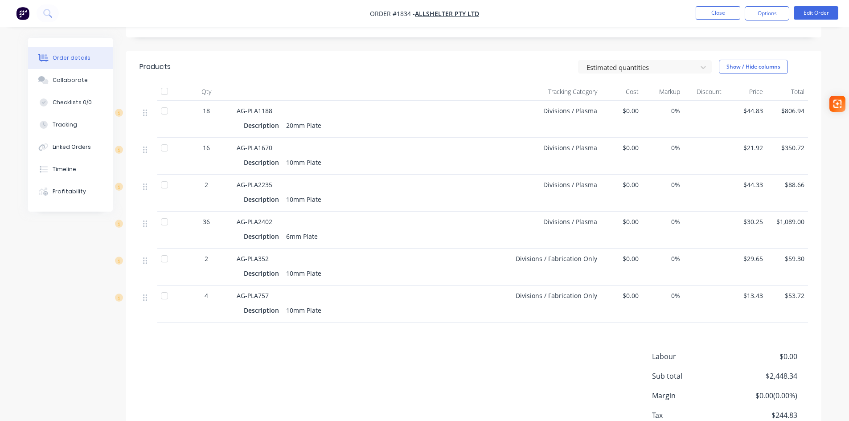
scroll to position [223, 0]
click at [810, 13] on button "Edit Order" at bounding box center [816, 12] width 45 height 13
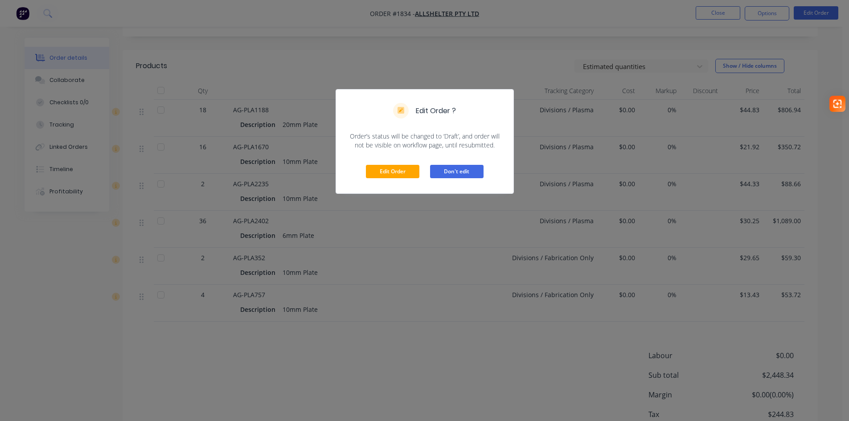
click at [477, 170] on button "Don't edit" at bounding box center [456, 171] width 53 height 13
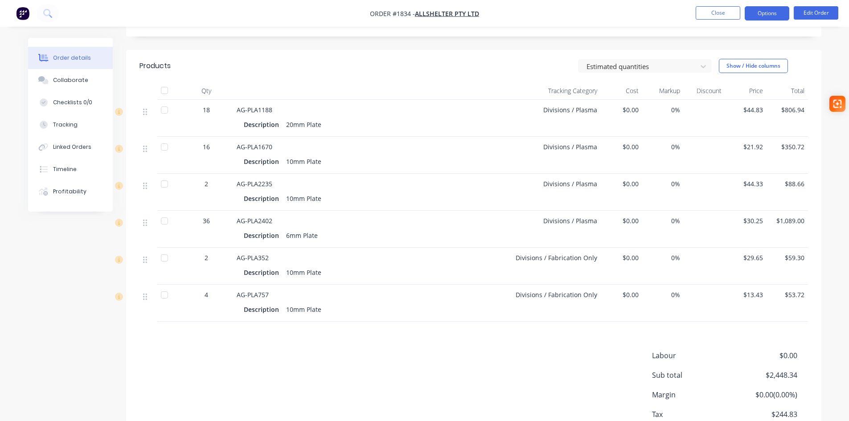
click at [757, 16] on button "Options" at bounding box center [767, 13] width 45 height 14
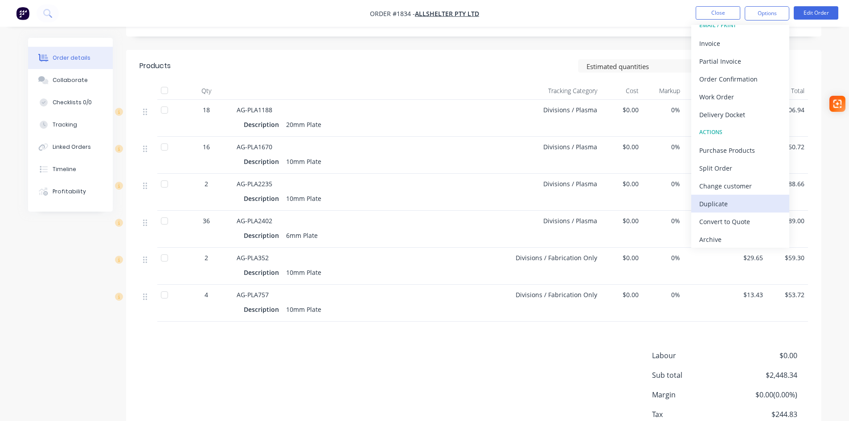
scroll to position [13, 0]
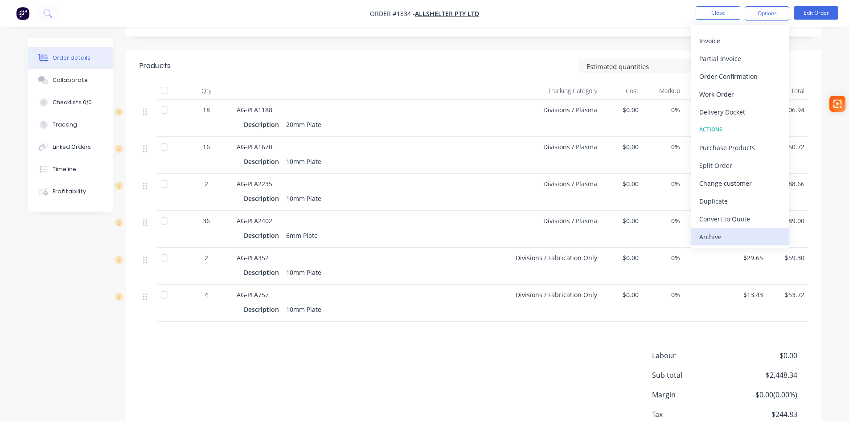
click at [726, 235] on div "Archive" at bounding box center [740, 236] width 82 height 13
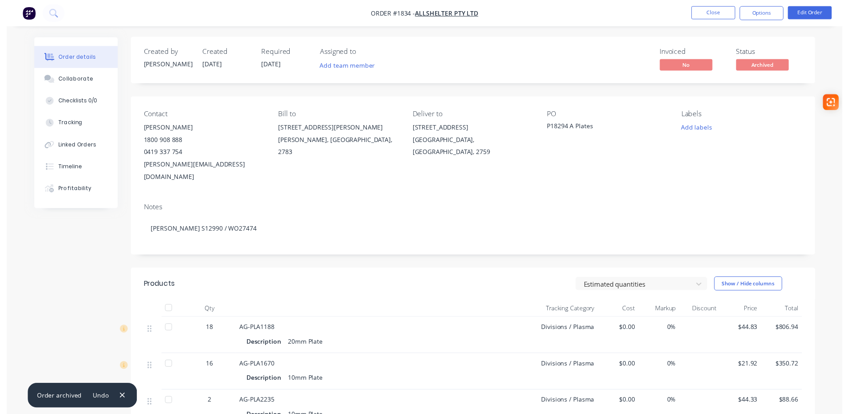
scroll to position [0, 0]
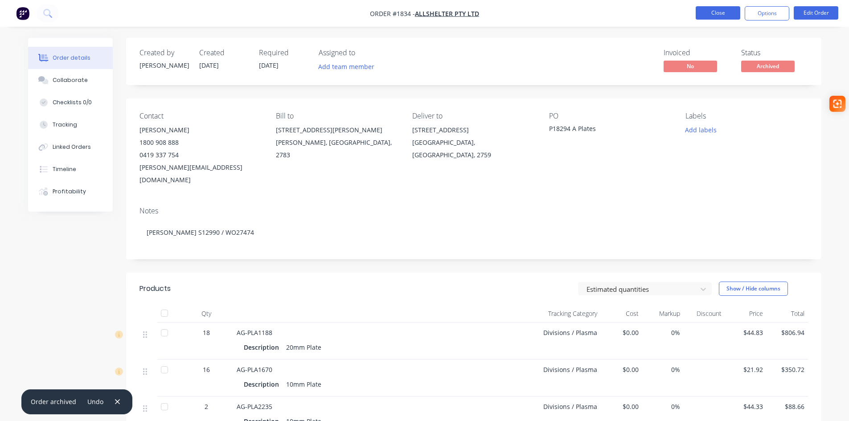
click at [725, 15] on button "Close" at bounding box center [718, 12] width 45 height 13
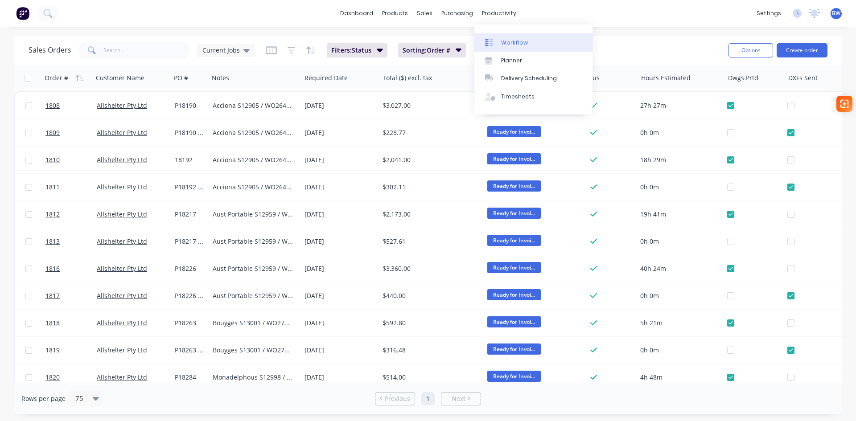
click at [513, 39] on div "Workflow" at bounding box center [514, 43] width 27 height 8
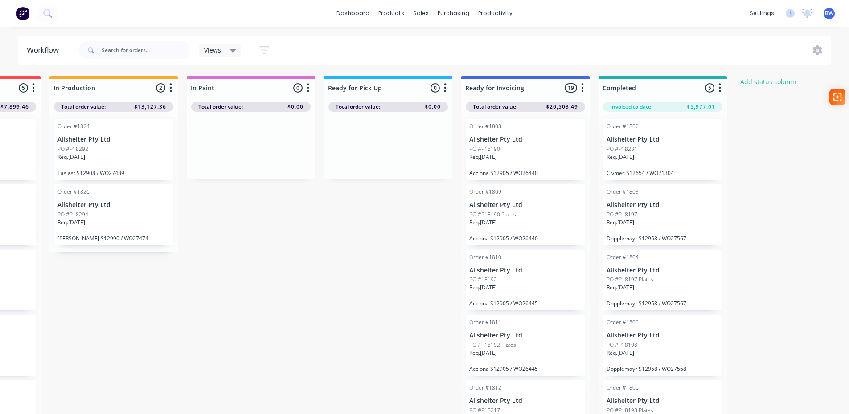
scroll to position [0, 291]
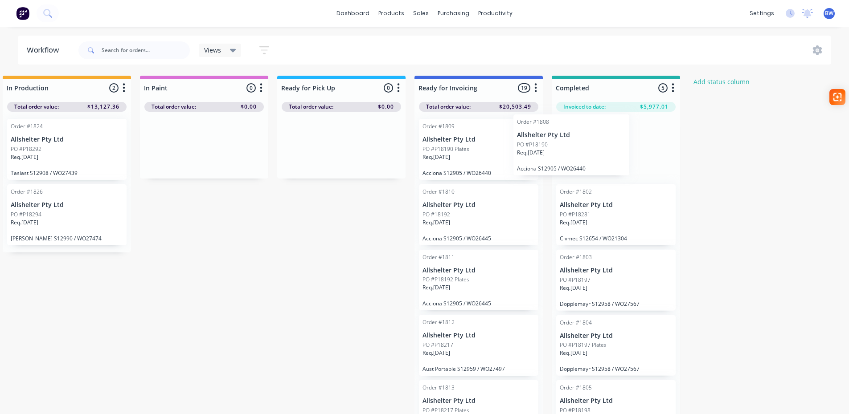
drag, startPoint x: 487, startPoint y: 149, endPoint x: 589, endPoint y: 143, distance: 101.8
click at [589, 143] on div "Submitted 14 Status colour #273444 hex #273444 Save Cancel Summaries Total orde…" at bounding box center [316, 248] width 1228 height 344
drag, startPoint x: 503, startPoint y: 139, endPoint x: 582, endPoint y: 139, distance: 78.9
click at [590, 138] on div "Submitted 14 Status colour #273444 hex #273444 Save Cancel Summaries Total orde…" at bounding box center [316, 248] width 1228 height 344
drag, startPoint x: 502, startPoint y: 135, endPoint x: 599, endPoint y: 136, distance: 97.2
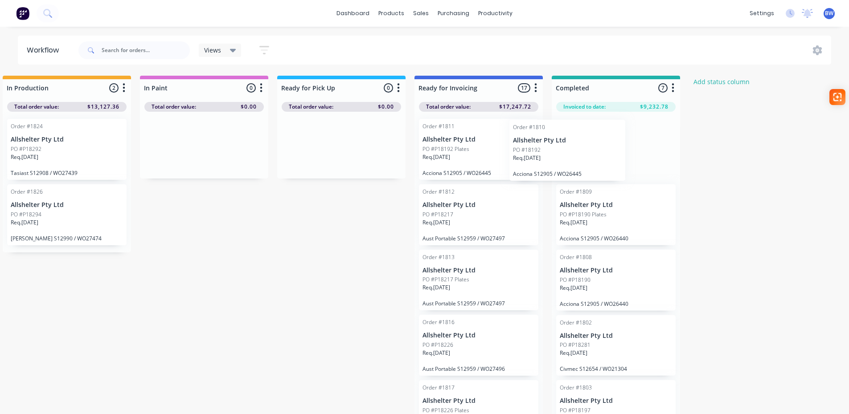
click at [599, 136] on div "Submitted 14 Status colour #273444 hex #273444 Save Cancel Summaries Total orde…" at bounding box center [316, 248] width 1228 height 344
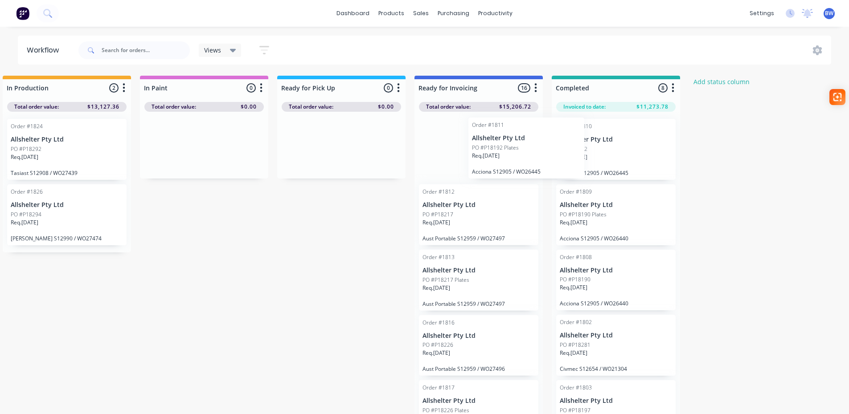
drag, startPoint x: 490, startPoint y: 138, endPoint x: 612, endPoint y: 136, distance: 122.6
click at [612, 136] on div "Submitted 14 Status colour #273444 hex #273444 Save Cancel Summaries Total orde…" at bounding box center [316, 248] width 1228 height 344
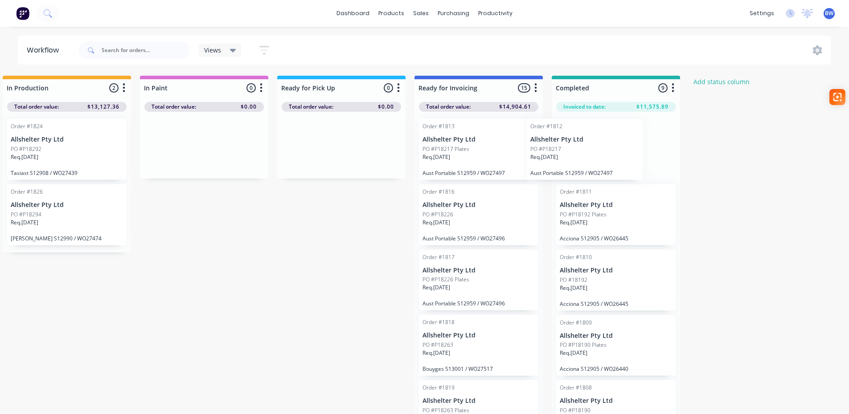
drag, startPoint x: 508, startPoint y: 135, endPoint x: 610, endPoint y: 135, distance: 102.1
click at [610, 135] on div "Submitted 14 Status colour #273444 hex #273444 Save Cancel Summaries Total orde…" at bounding box center [316, 248] width 1228 height 344
drag, startPoint x: 479, startPoint y: 140, endPoint x: 587, endPoint y: 139, distance: 108.3
click at [587, 139] on div "Submitted 14 Status colour #273444 hex #273444 Save Cancel Summaries Total orde…" at bounding box center [316, 248] width 1228 height 344
drag, startPoint x: 469, startPoint y: 139, endPoint x: 594, endPoint y: 139, distance: 125.2
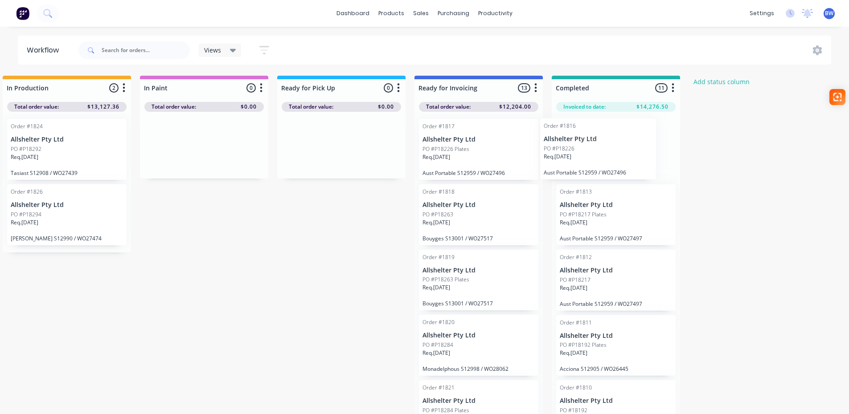
click at [594, 139] on div "Submitted 14 Status colour #273444 hex #273444 Save Cancel Summaries Total orde…" at bounding box center [316, 248] width 1228 height 344
drag, startPoint x: 467, startPoint y: 138, endPoint x: 584, endPoint y: 137, distance: 117.7
click at [584, 137] on div "Submitted 14 Status colour #273444 hex #273444 Save Cancel Summaries Total orde…" at bounding box center [316, 248] width 1228 height 344
drag, startPoint x: 463, startPoint y: 137, endPoint x: 590, endPoint y: 134, distance: 127.1
click at [590, 134] on div "Submitted 14 Status colour #273444 hex #273444 Save Cancel Summaries Total orde…" at bounding box center [316, 248] width 1228 height 344
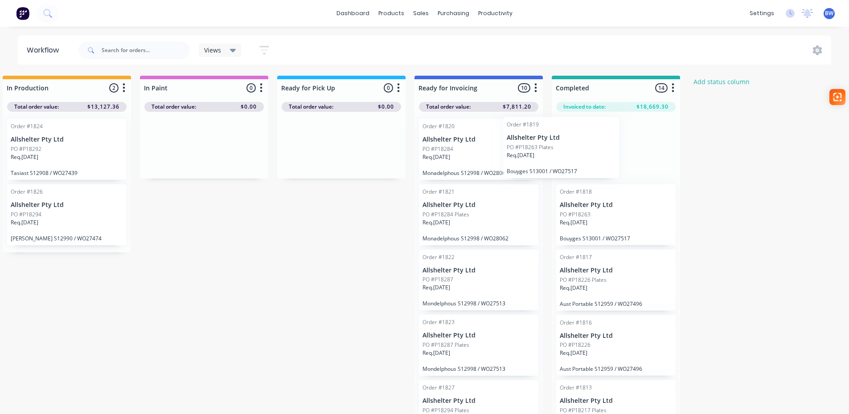
drag, startPoint x: 473, startPoint y: 136, endPoint x: 592, endPoint y: 135, distance: 119.0
click at [592, 135] on div "Submitted 14 Status colour #273444 hex #273444 Save Cancel Summaries Total orde…" at bounding box center [316, 248] width 1228 height 344
drag, startPoint x: 484, startPoint y: 140, endPoint x: 591, endPoint y: 138, distance: 107.0
click at [591, 138] on div "Submitted 14 Status colour #273444 hex #273444 Save Cancel Summaries Total orde…" at bounding box center [316, 248] width 1228 height 344
drag, startPoint x: 466, startPoint y: 140, endPoint x: 571, endPoint y: 141, distance: 105.2
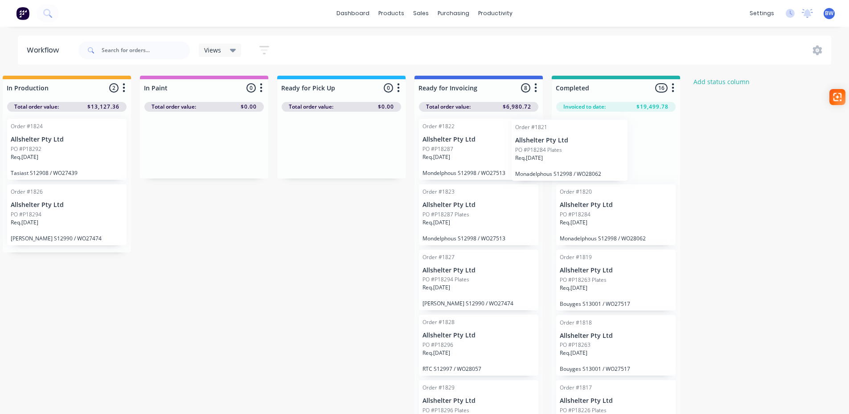
click at [571, 141] on div "Submitted 14 Status colour #273444 hex #273444 Save Cancel Summaries Total orde…" at bounding box center [316, 248] width 1228 height 344
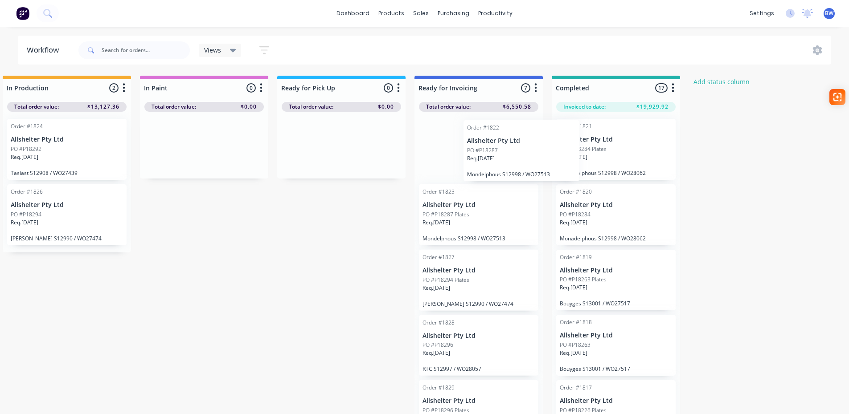
drag, startPoint x: 448, startPoint y: 136, endPoint x: 562, endPoint y: 139, distance: 113.7
click at [562, 139] on div "Submitted 14 Status colour #273444 hex #273444 Save Cancel Summaries Total orde…" at bounding box center [316, 248] width 1228 height 344
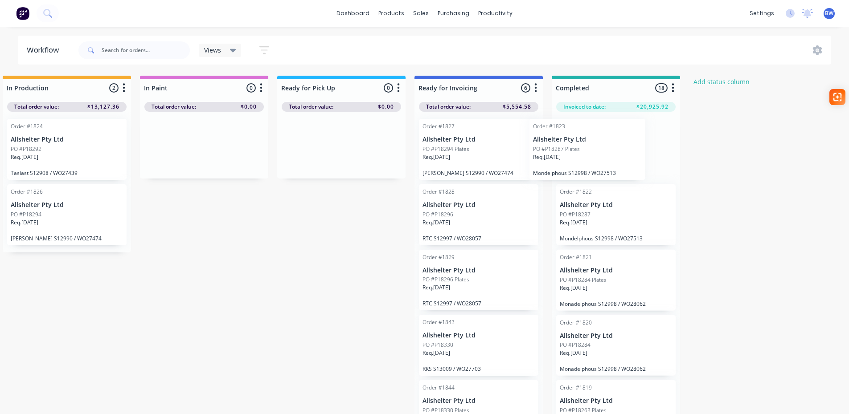
drag, startPoint x: 463, startPoint y: 139, endPoint x: 577, endPoint y: 139, distance: 114.1
click at [577, 139] on div "Submitted 14 Status colour #273444 hex #273444 Save Cancel Summaries Total orde…" at bounding box center [316, 248] width 1228 height 344
click at [480, 141] on p "Allshelter Pty Ltd" at bounding box center [479, 140] width 112 height 8
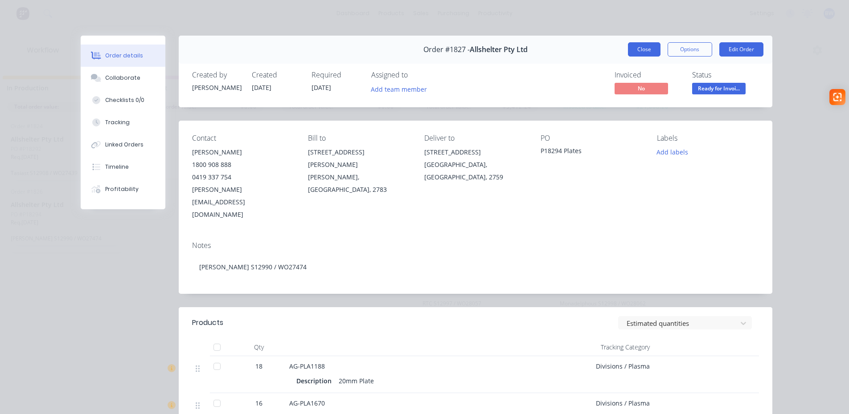
click at [639, 51] on button "Close" at bounding box center [644, 49] width 33 height 14
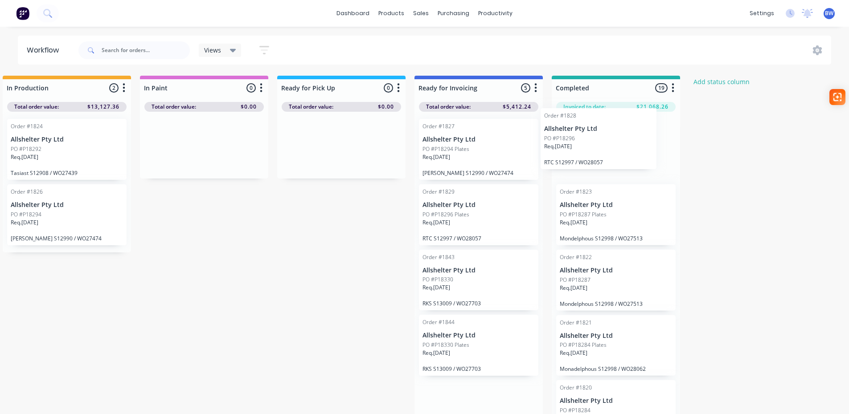
drag, startPoint x: 451, startPoint y: 221, endPoint x: 579, endPoint y: 142, distance: 150.3
click at [579, 142] on div "Submitted 14 Status colour #273444 hex #273444 Save Cancel Summaries Total orde…" at bounding box center [316, 248] width 1228 height 344
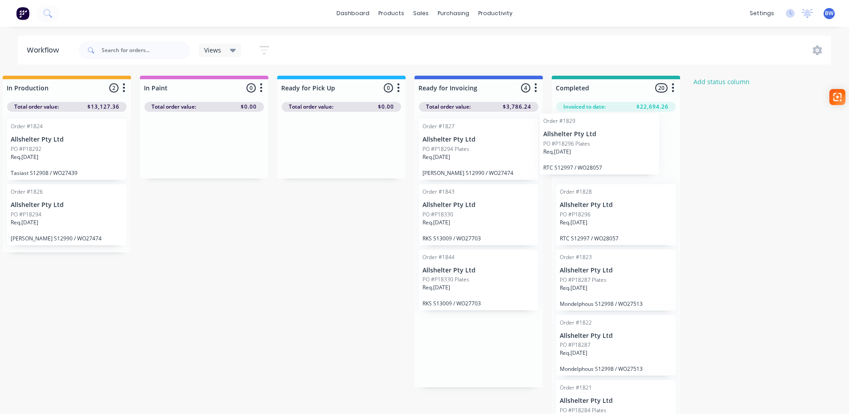
drag, startPoint x: 450, startPoint y: 212, endPoint x: 573, endPoint y: 139, distance: 142.9
click at [573, 139] on div "Submitted 14 Status colour #273444 hex #273444 Save Cancel Summaries Total orde…" at bounding box center [316, 248] width 1228 height 344
drag, startPoint x: 443, startPoint y: 217, endPoint x: 559, endPoint y: 154, distance: 133.0
click at [559, 154] on div "Submitted 14 Status colour #273444 hex #273444 Save Cancel Summaries Total orde…" at bounding box center [316, 248] width 1228 height 344
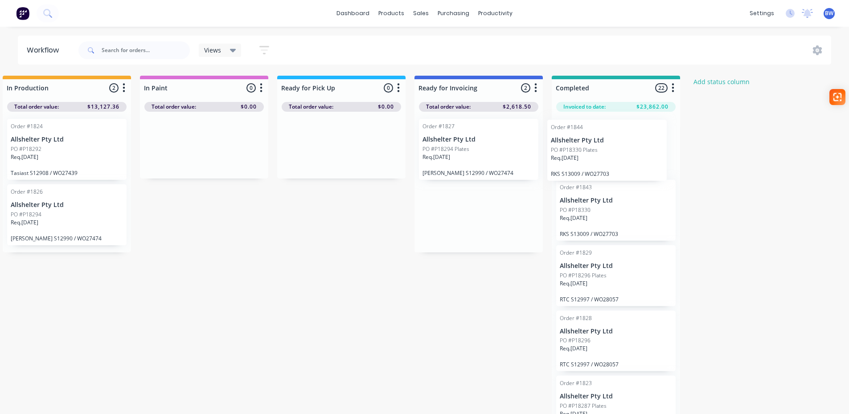
drag, startPoint x: 457, startPoint y: 213, endPoint x: 589, endPoint y: 146, distance: 147.9
click at [589, 146] on div "Submitted 14 Status colour #273444 hex #273444 Save Cancel Summaries Total orde…" at bounding box center [316, 248] width 1228 height 344
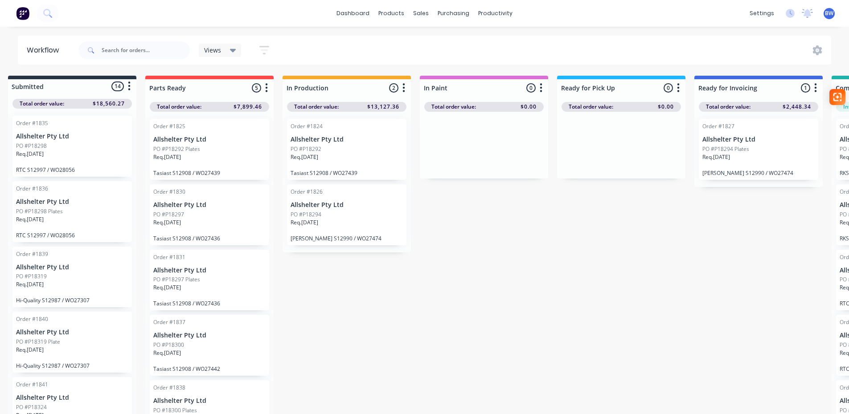
scroll to position [0, 0]
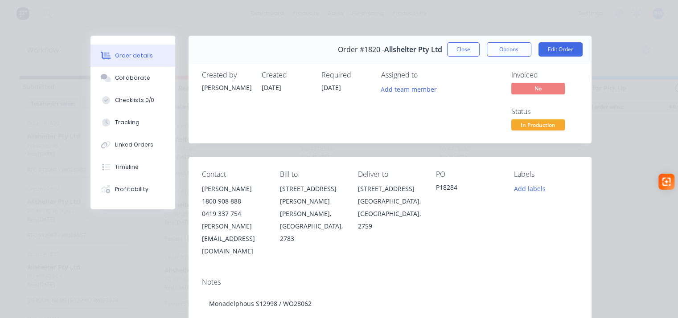
scroll to position [89, 0]
